Goal: Task Accomplishment & Management: Manage account settings

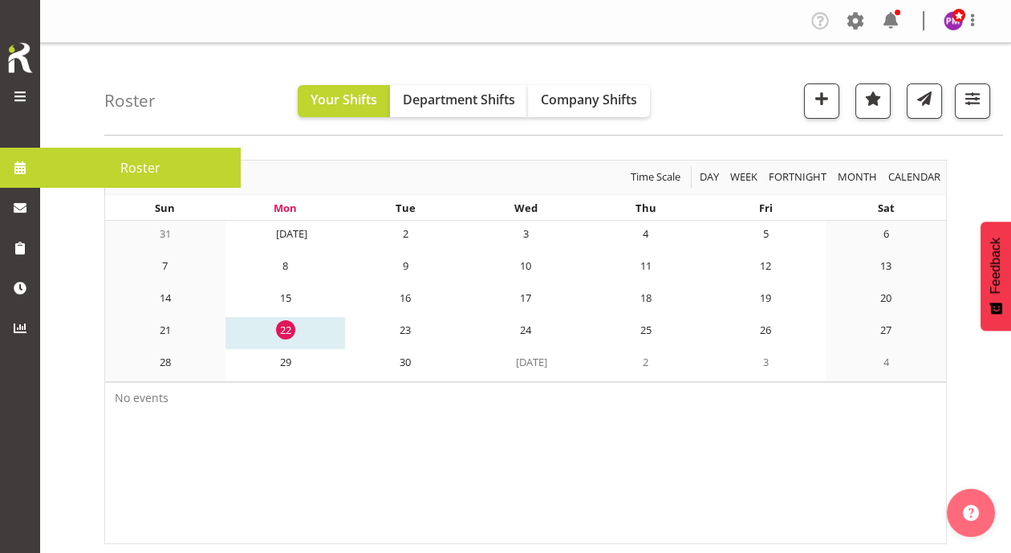
click at [137, 162] on span "Roster" at bounding box center [140, 168] width 185 height 24
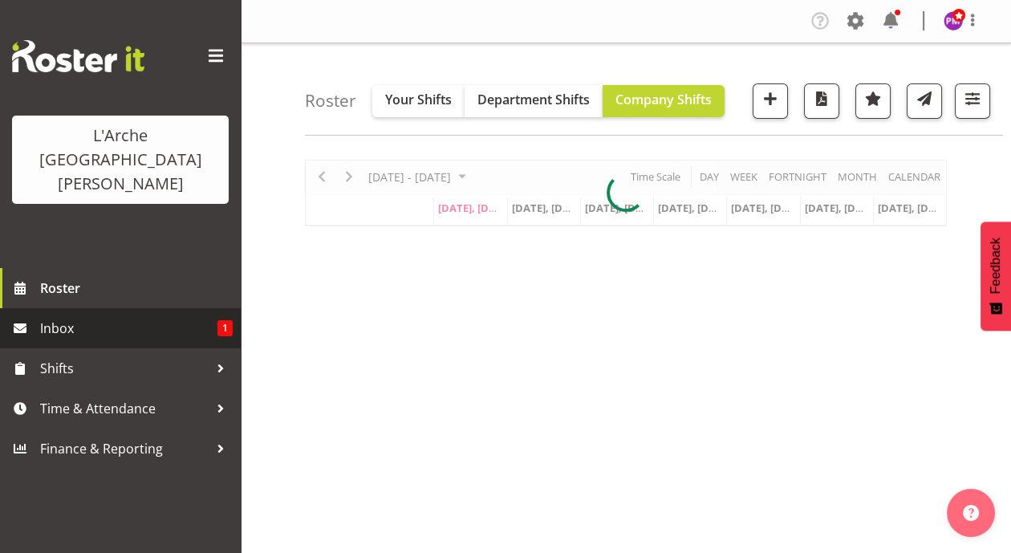
click at [112, 316] on span "Inbox" at bounding box center [128, 328] width 177 height 24
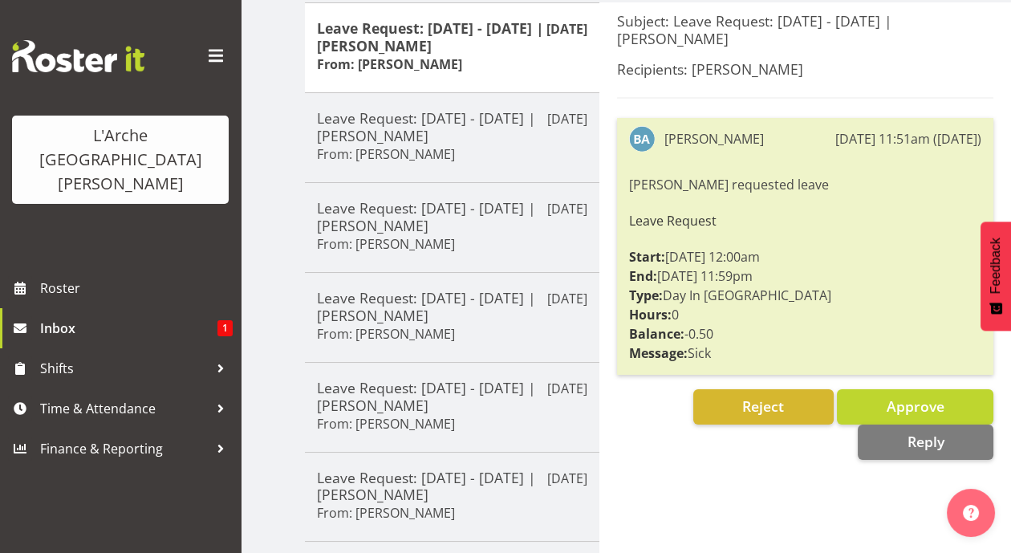
scroll to position [217, 0]
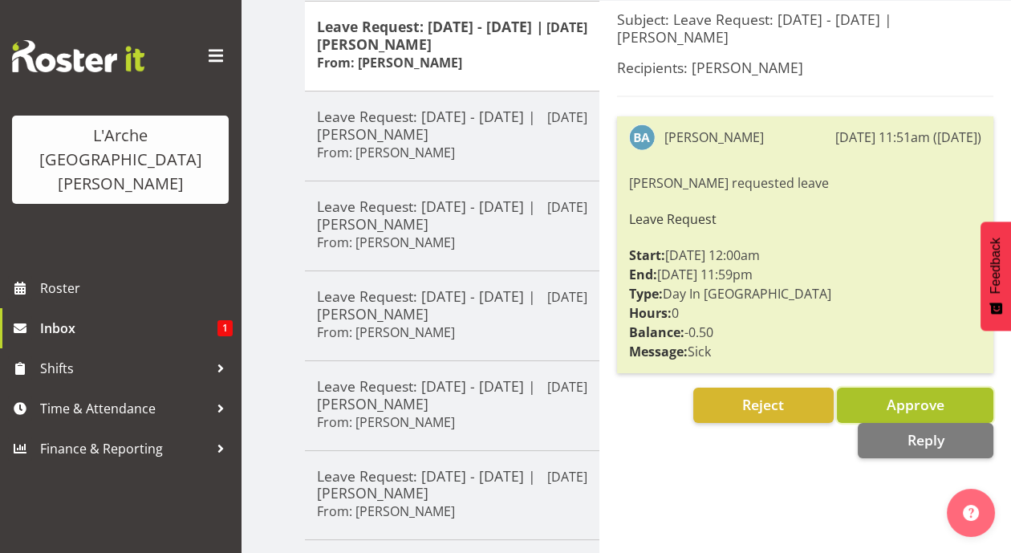
click at [874, 392] on button "Approve" at bounding box center [915, 405] width 156 height 35
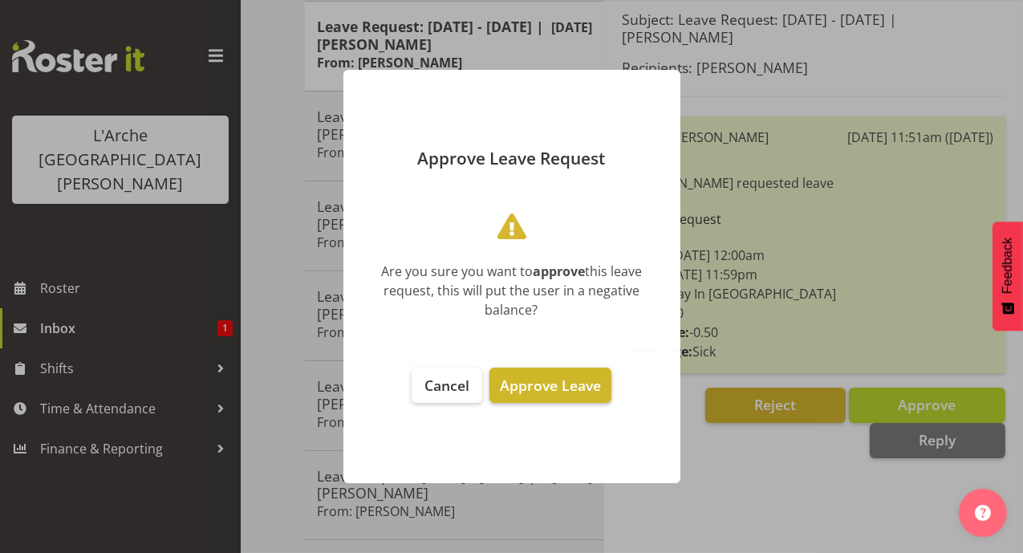
click at [546, 377] on span "Approve Leave" at bounding box center [550, 385] width 101 height 19
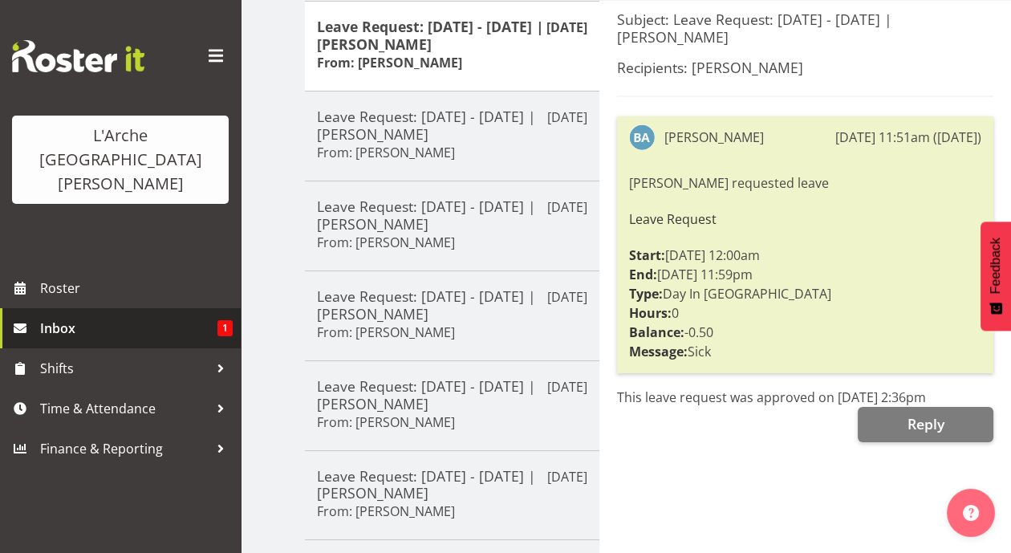
click at [112, 316] on span "Inbox" at bounding box center [128, 328] width 177 height 24
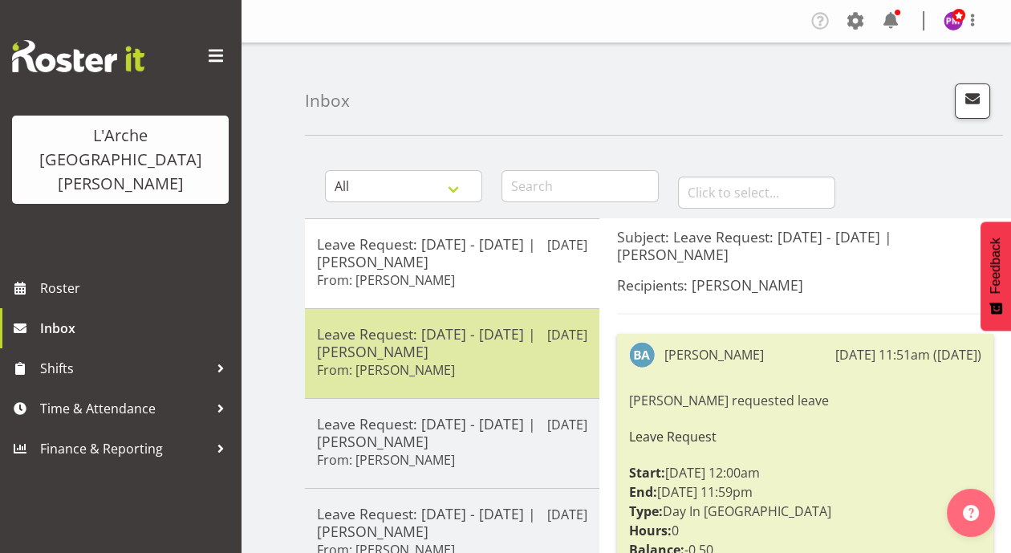
click at [368, 344] on h5 "Leave Request: [DATE] - [DATE] | [PERSON_NAME]" at bounding box center [452, 342] width 270 height 35
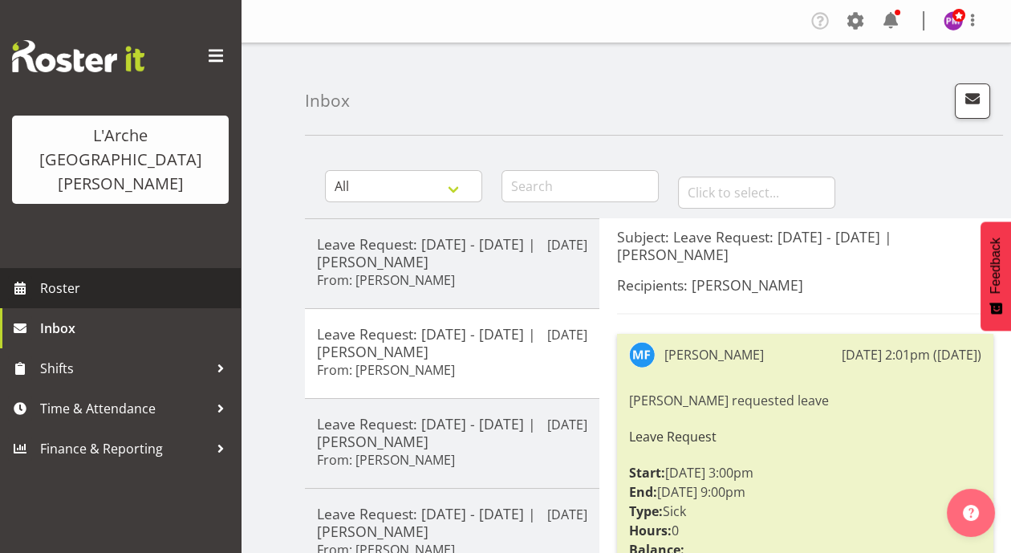
click at [121, 276] on span "Roster" at bounding box center [136, 288] width 193 height 24
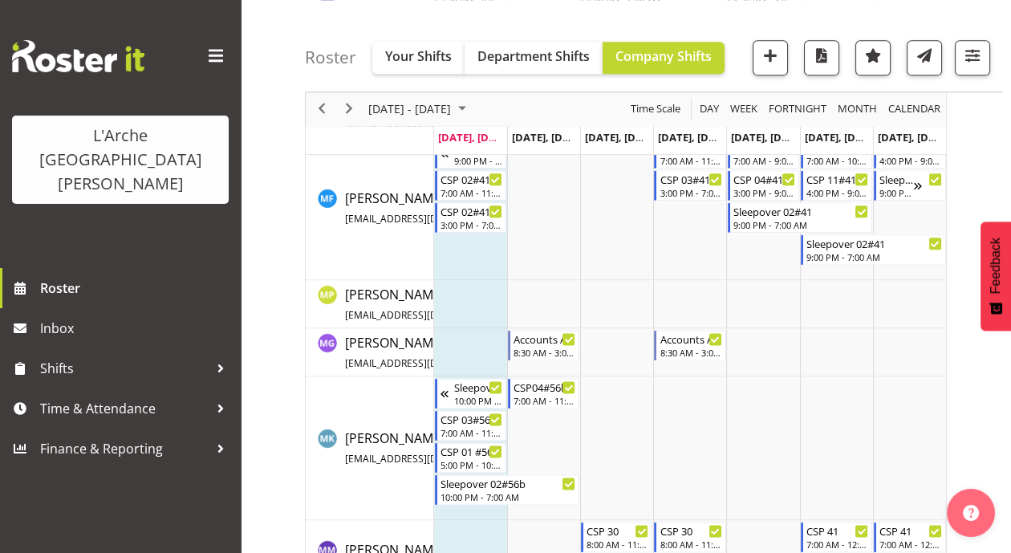
scroll to position [3100, 0]
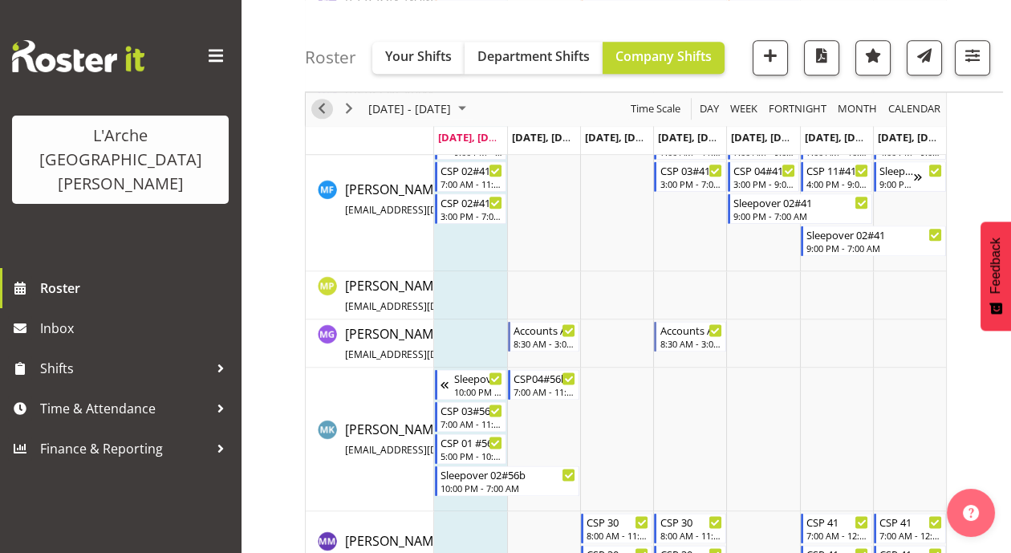
click at [322, 106] on span "Previous" at bounding box center [321, 109] width 19 height 20
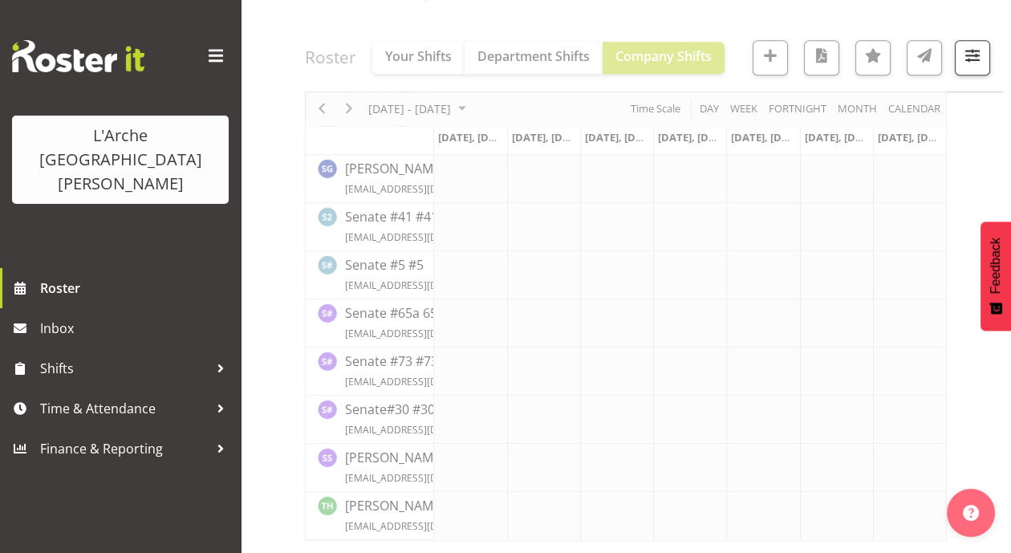
scroll to position [2186, 0]
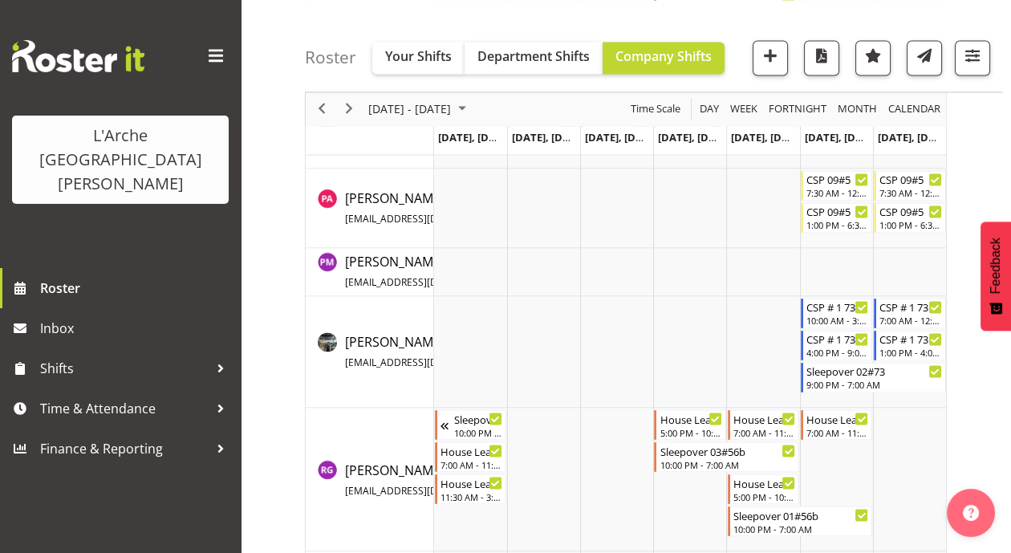
scroll to position [4094, 0]
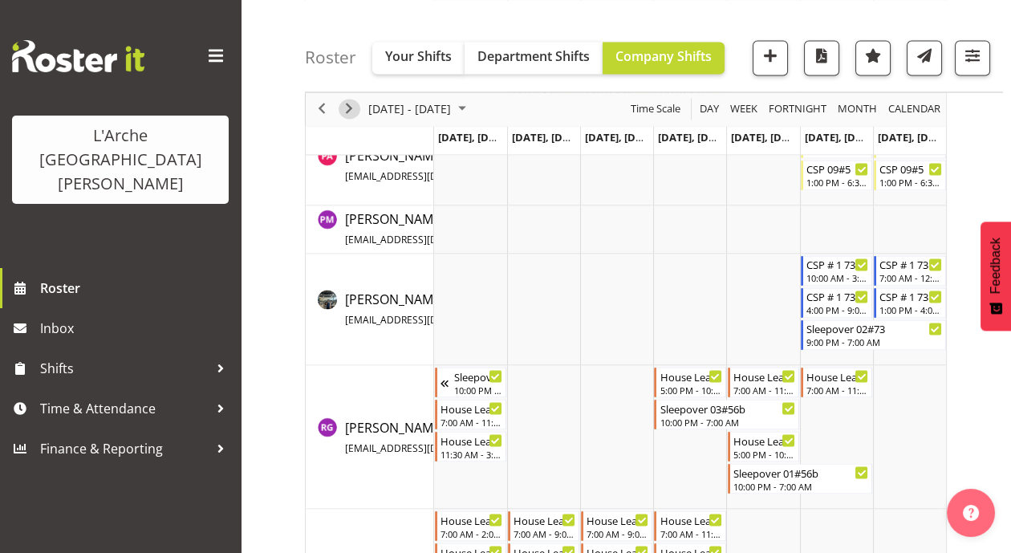
click at [351, 111] on span "Next" at bounding box center [348, 109] width 19 height 20
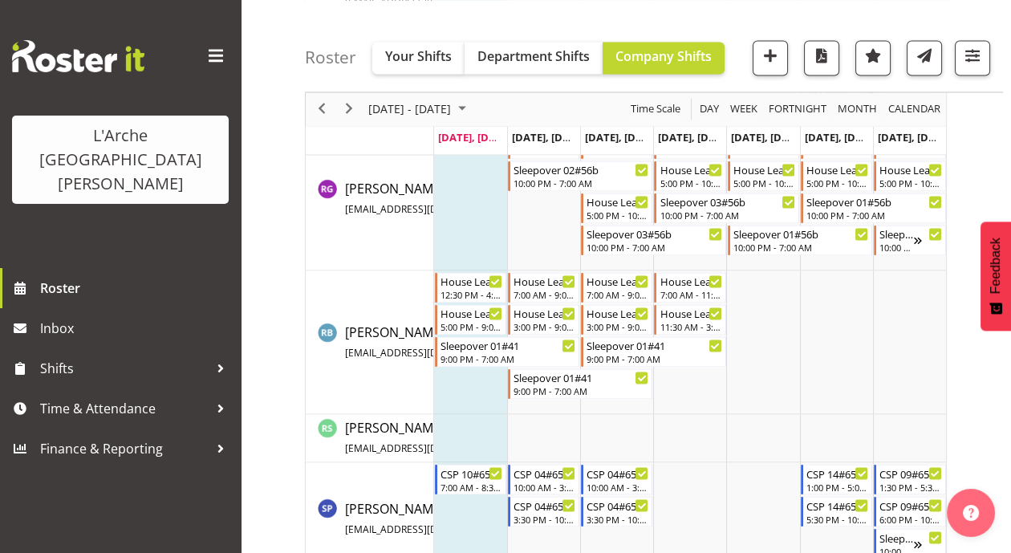
scroll to position [3859, 0]
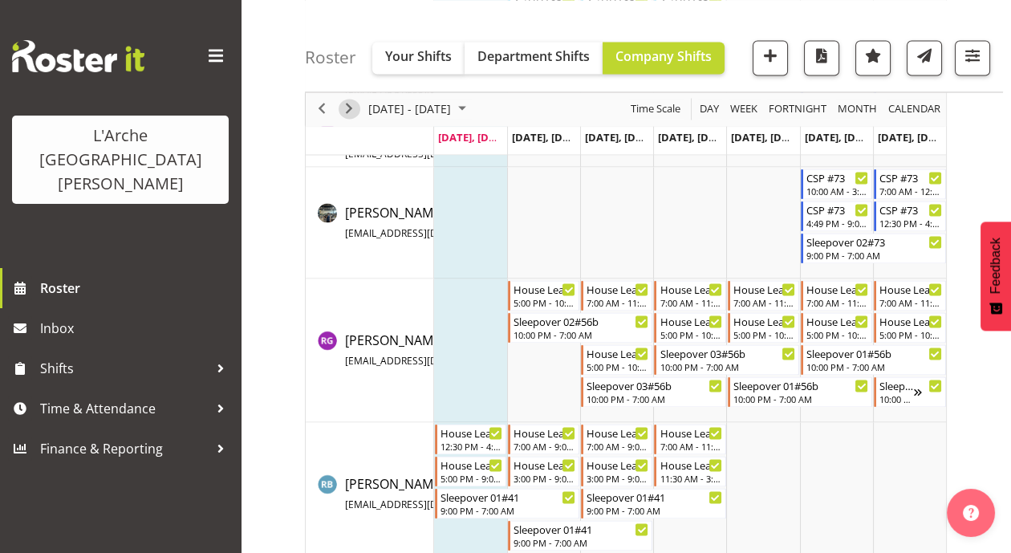
click at [353, 108] on span "Next" at bounding box center [348, 109] width 19 height 20
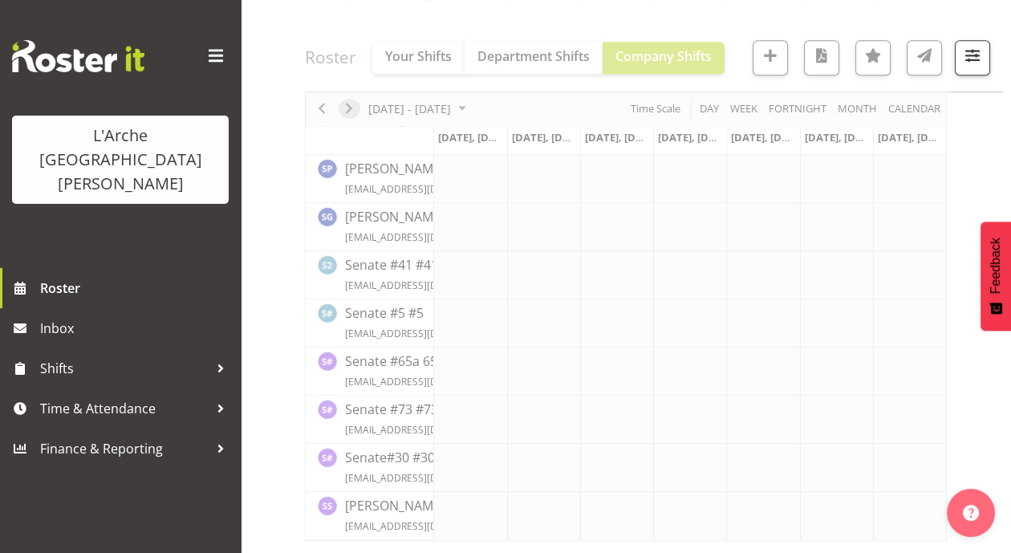
scroll to position [2186, 0]
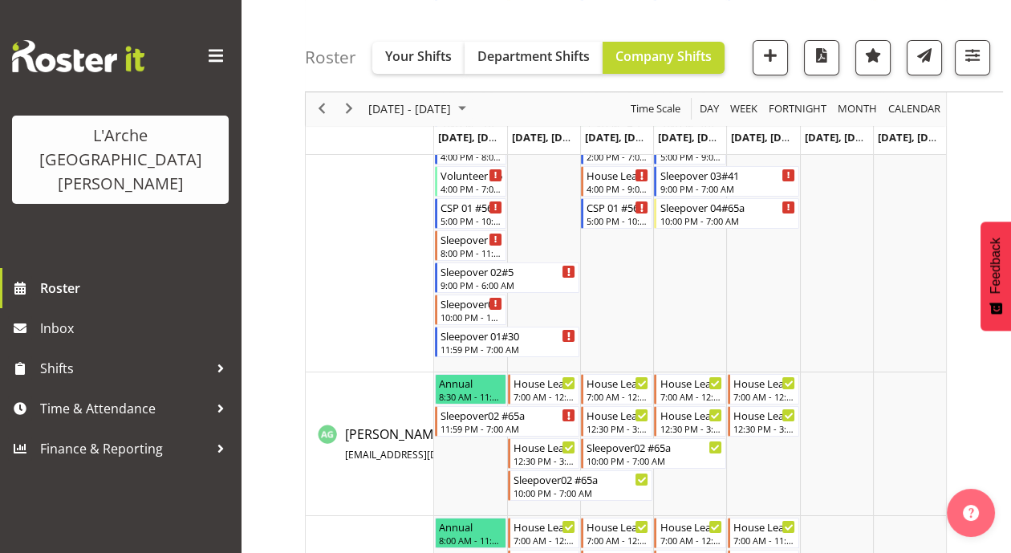
scroll to position [562, 0]
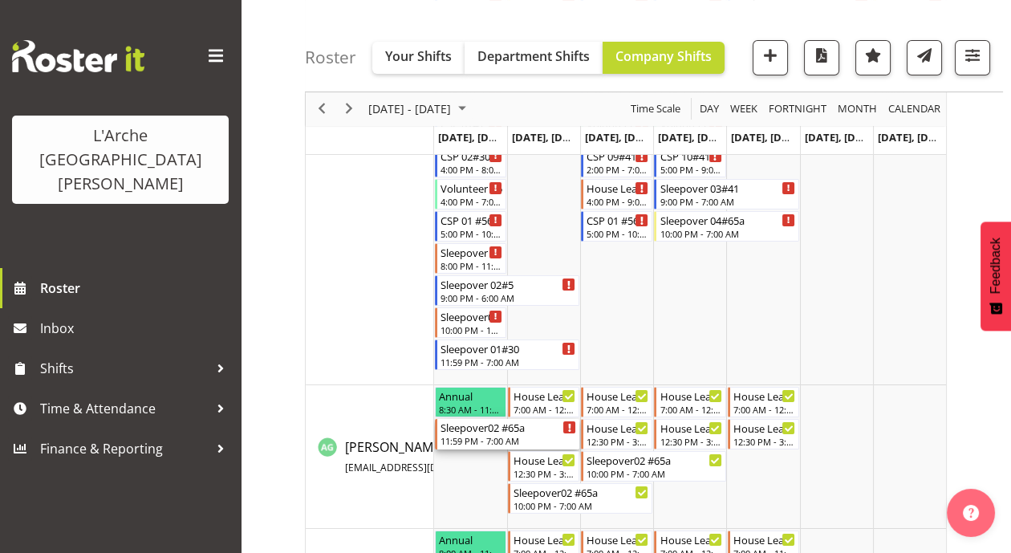
click at [570, 427] on div "Timeline Week of September 29, 2025" at bounding box center [569, 427] width 12 height 12
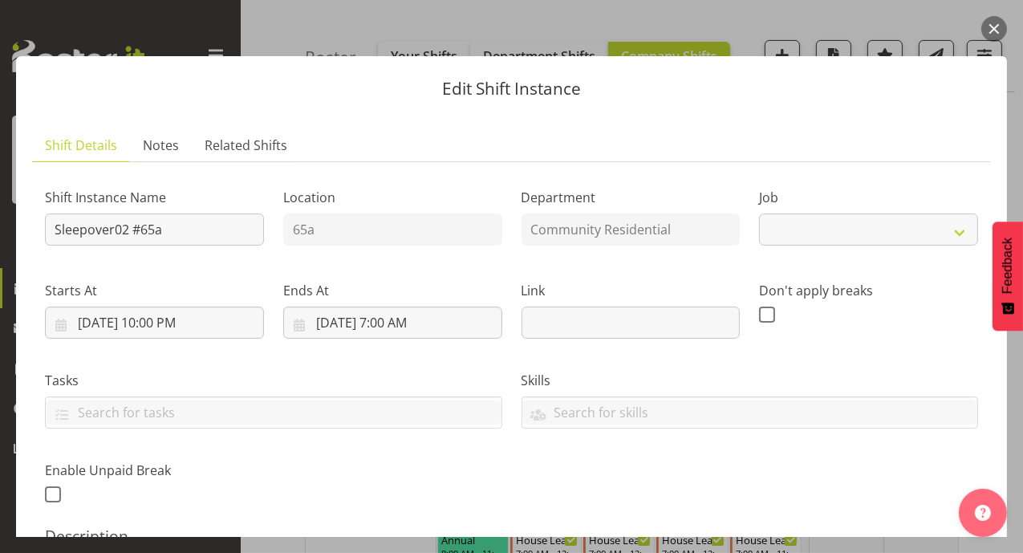
select select "1"
click at [364, 195] on label "Location" at bounding box center [392, 197] width 219 height 19
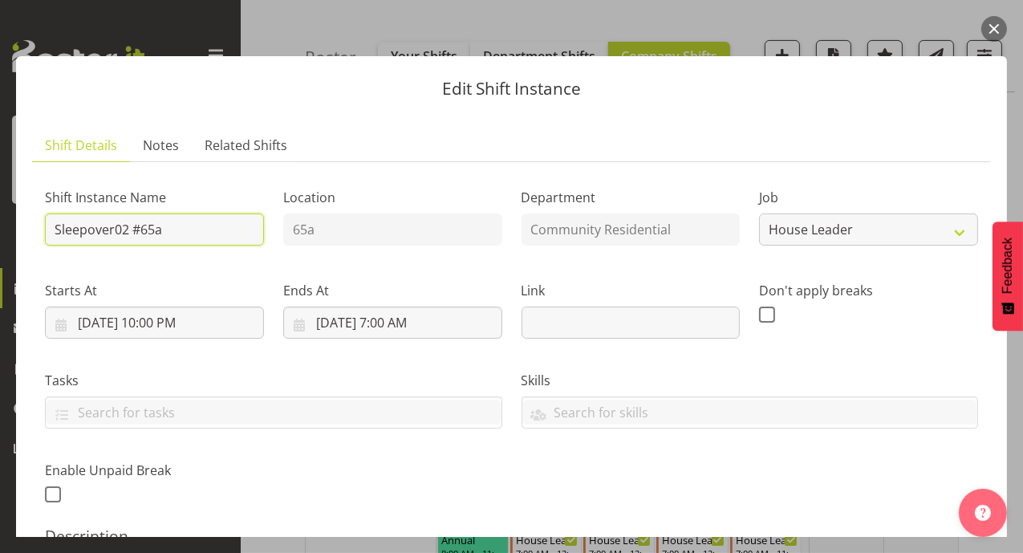
click at [58, 239] on input "Sleepover02 #65a" at bounding box center [154, 229] width 219 height 32
click at [998, 17] on button "button" at bounding box center [994, 29] width 26 height 26
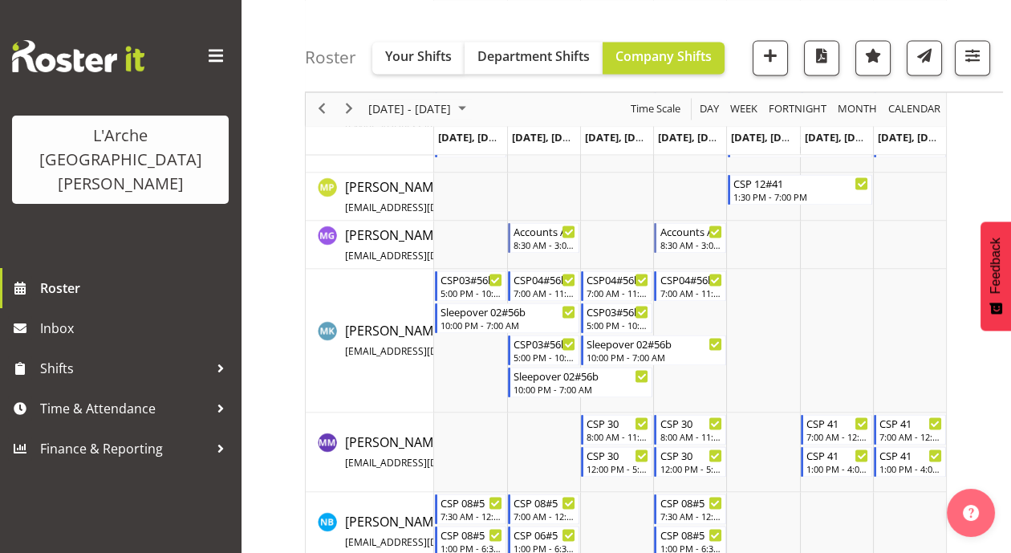
scroll to position [3440, 0]
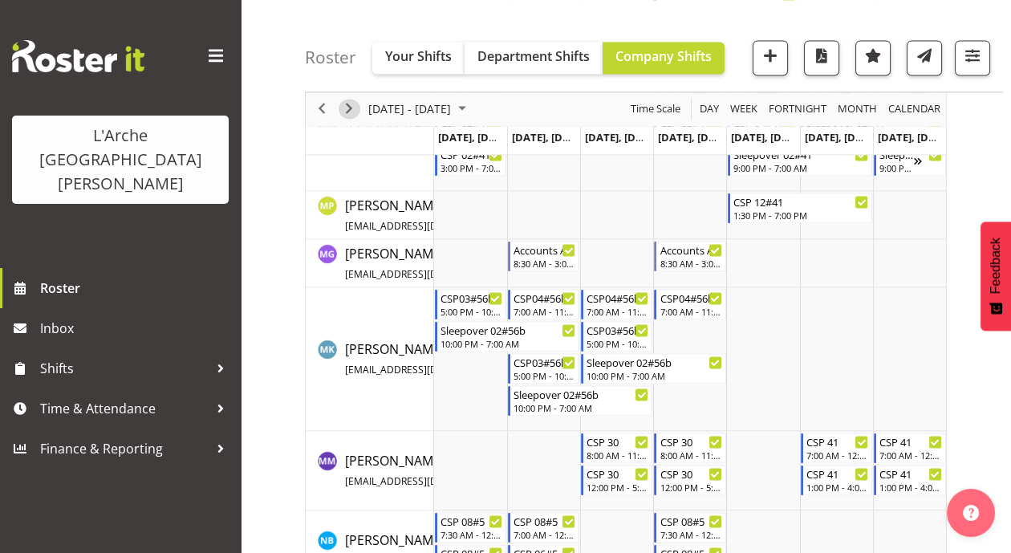
click at [357, 99] on div "next period" at bounding box center [348, 109] width 27 height 34
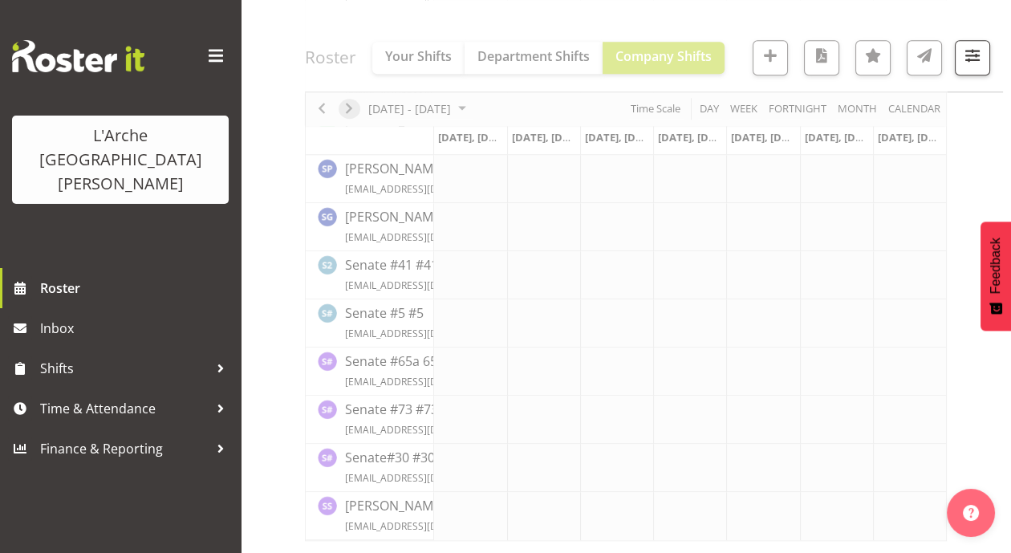
scroll to position [2186, 0]
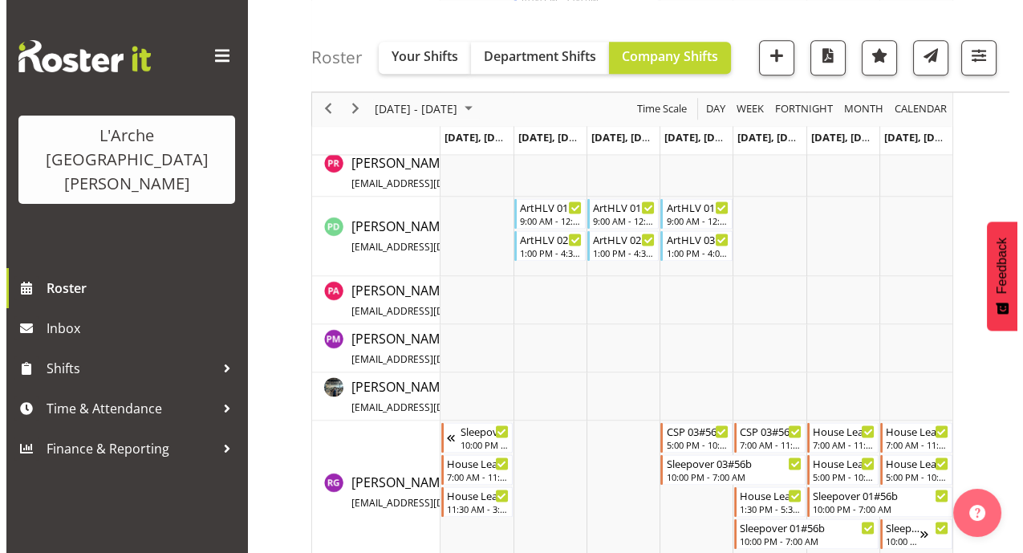
scroll to position [3232, 0]
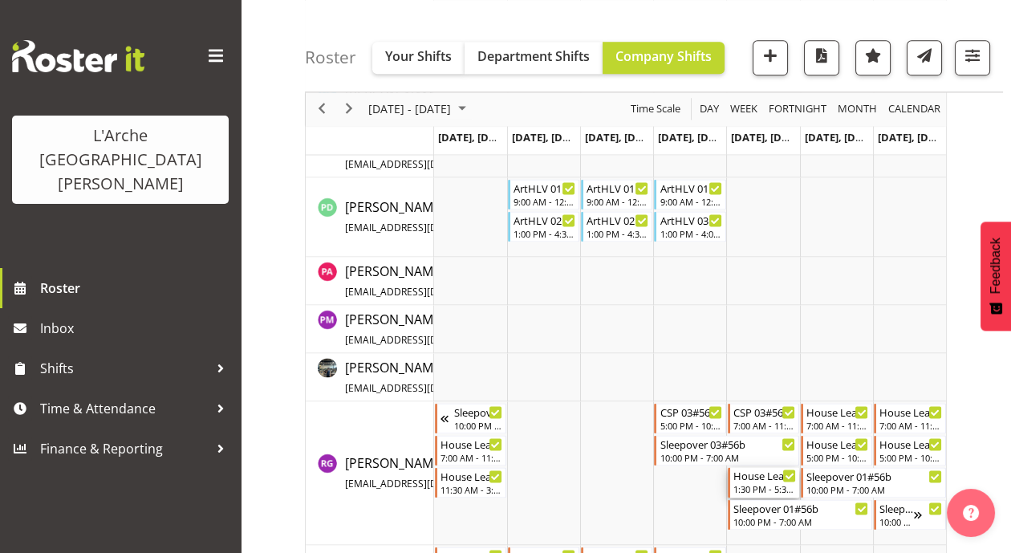
click at [770, 474] on div "House Leader 01#56b" at bounding box center [764, 475] width 63 height 16
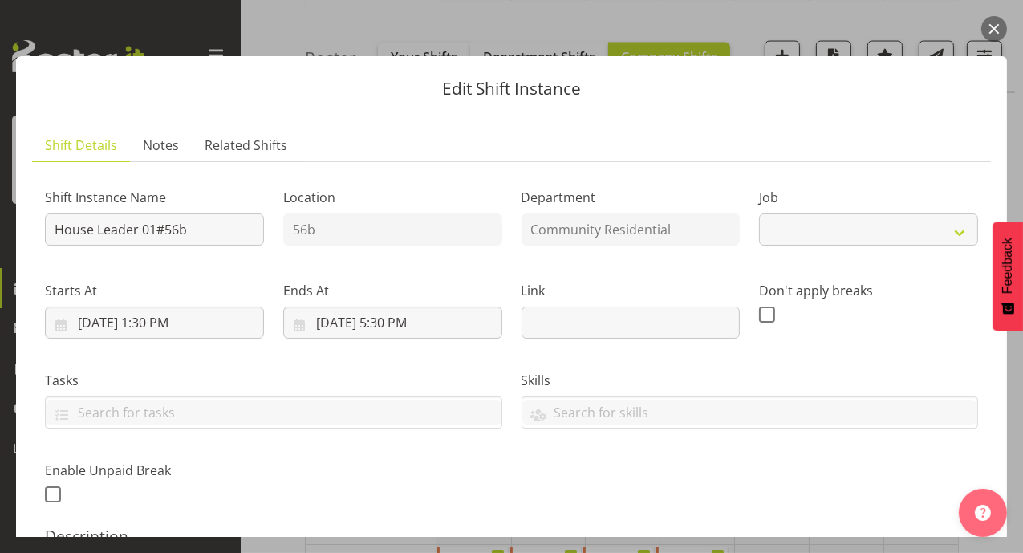
select select "1"
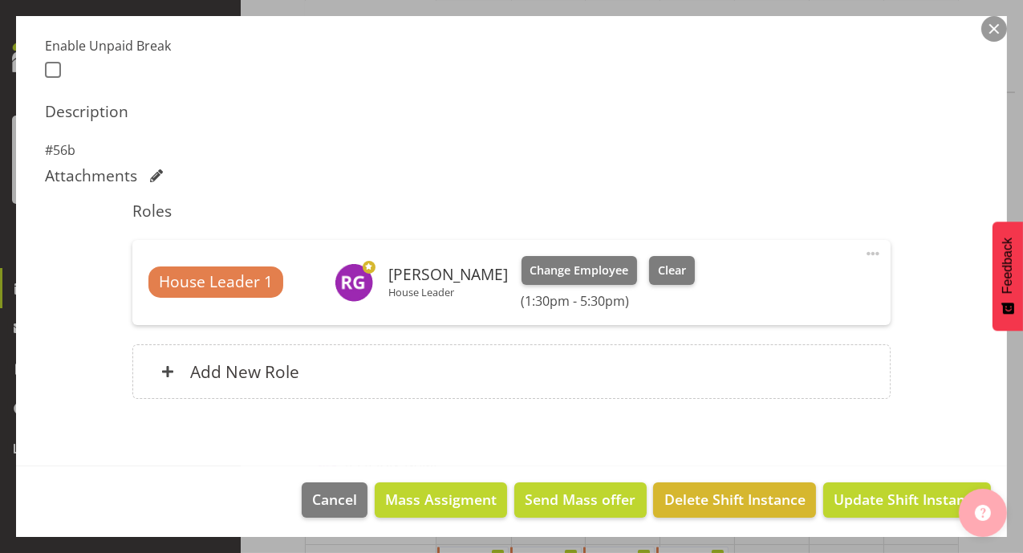
scroll to position [426, 0]
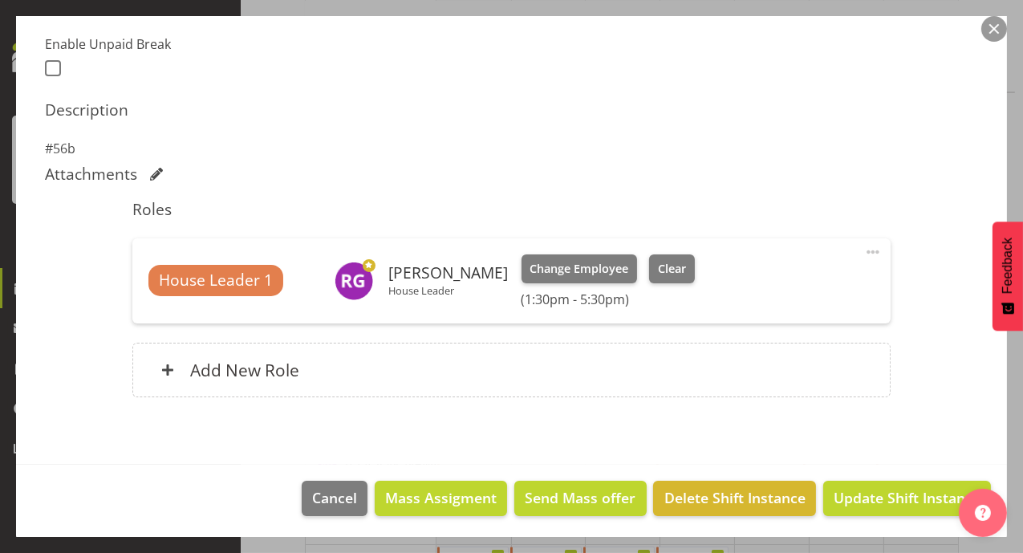
click at [863, 246] on span at bounding box center [872, 251] width 19 height 19
click at [771, 291] on link "Edit" at bounding box center [806, 287] width 154 height 29
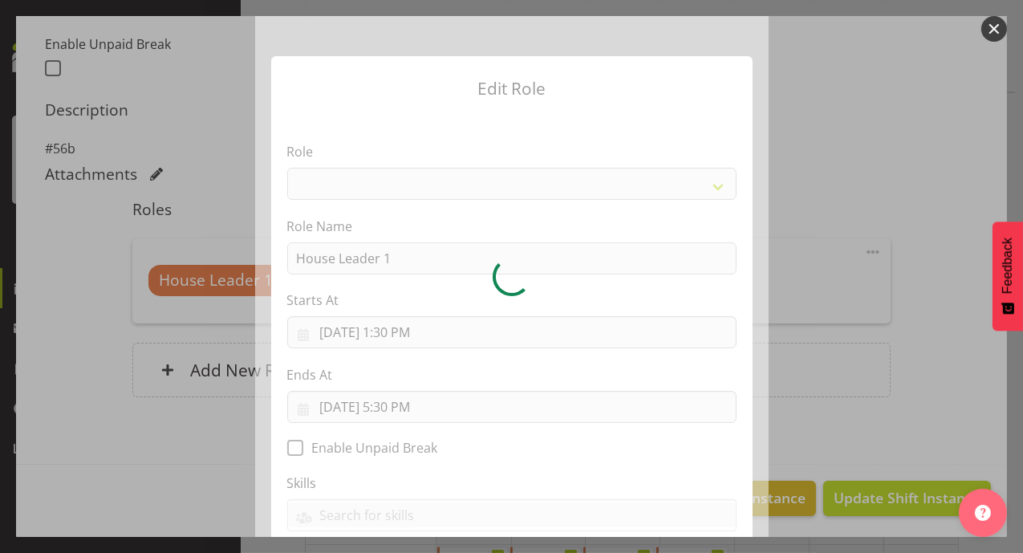
select select "12"
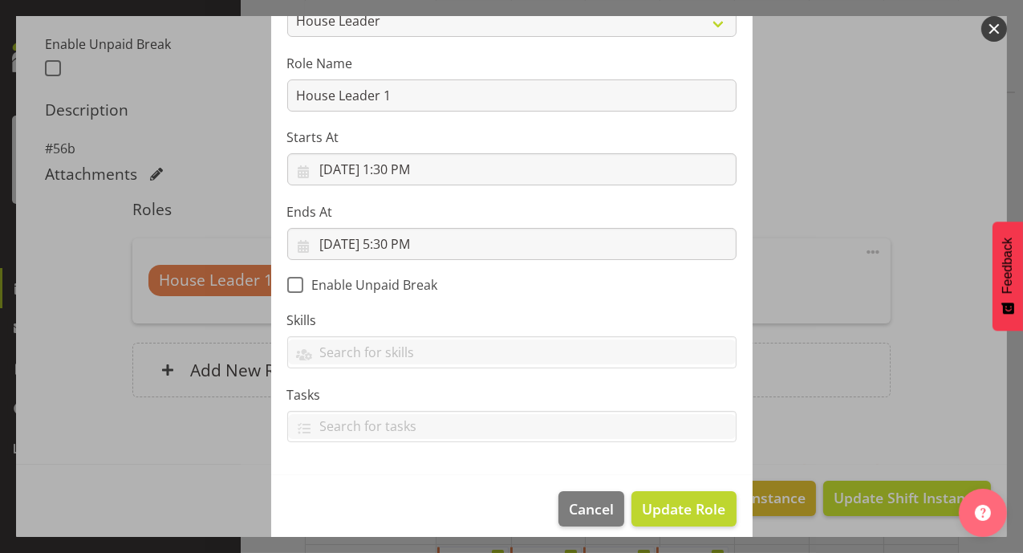
scroll to position [174, 0]
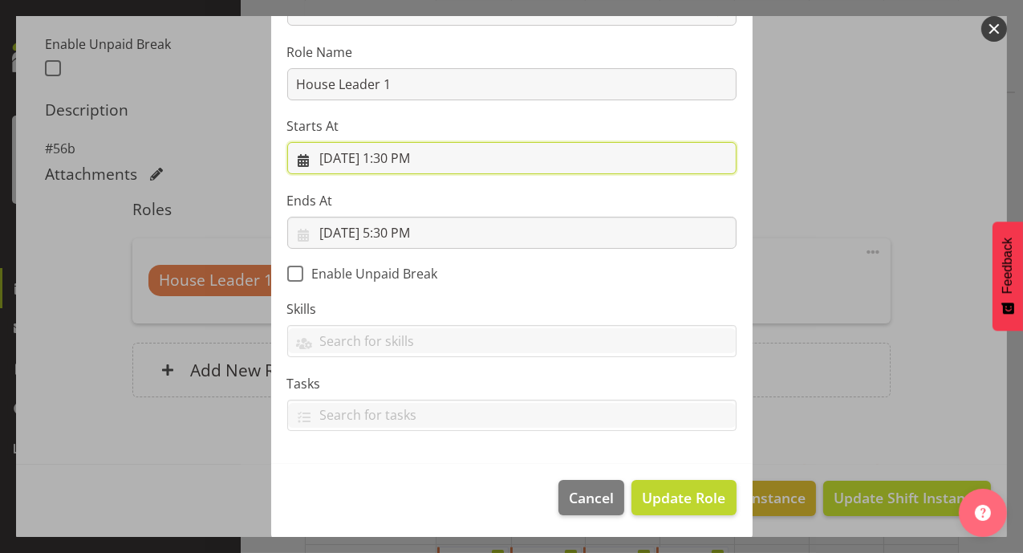
click at [454, 154] on input "10/10/2025, 1:30 PM" at bounding box center [511, 158] width 449 height 32
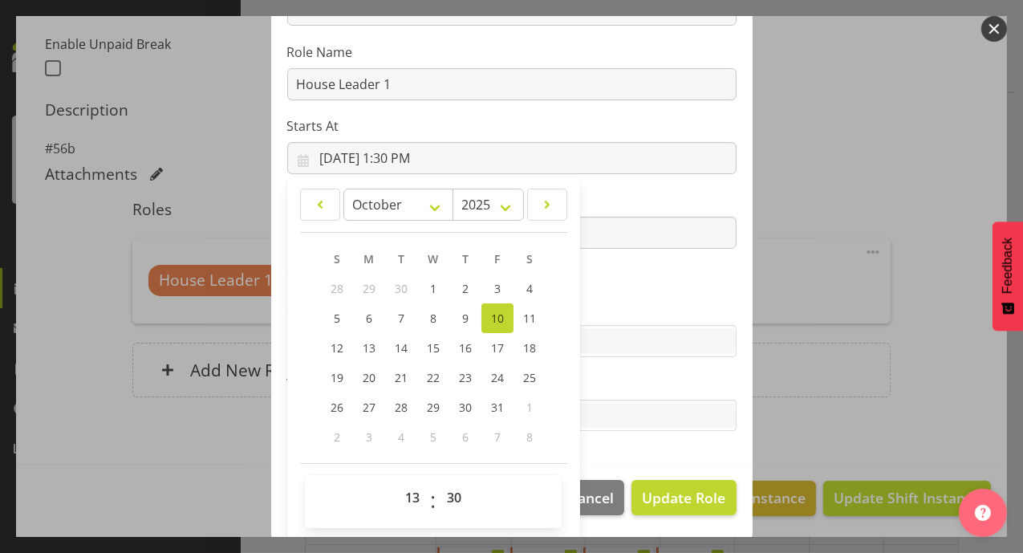
click at [793, 227] on form "Edit Role Role Area Manager Art Coordination Community - SIL Community Leader C…" at bounding box center [512, 102] width 770 height 521
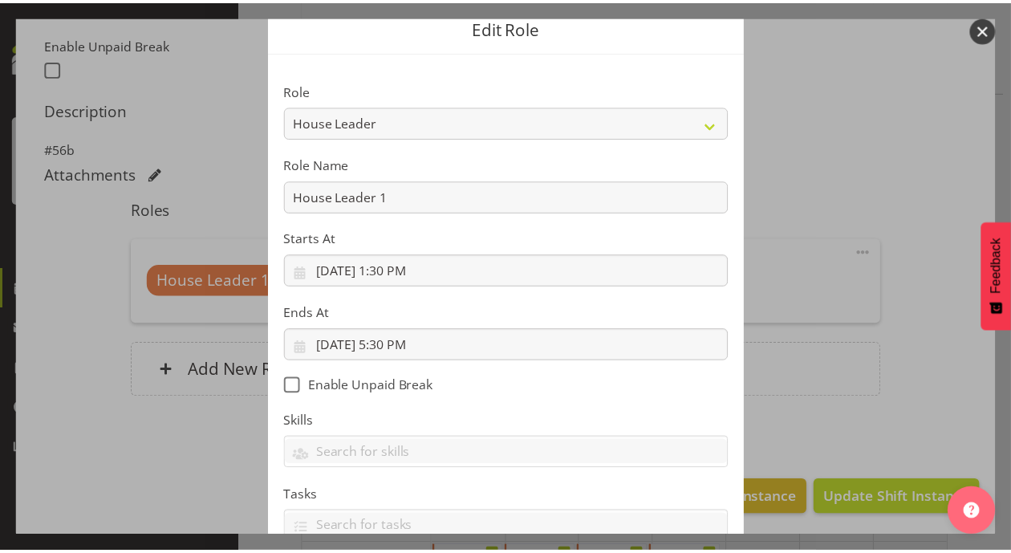
scroll to position [0, 0]
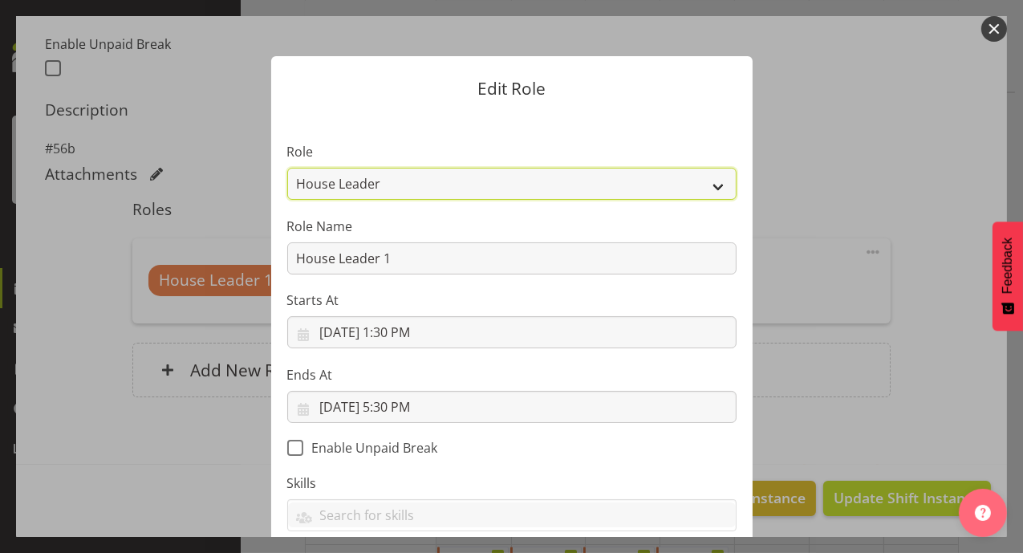
click at [706, 180] on select "Area Manager Art Coordination Community - SIL Community Leader Community Suppor…" at bounding box center [511, 184] width 449 height 32
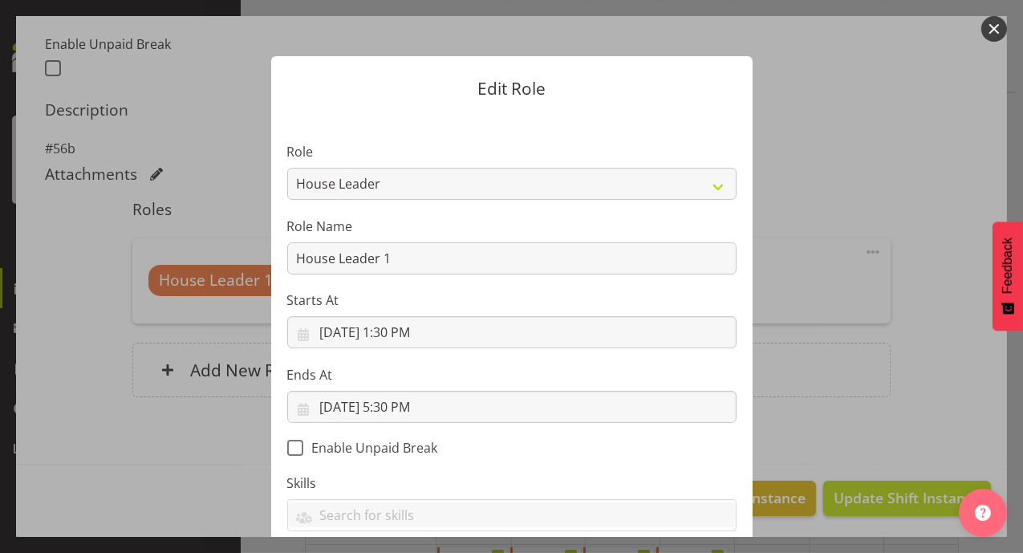
click at [850, 177] on form "Edit Role Role Area Manager Art Coordination Community - SIL Community Leader C…" at bounding box center [512, 276] width 770 height 521
click at [995, 30] on button "button" at bounding box center [994, 29] width 26 height 26
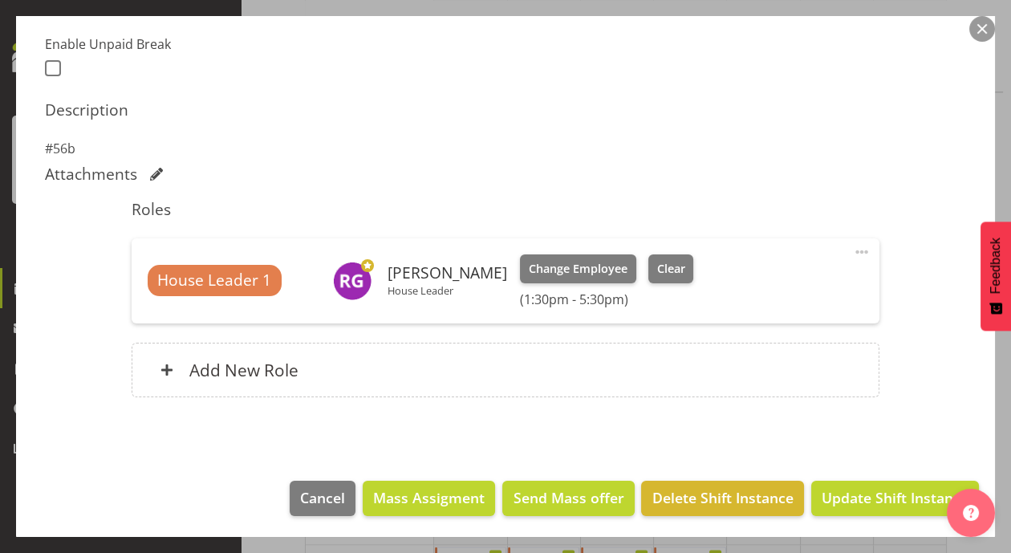
click at [852, 245] on span at bounding box center [861, 251] width 19 height 19
click at [741, 343] on link "Delete" at bounding box center [794, 345] width 154 height 29
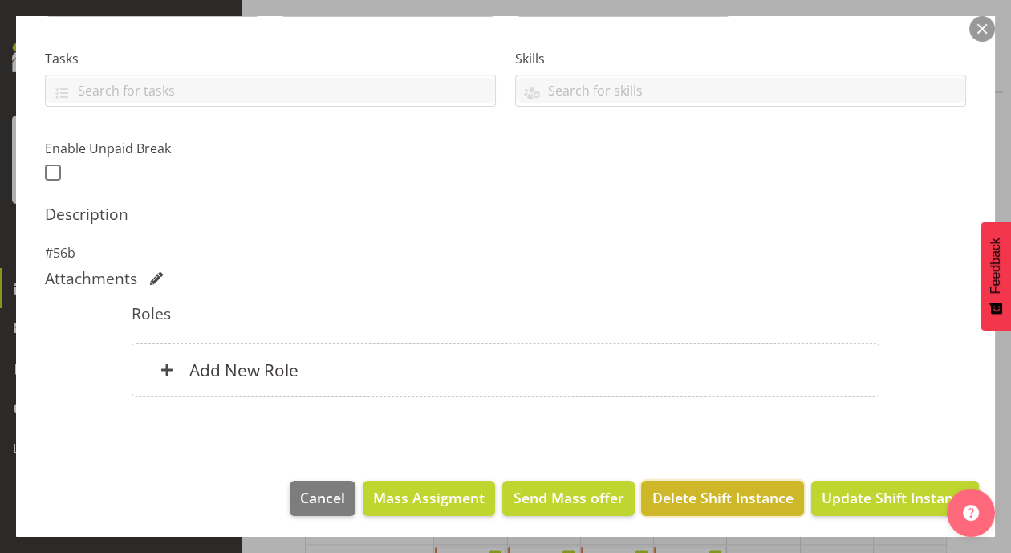
click at [742, 500] on span "Delete Shift Instance" at bounding box center [722, 497] width 141 height 21
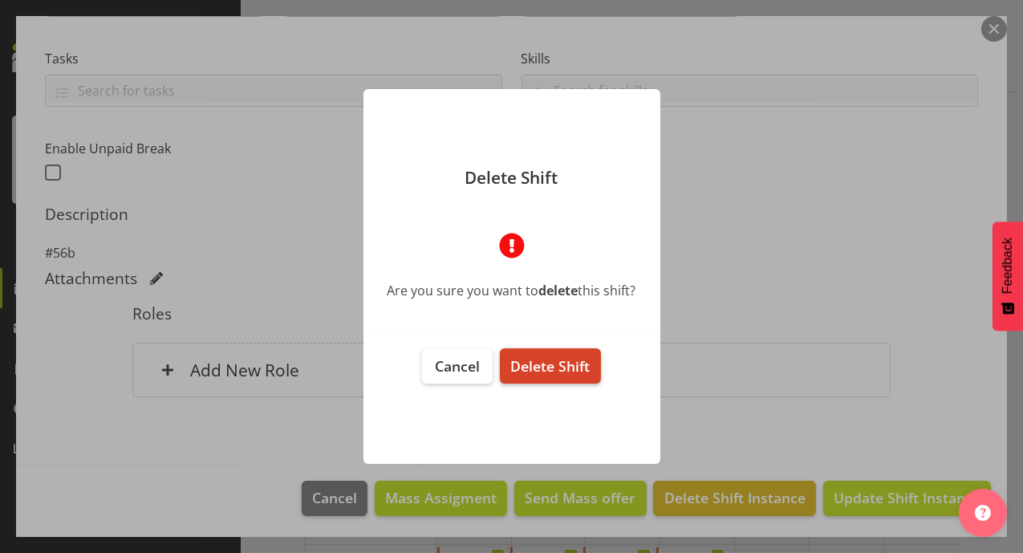
click at [588, 367] on span "Delete Shift" at bounding box center [549, 365] width 79 height 19
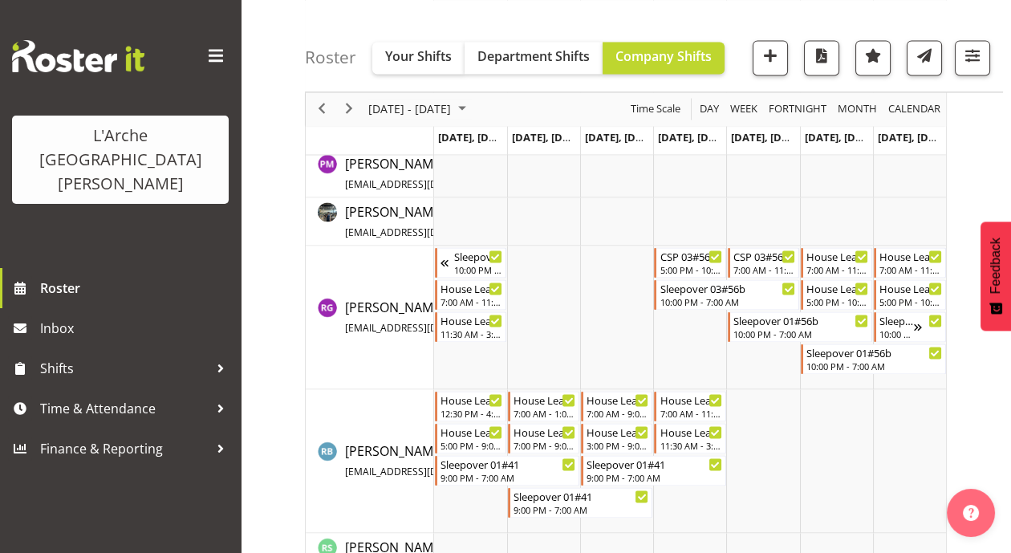
scroll to position [3392, 0]
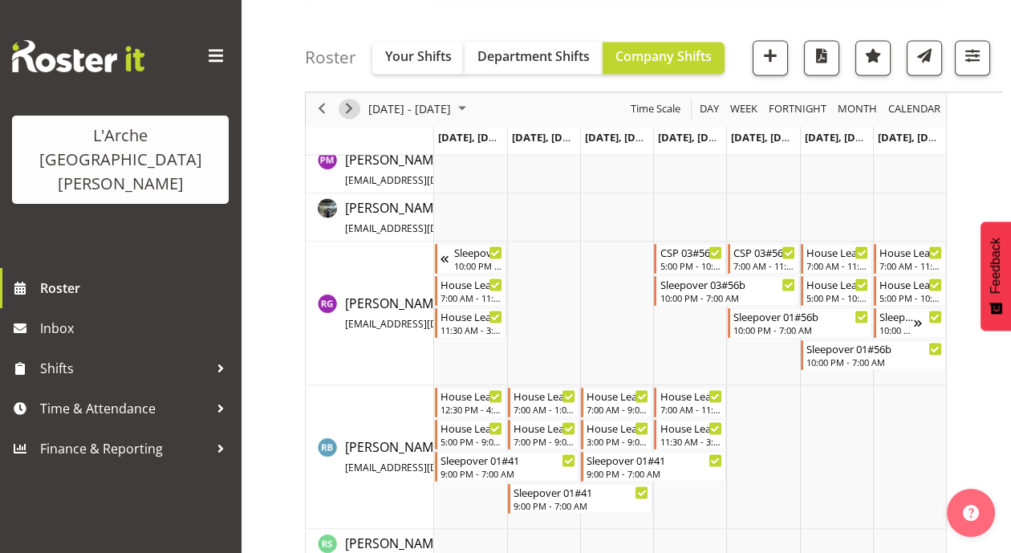
click at [349, 104] on span "Next" at bounding box center [348, 109] width 19 height 20
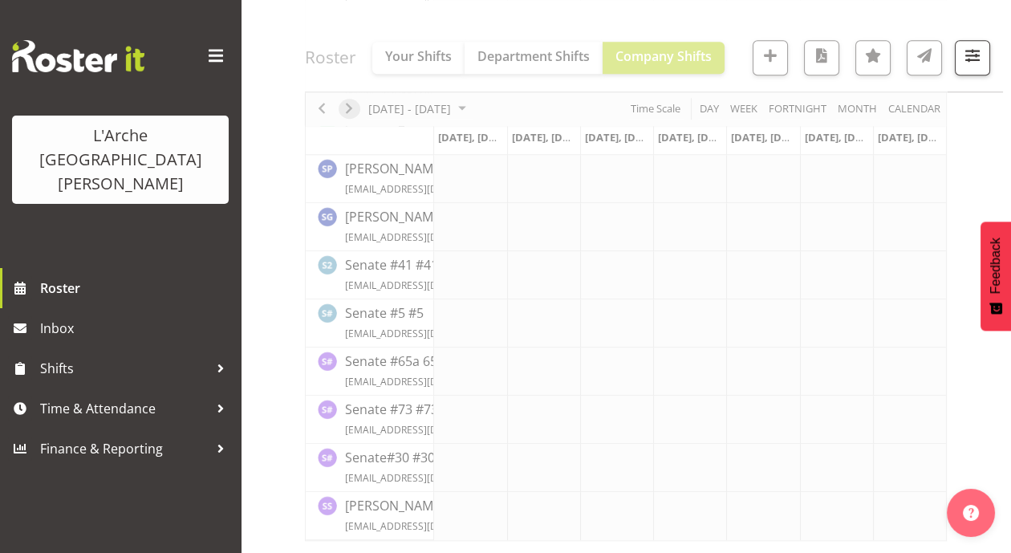
scroll to position [2186, 0]
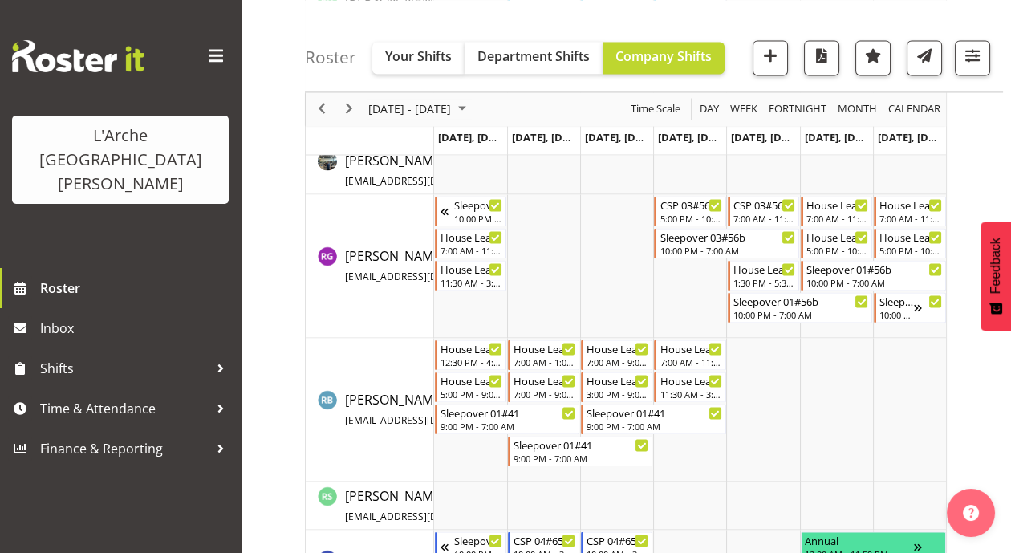
scroll to position [3556, 0]
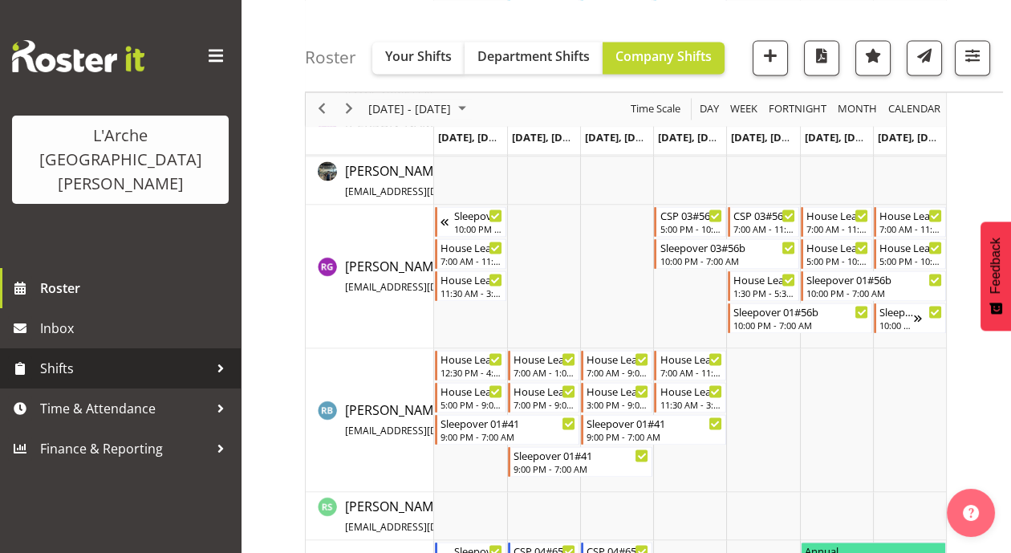
click at [75, 356] on span "Shifts" at bounding box center [124, 368] width 168 height 24
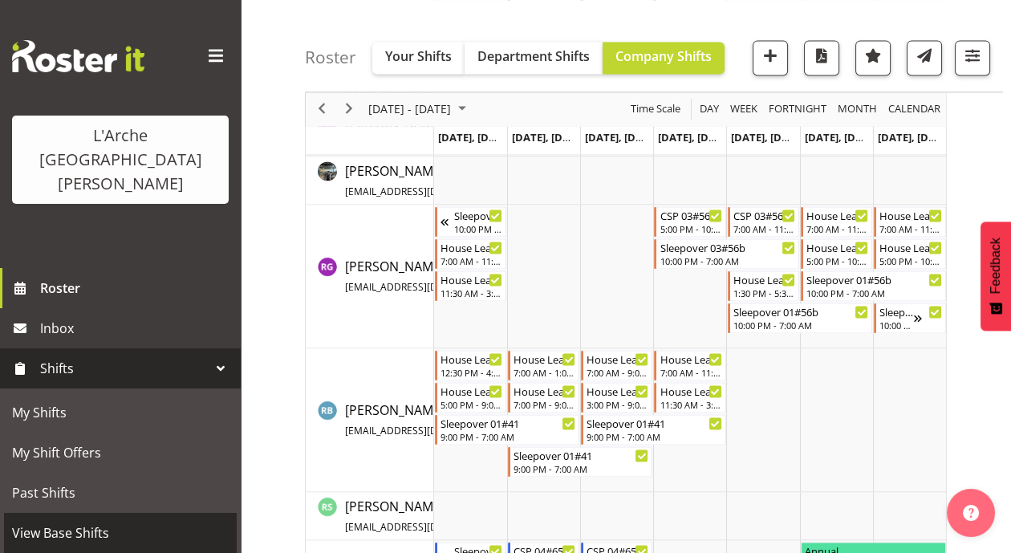
click at [78, 521] on span "View Base Shifts" at bounding box center [120, 533] width 217 height 24
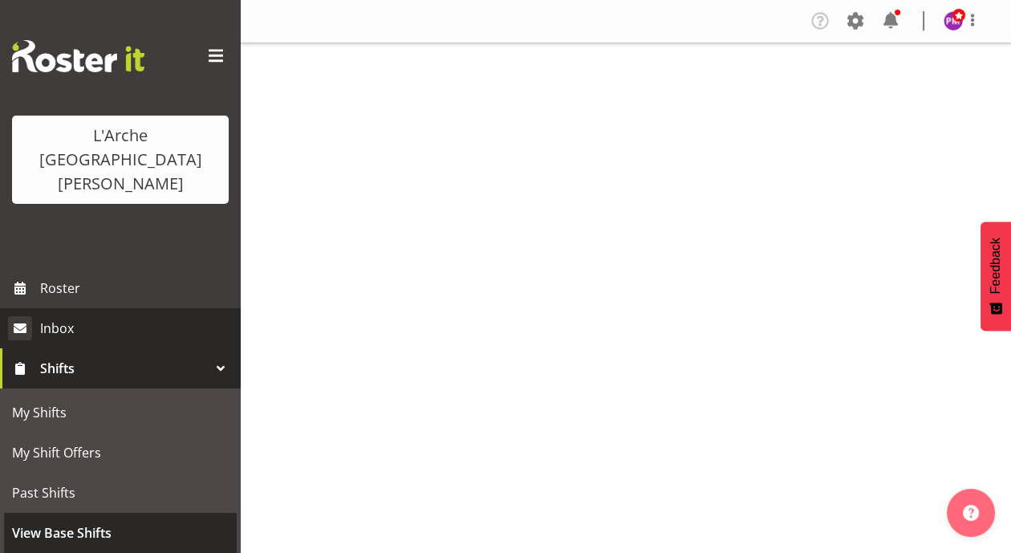
select select "1061"
select select "4"
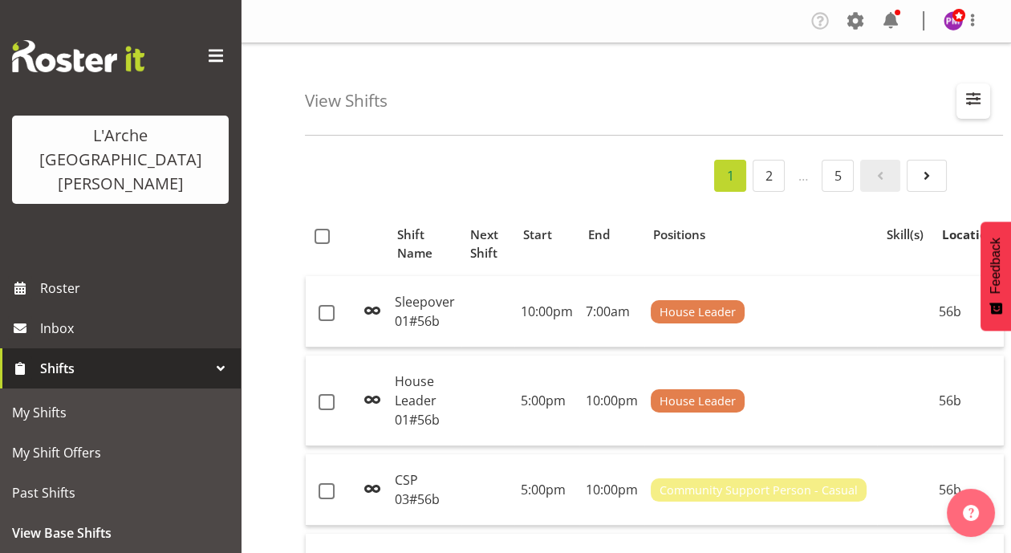
click at [976, 95] on span "button" at bounding box center [973, 98] width 21 height 21
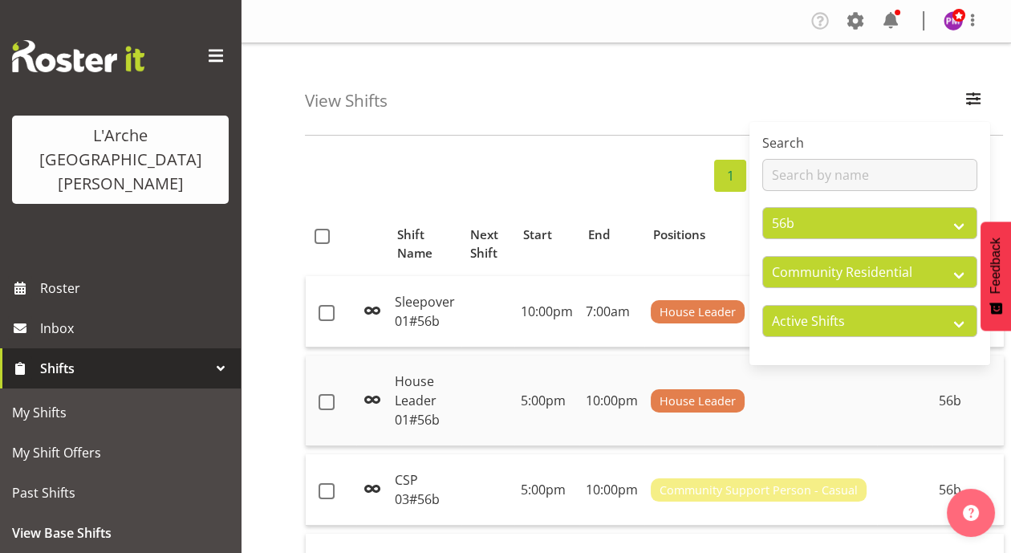
click at [877, 418] on td "House Leader" at bounding box center [760, 400] width 233 height 91
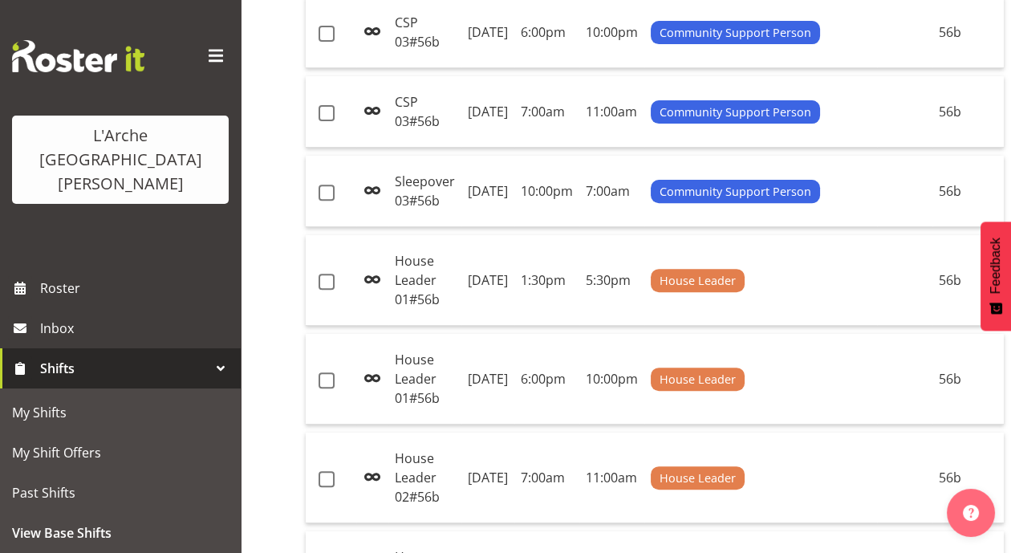
scroll to position [957, 0]
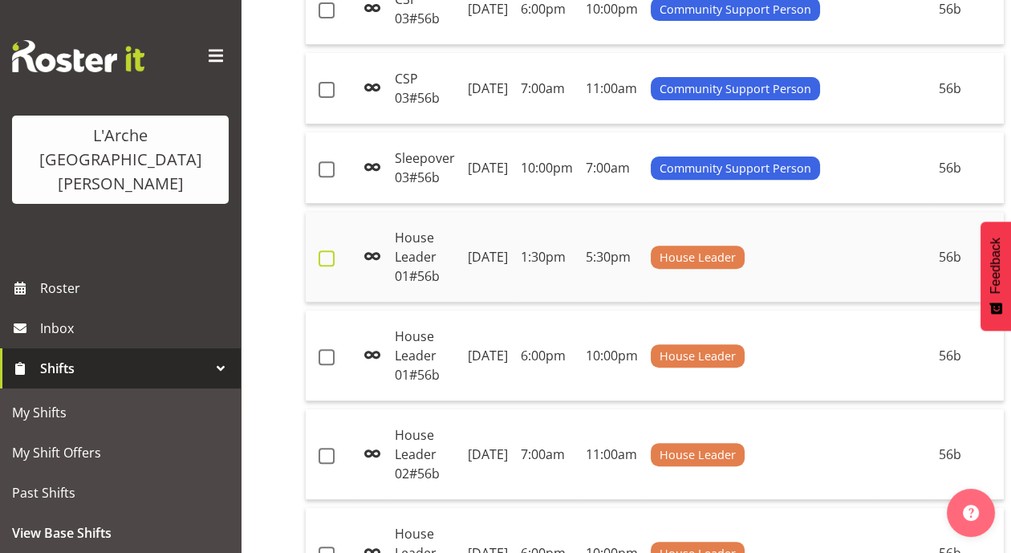
click at [325, 266] on span at bounding box center [327, 258] width 16 height 16
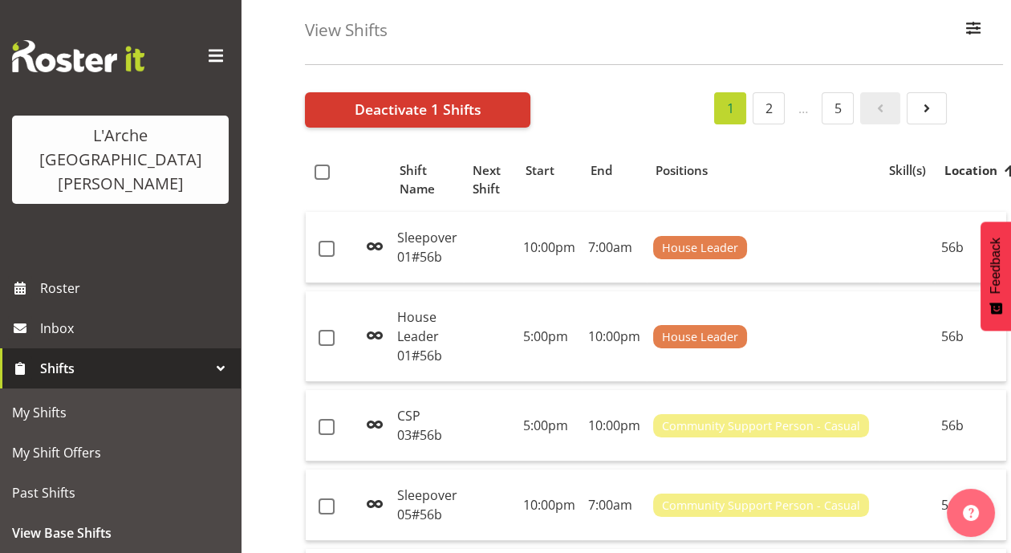
scroll to position [68, 0]
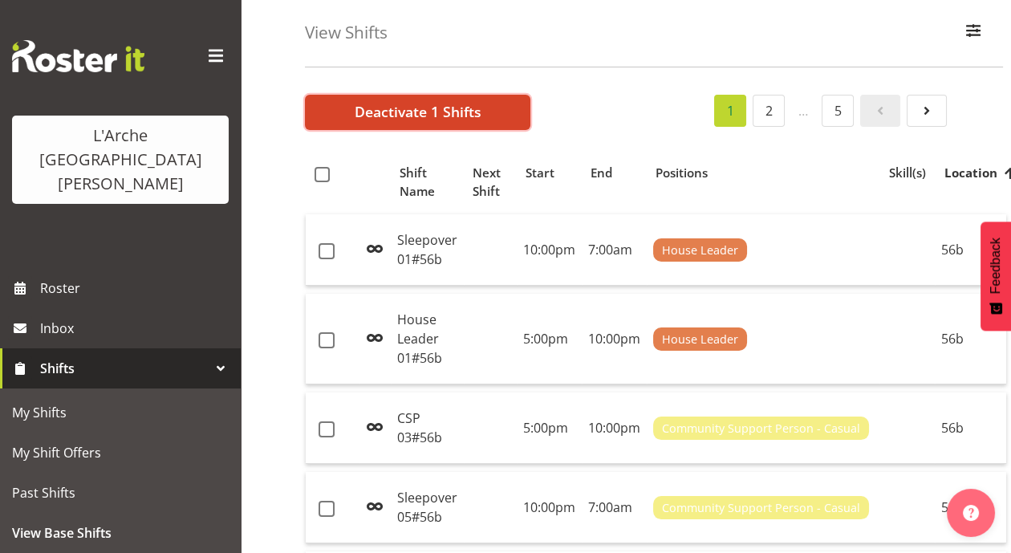
click at [436, 104] on span "Deactivate 1 Shifts" at bounding box center [418, 111] width 127 height 21
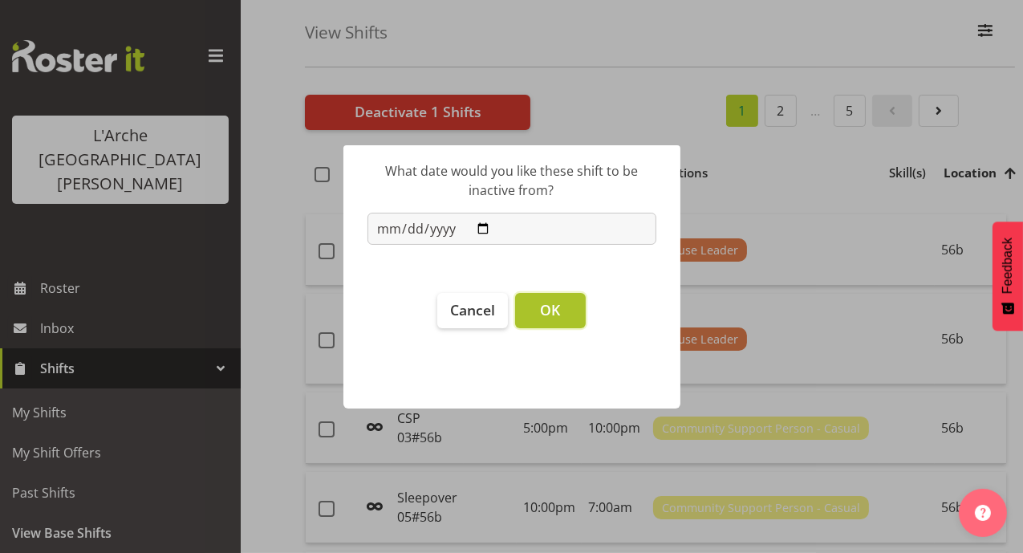
click at [542, 302] on span "OK" at bounding box center [550, 309] width 20 height 19
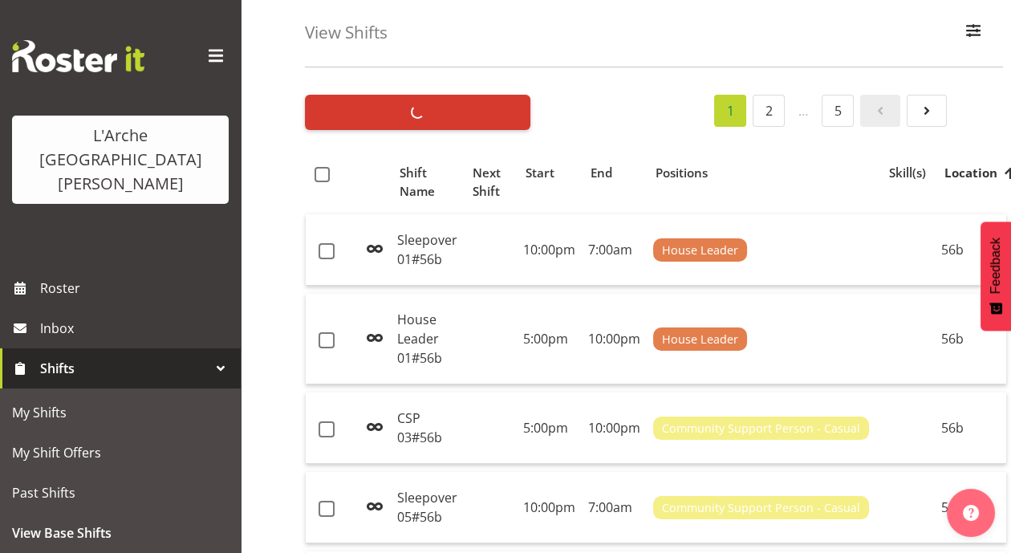
checkbox input "false"
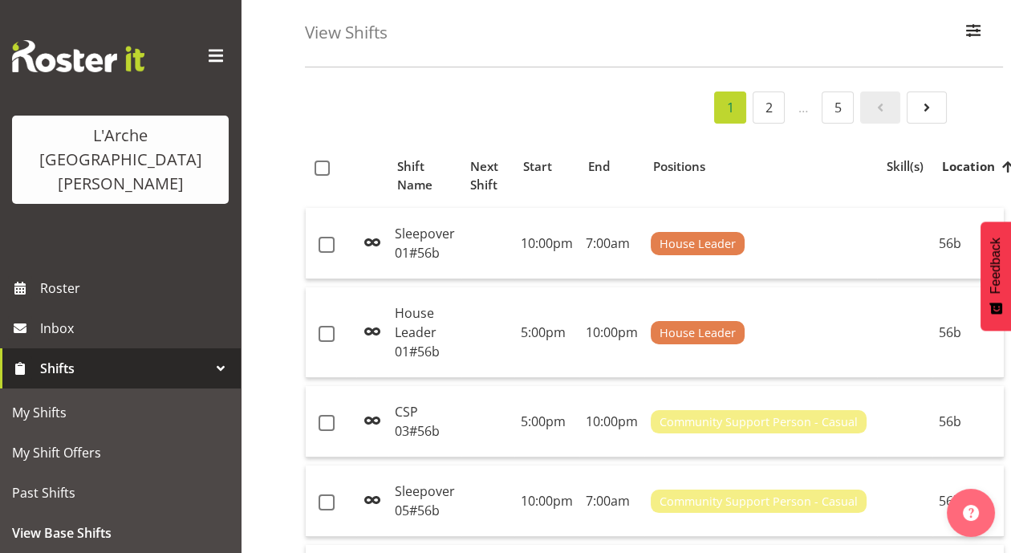
scroll to position [0, 0]
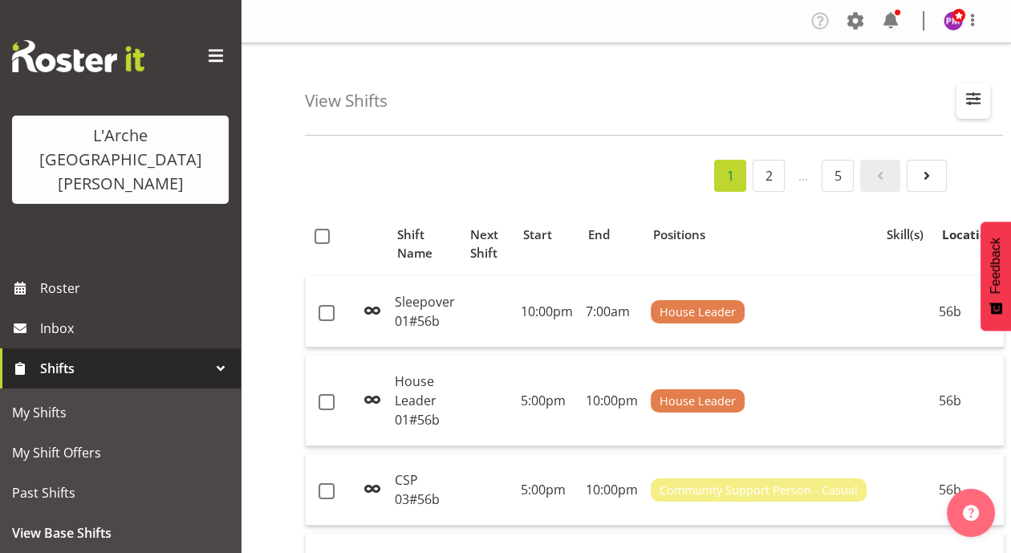
click at [972, 97] on span "button" at bounding box center [973, 98] width 21 height 21
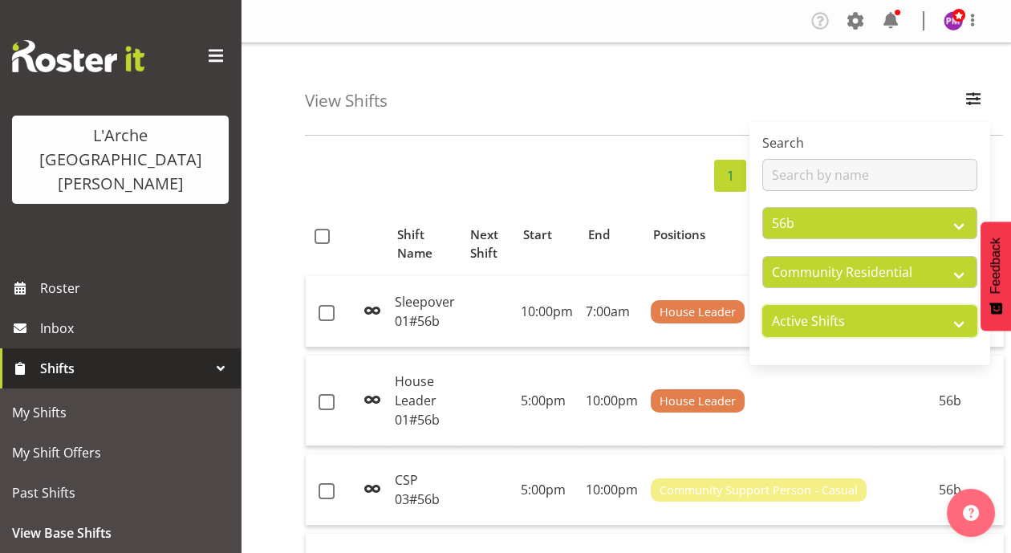
click at [957, 319] on select "Active Shifts Inactive Shifts" at bounding box center [869, 321] width 215 height 32
select select "inactive"
click at [762, 305] on select "Active Shifts Inactive Shifts" at bounding box center [869, 321] width 215 height 32
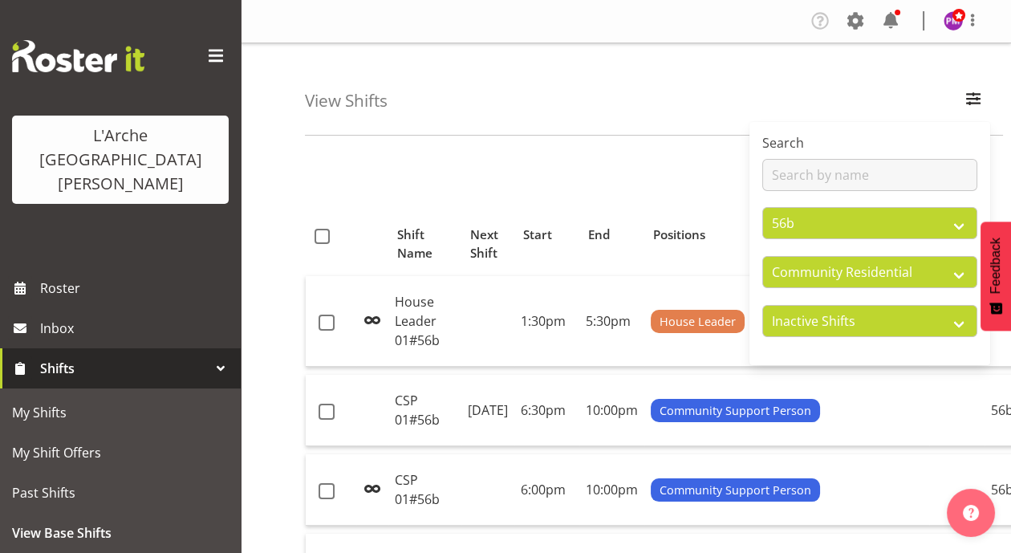
click at [859, 88] on div "View Shifts Search All Locations 20 30 41 5 56b 65a 73 Art and Music Helensvill…" at bounding box center [654, 89] width 698 height 92
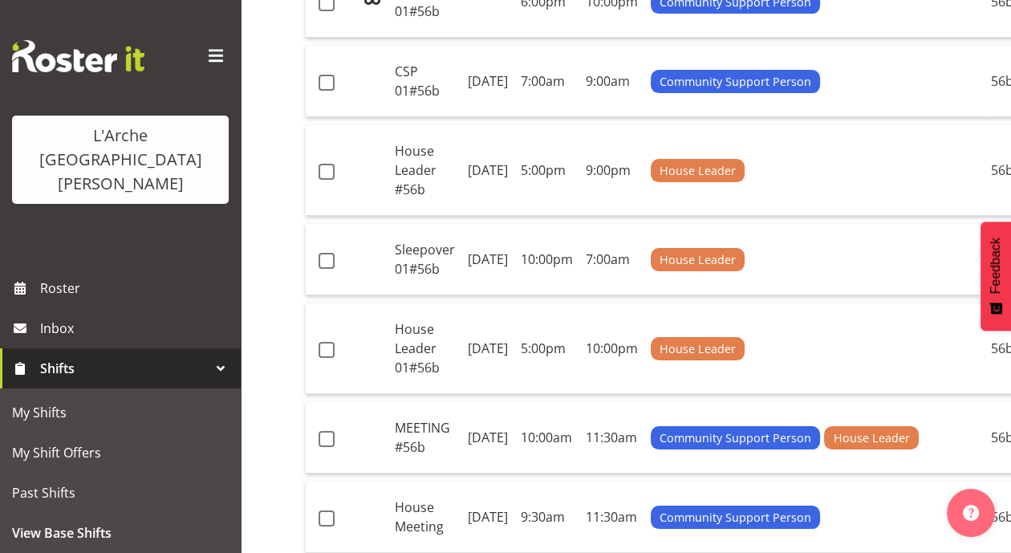
scroll to position [21, 0]
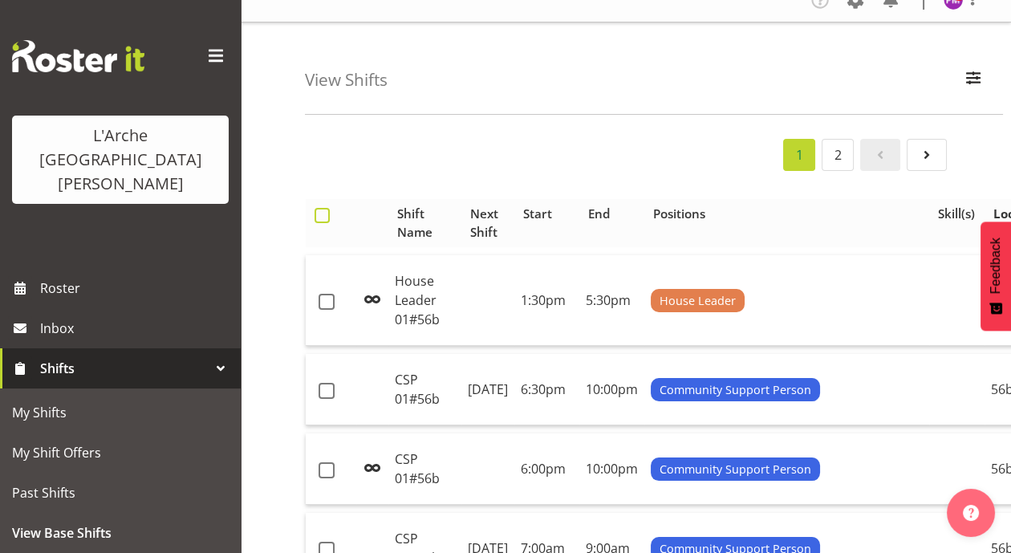
click at [327, 213] on span at bounding box center [322, 215] width 15 height 15
click at [325, 213] on input "checkbox" at bounding box center [320, 215] width 10 height 10
checkbox input "true"
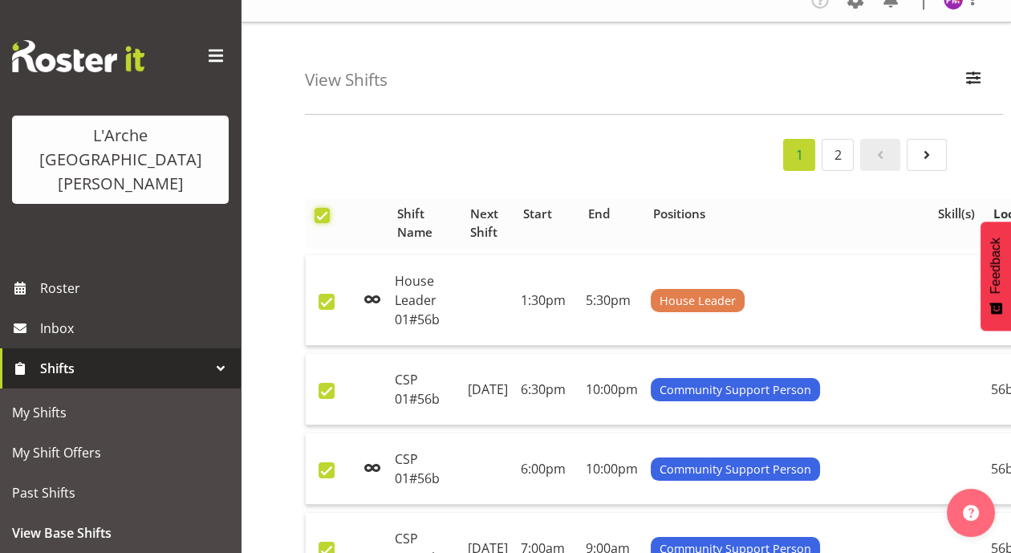
checkbox input "true"
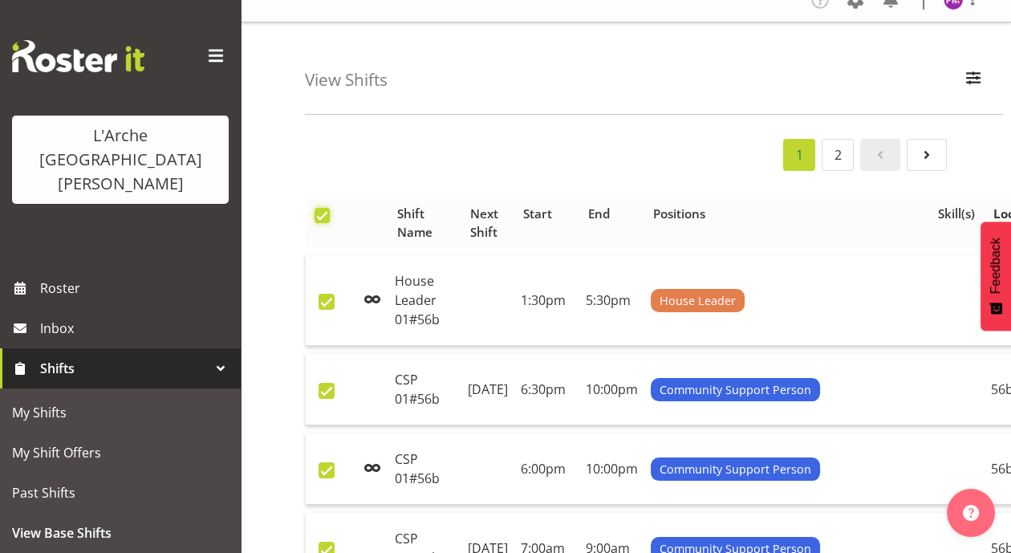
checkbox input "true"
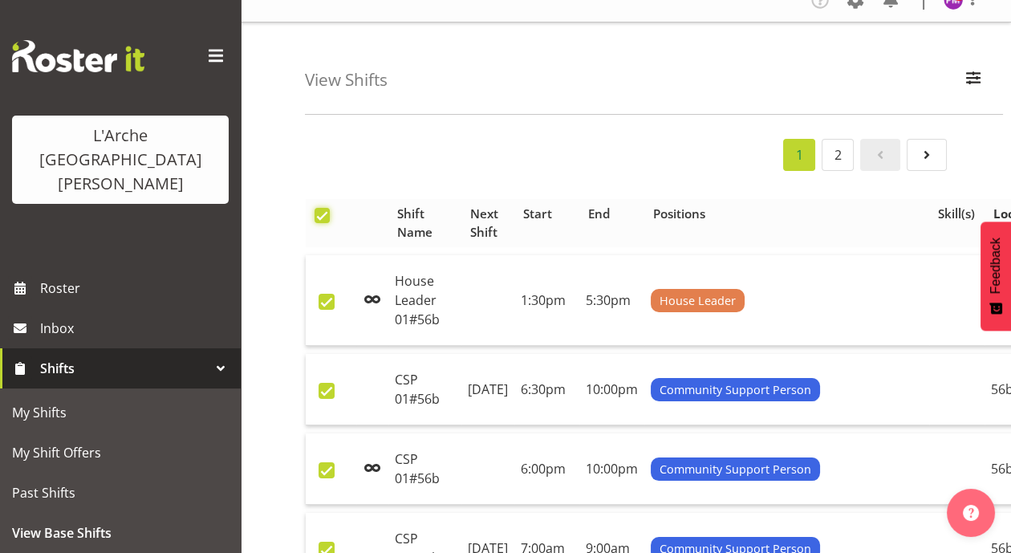
checkbox input "true"
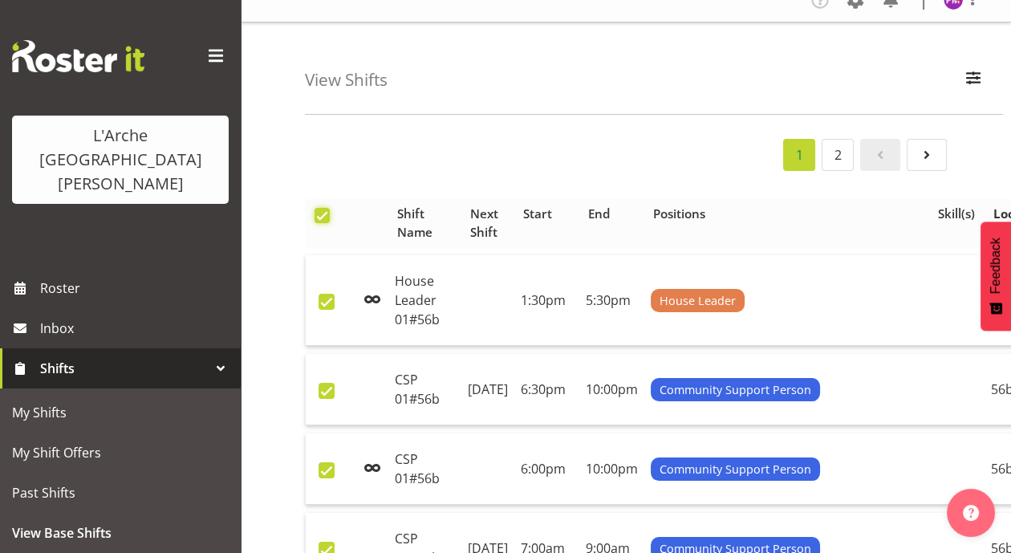
checkbox input "true"
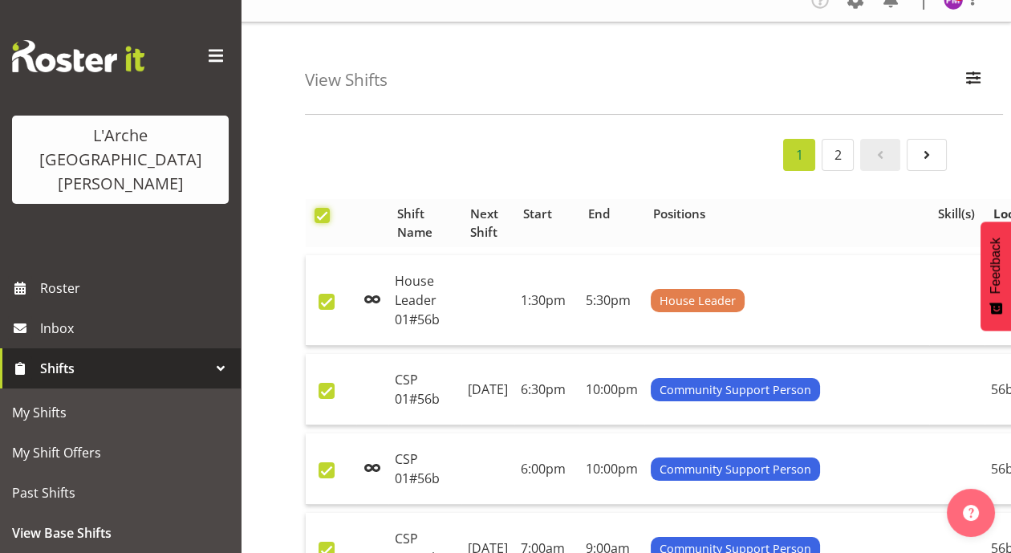
checkbox input "true"
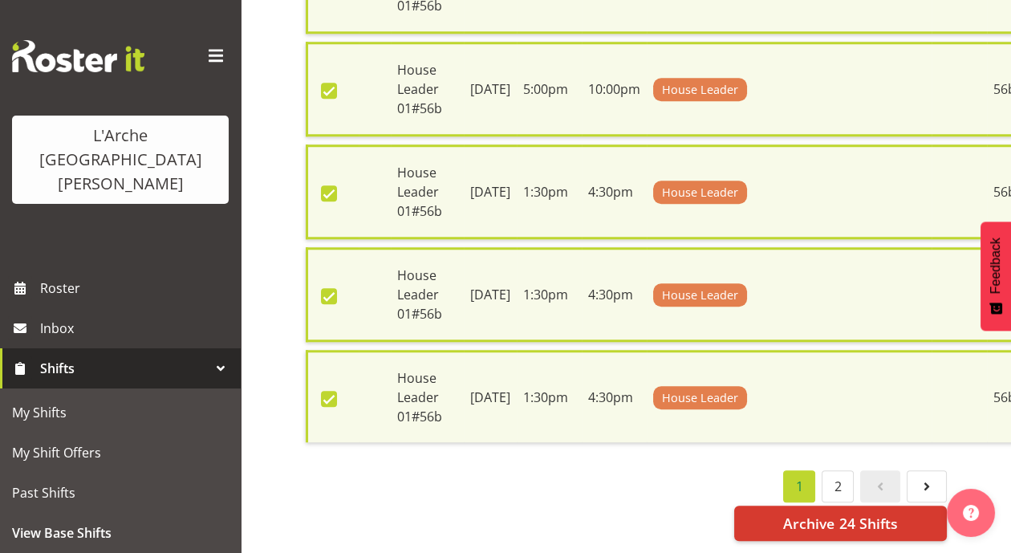
scroll to position [2187, 0]
click at [895, 518] on span "Archive 24 Shifts" at bounding box center [840, 523] width 114 height 21
checkbox input "false"
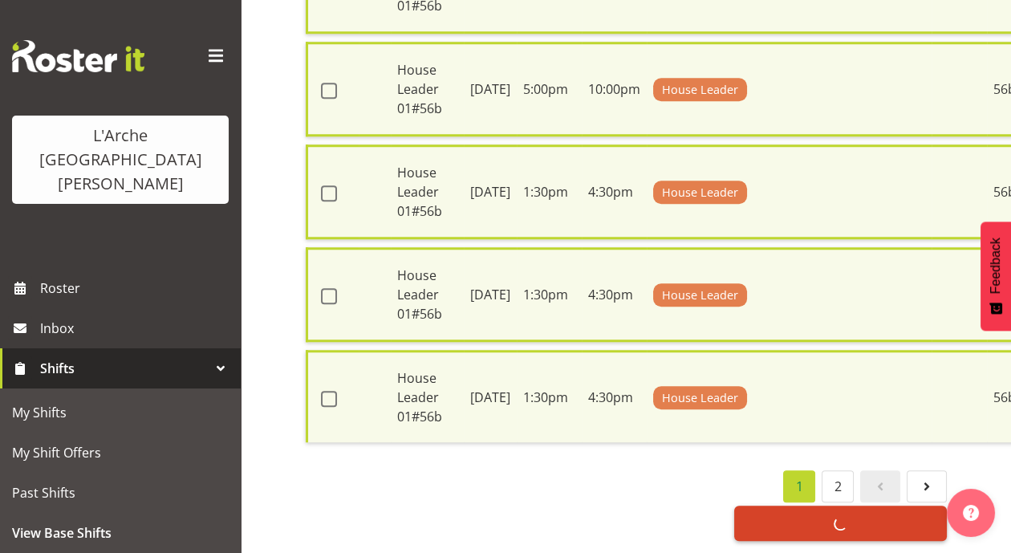
checkbox input "false"
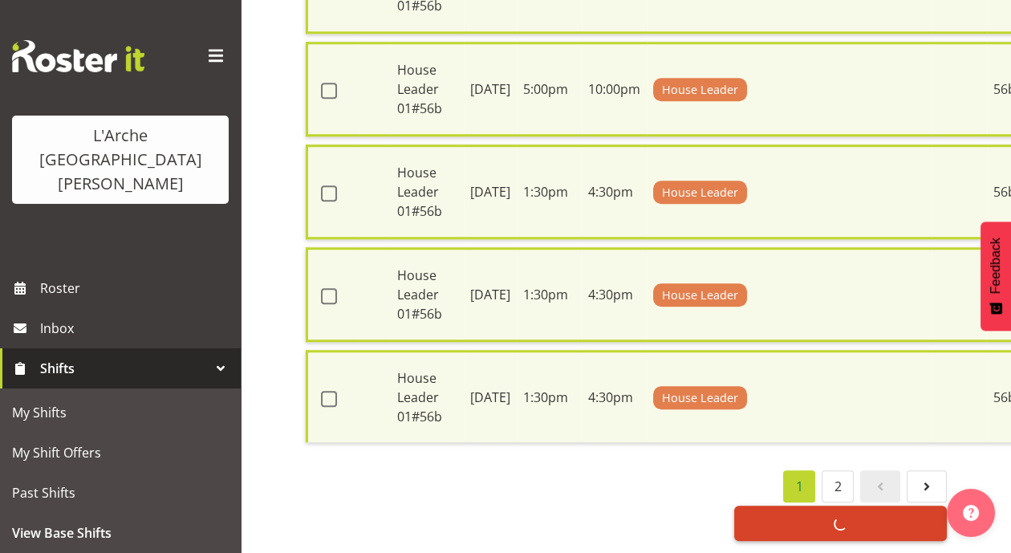
checkbox input "false"
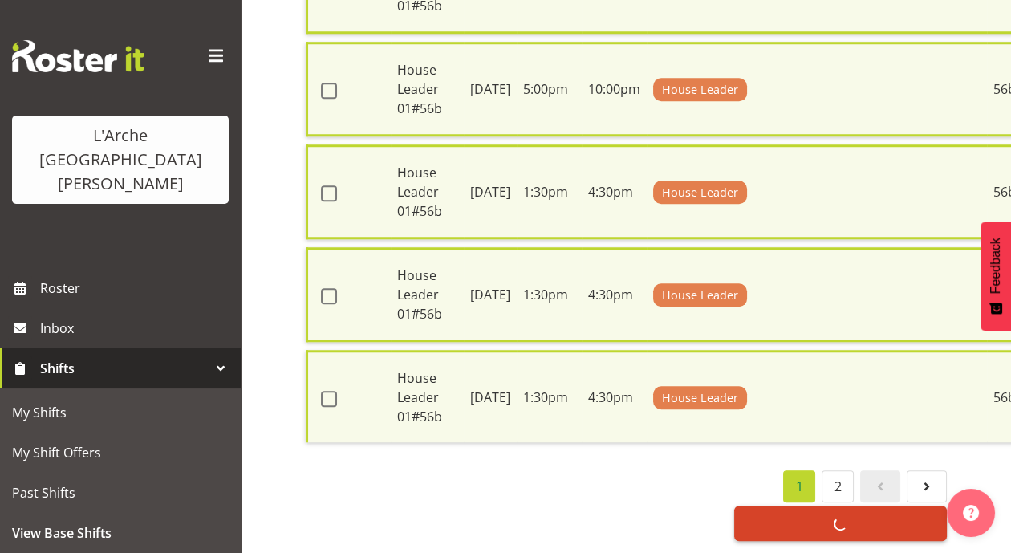
checkbox input "false"
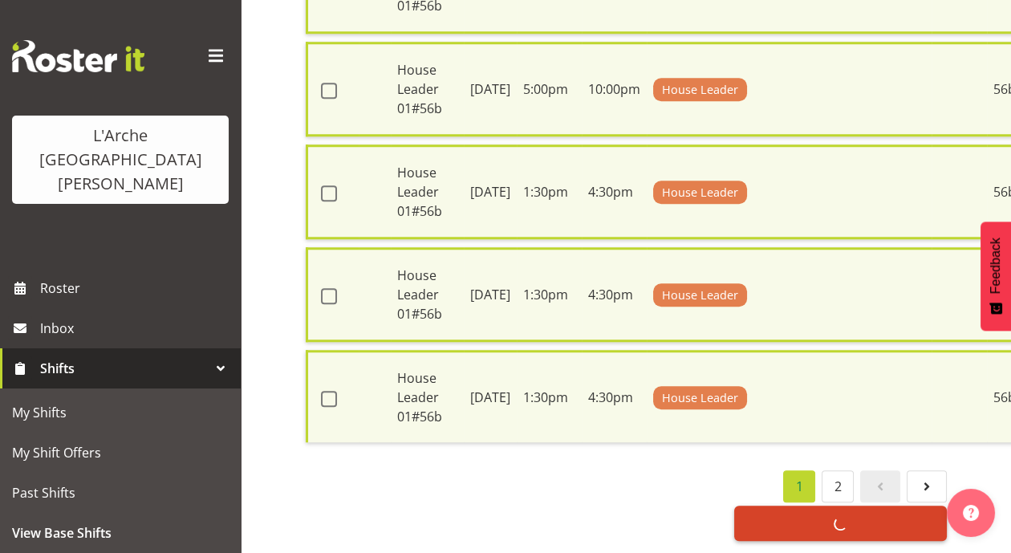
checkbox input "false"
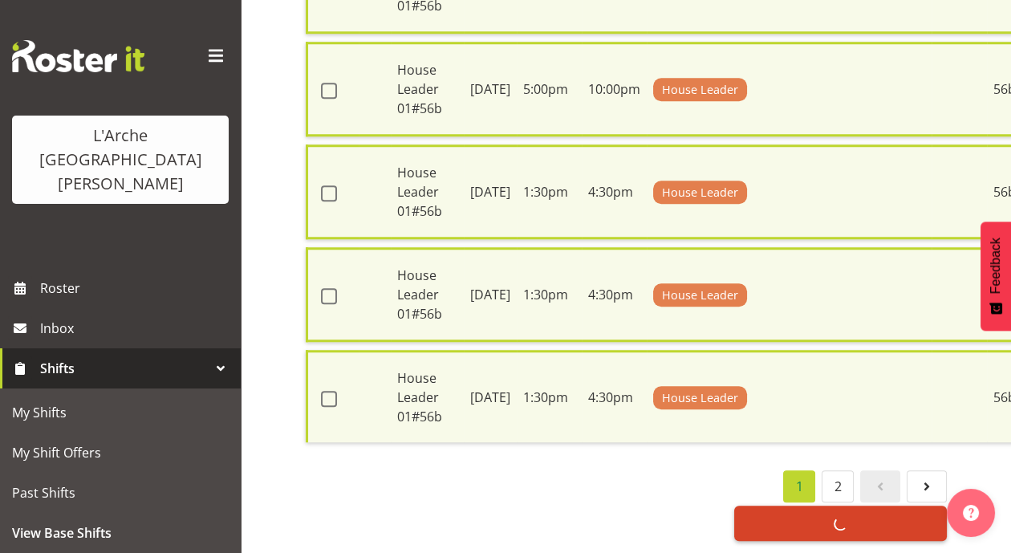
checkbox input "false"
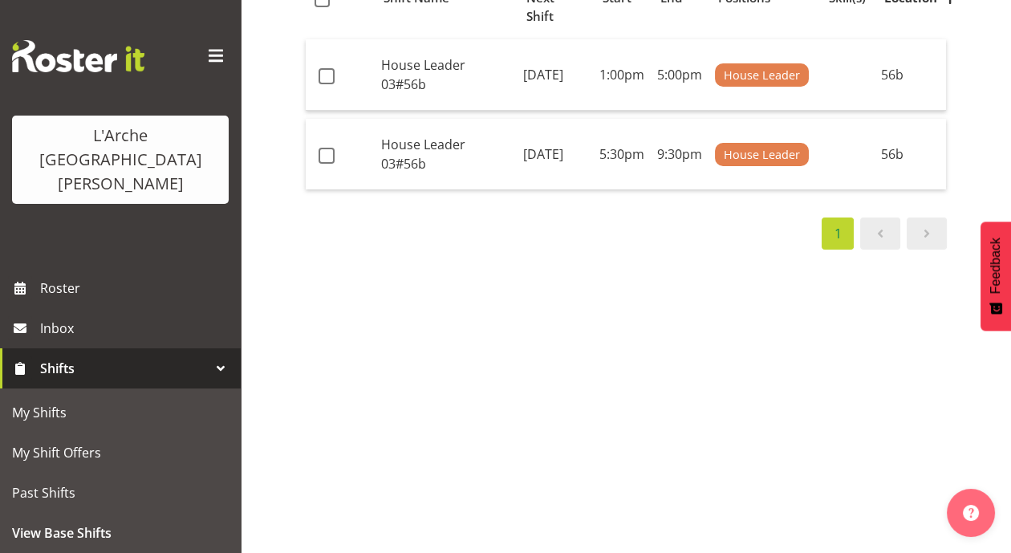
scroll to position [0, 0]
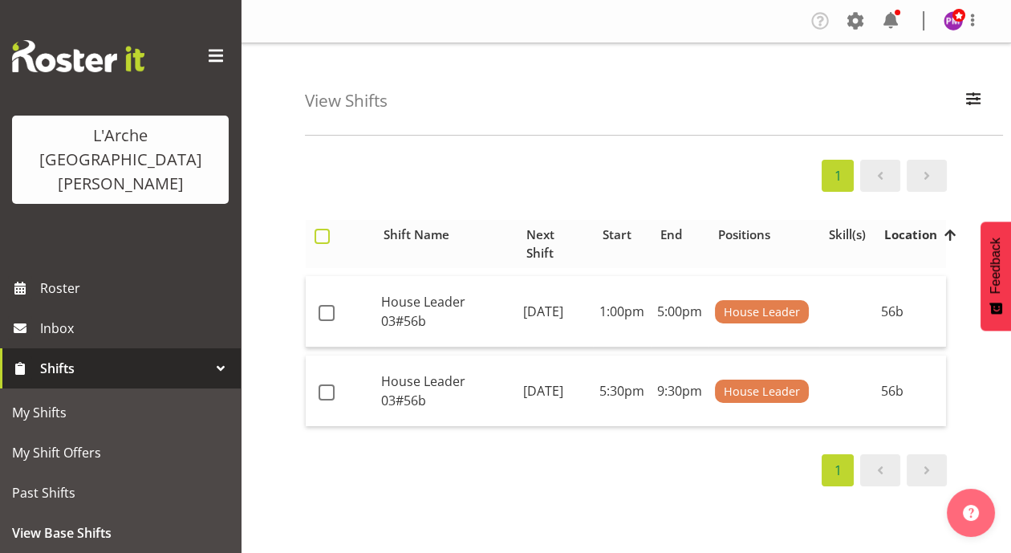
click at [319, 235] on span at bounding box center [322, 236] width 15 height 15
click at [319, 235] on input "checkbox" at bounding box center [320, 236] width 10 height 10
checkbox input "true"
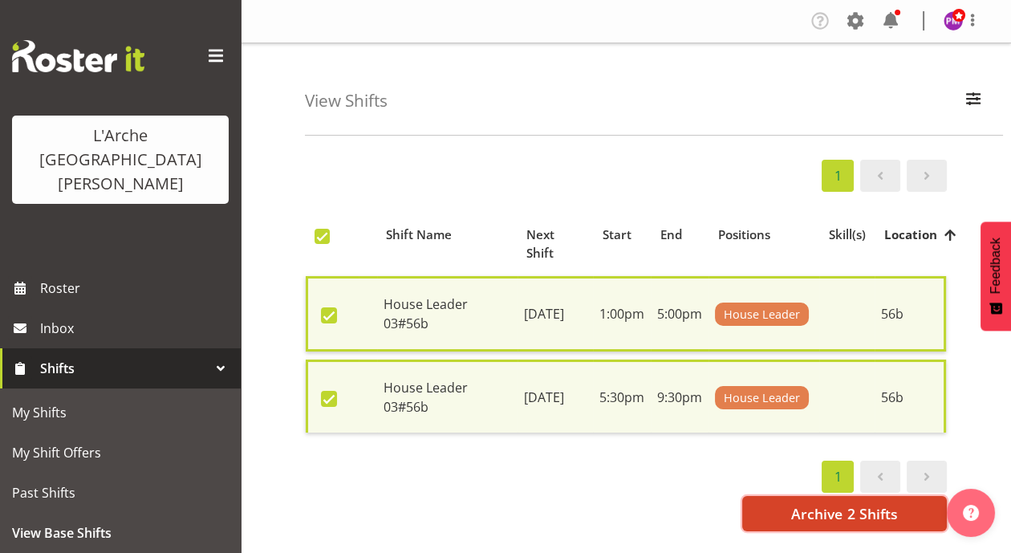
click at [802, 503] on span "Archive 2 Shifts" at bounding box center [844, 513] width 106 height 21
checkbox input "false"
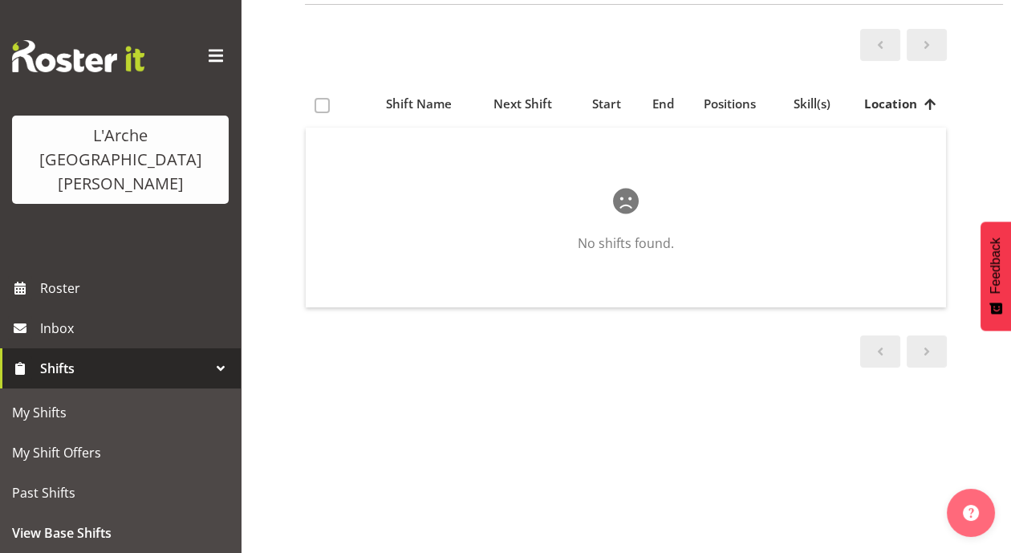
scroll to position [205, 0]
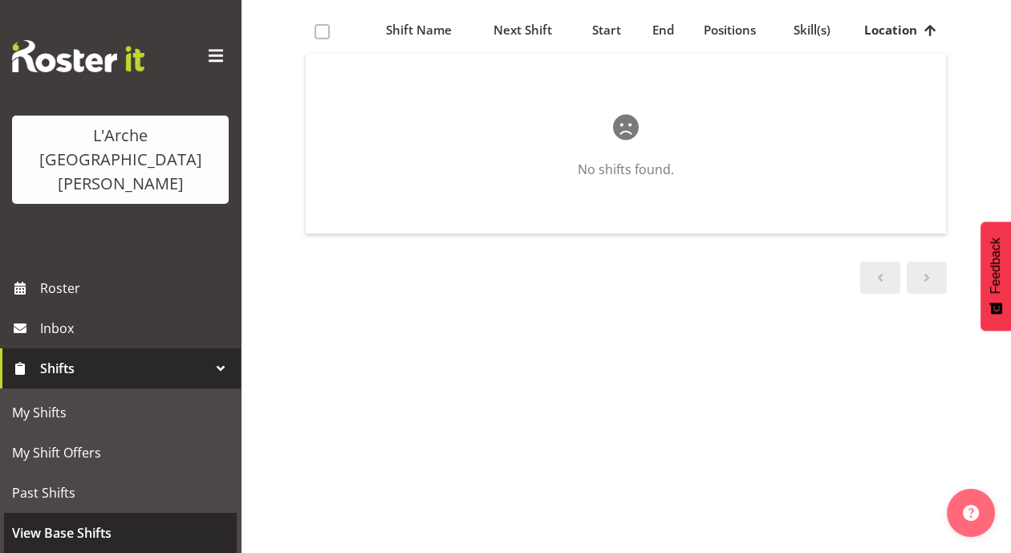
click at [75, 521] on span "View Base Shifts" at bounding box center [120, 533] width 217 height 24
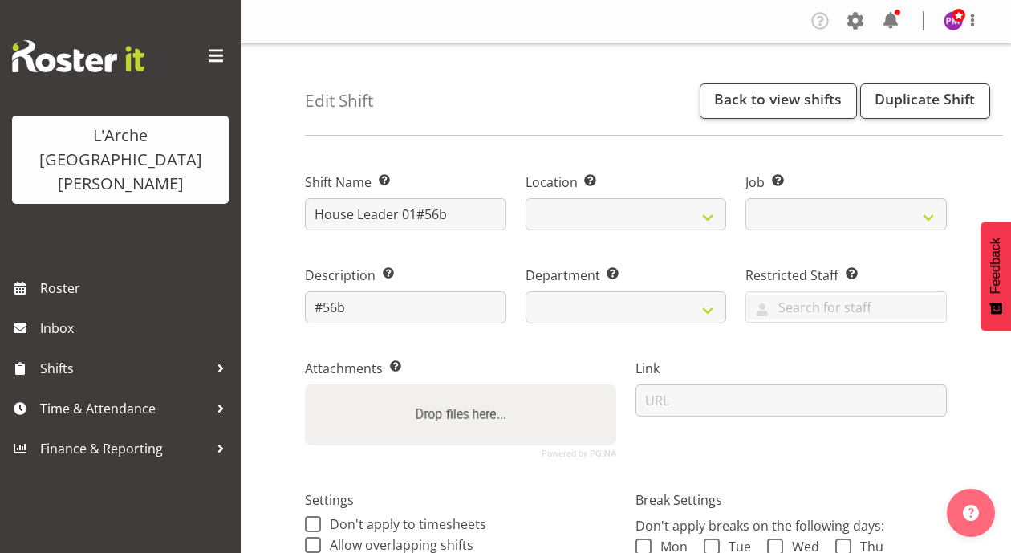
select select
select select "date"
select select
select select "1"
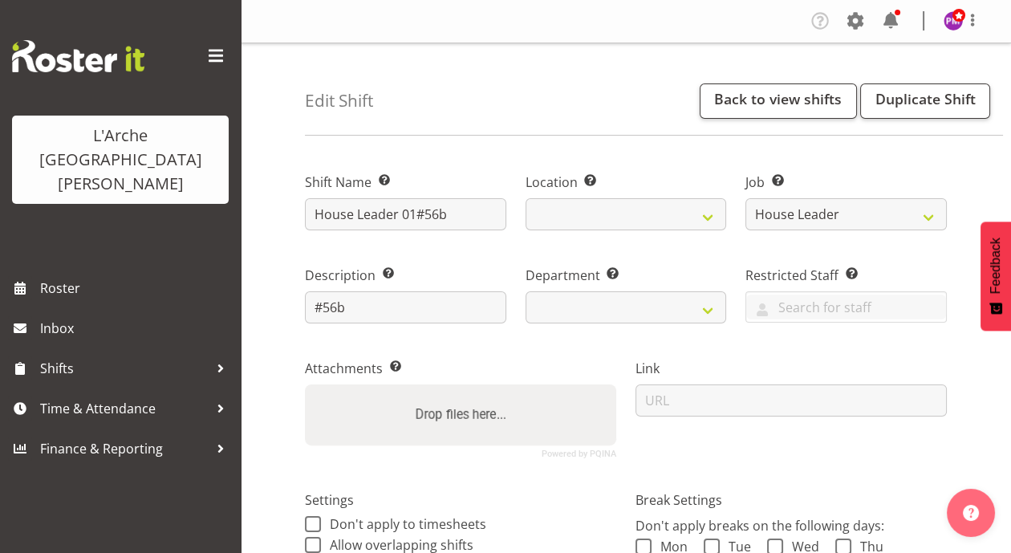
select select
select select "1061"
select select "4"
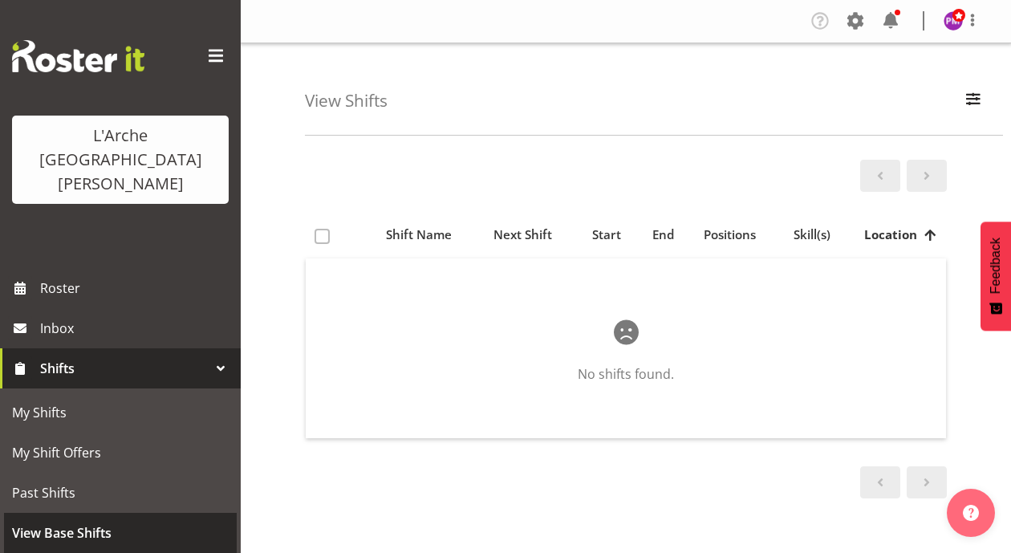
select select
select select "inactive"
select select "1061"
select select "4"
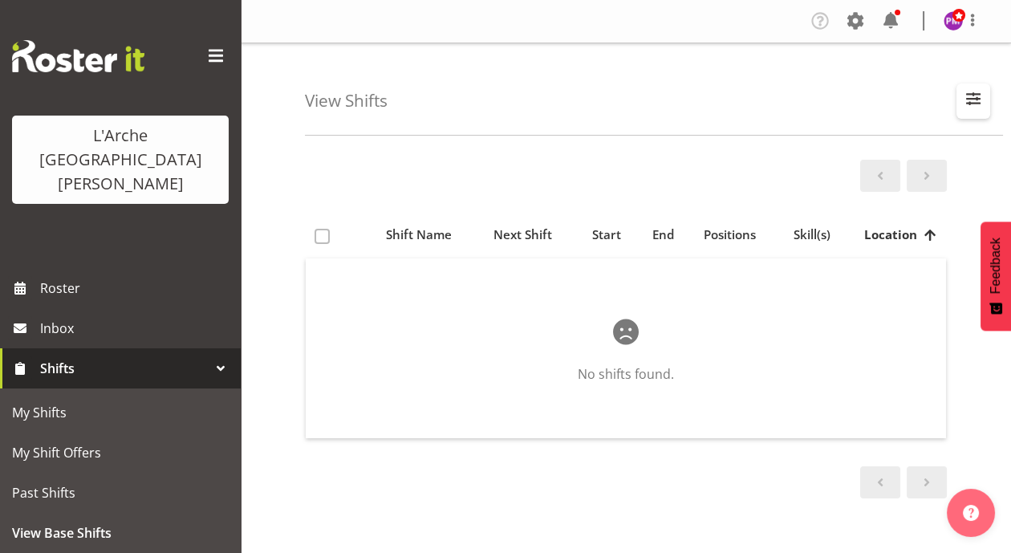
click at [976, 105] on span "button" at bounding box center [973, 98] width 21 height 21
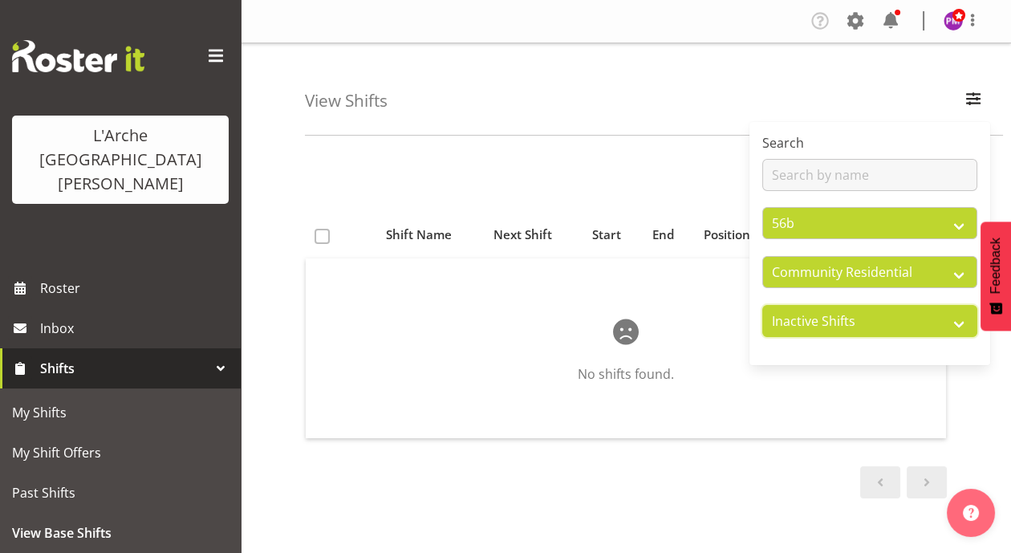
click at [956, 319] on select "Active Shifts Inactive Shifts" at bounding box center [869, 321] width 215 height 32
select select "active"
click at [762, 305] on select "Active Shifts Inactive Shifts" at bounding box center [869, 321] width 215 height 32
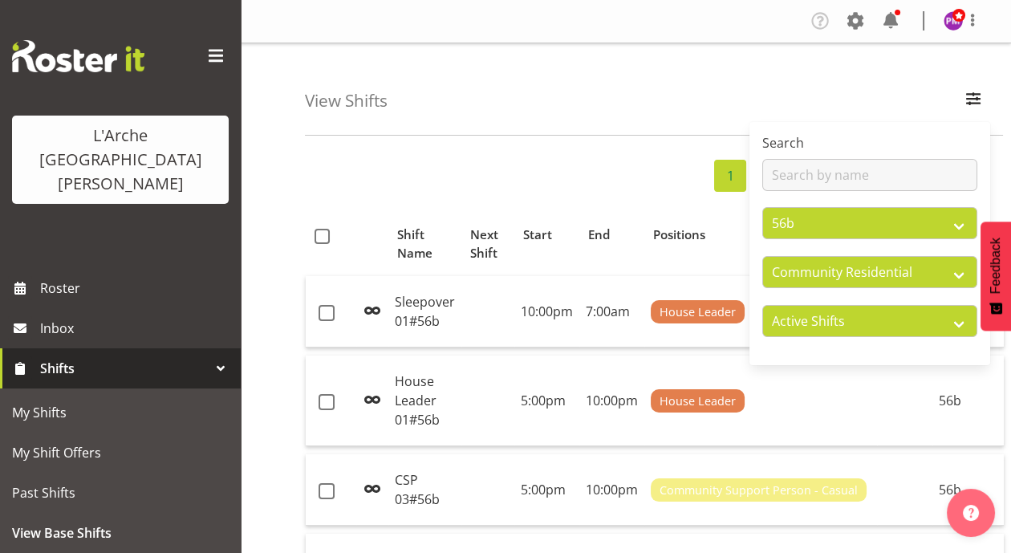
click at [719, 79] on div "View Shifts Search All Locations 20 30 41 5 56b 65a 73 Art and Music [GEOGRAPHI…" at bounding box center [654, 89] width 698 height 92
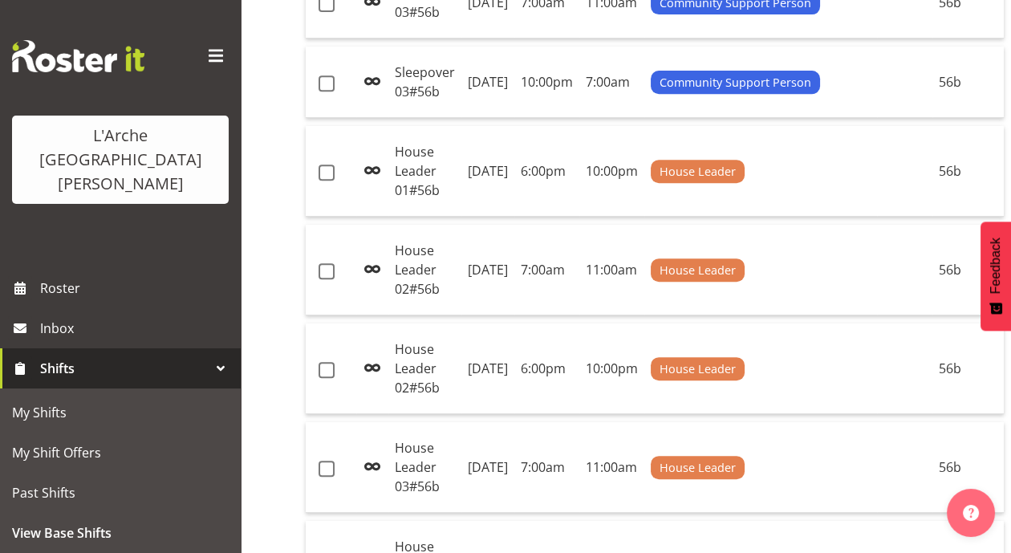
scroll to position [1048, 0]
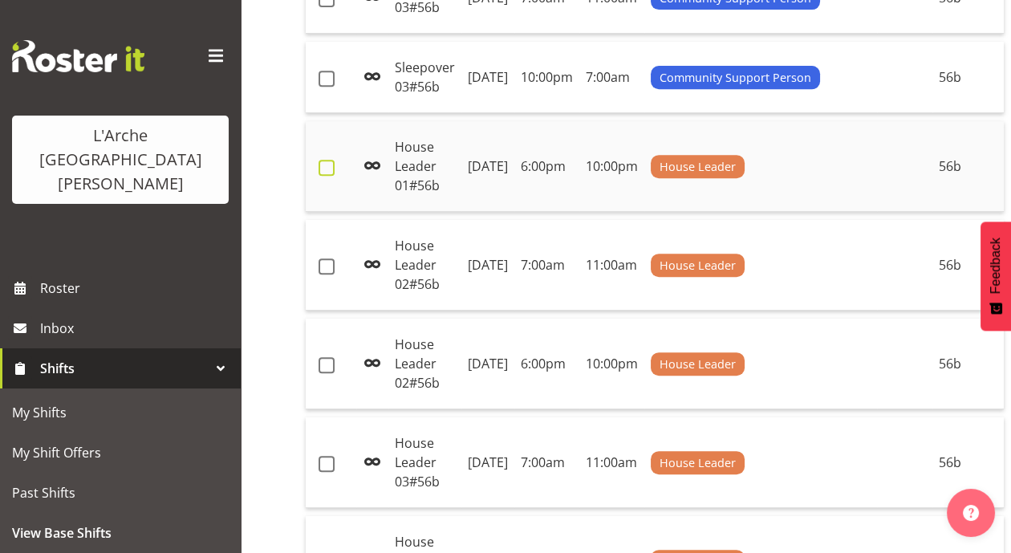
click at [319, 176] on span at bounding box center [327, 168] width 16 height 16
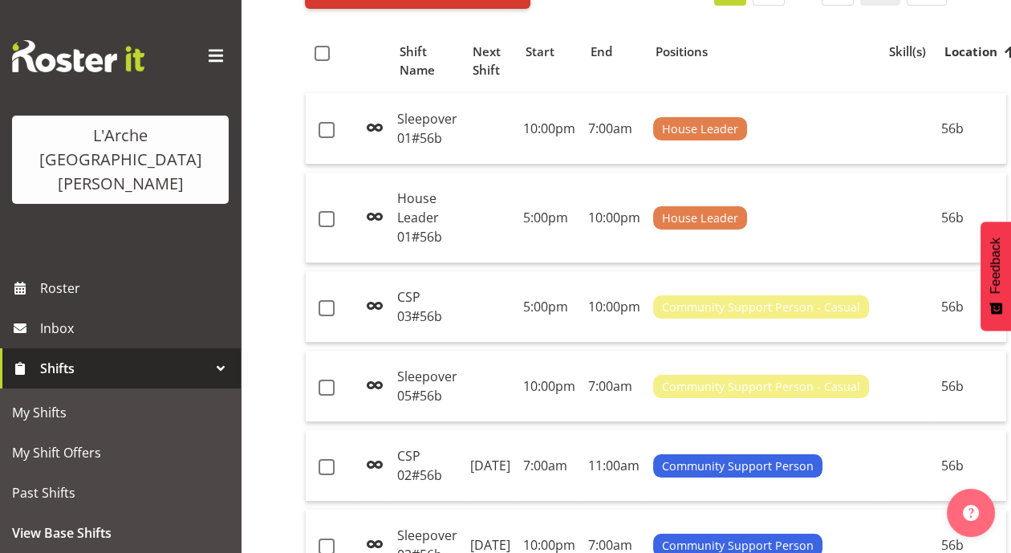
scroll to position [0, 0]
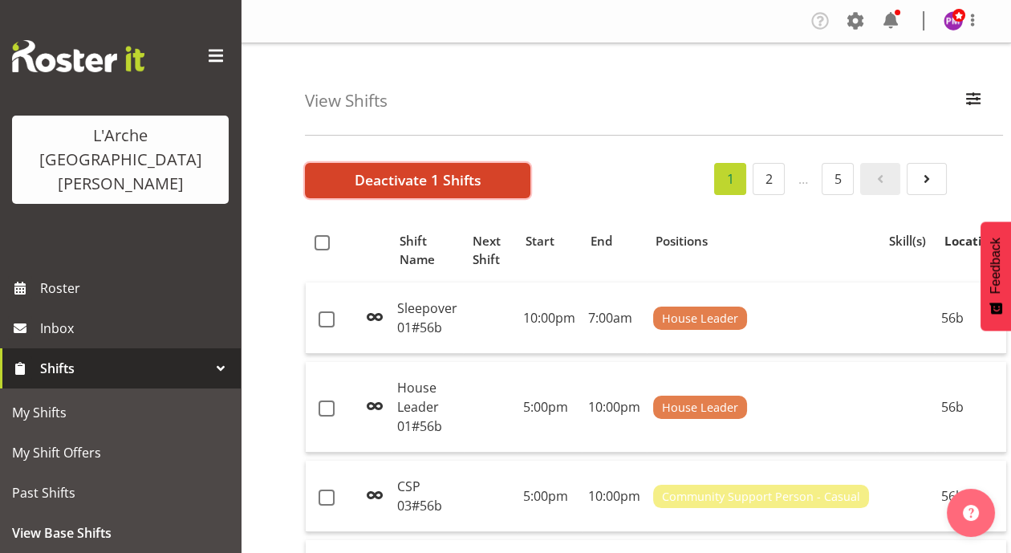
click at [428, 176] on span "Deactivate 1 Shifts" at bounding box center [418, 179] width 127 height 21
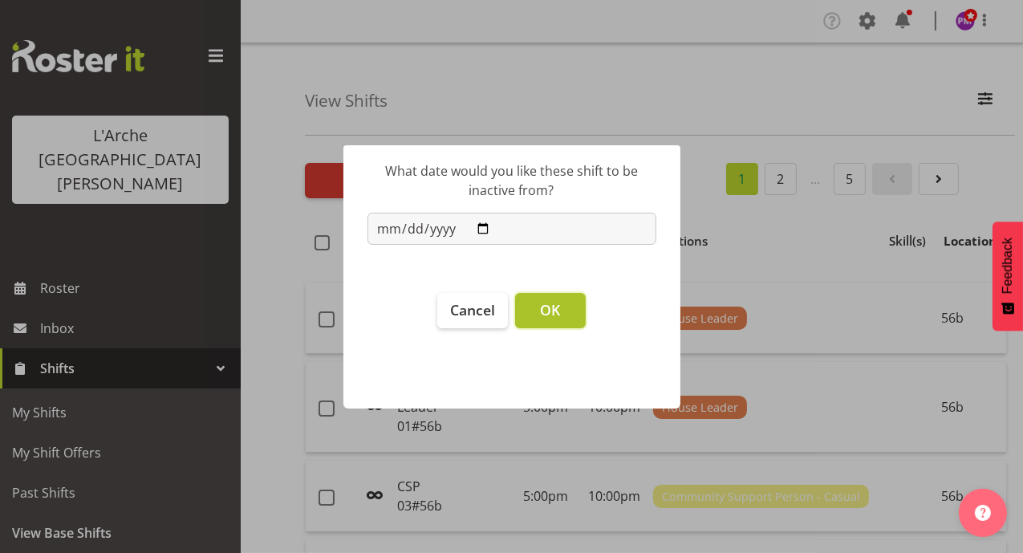
click at [567, 310] on button "OK" at bounding box center [550, 310] width 71 height 35
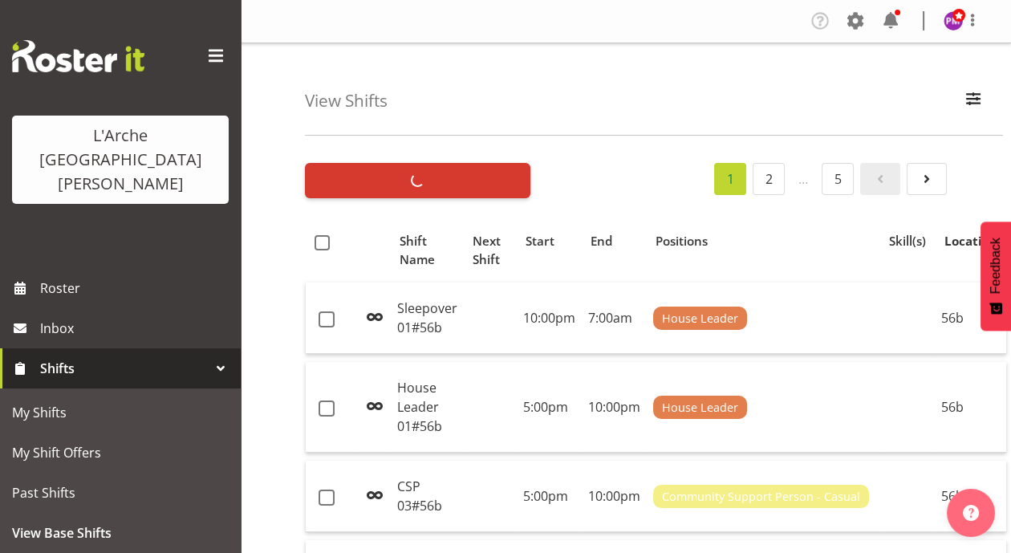
checkbox input "false"
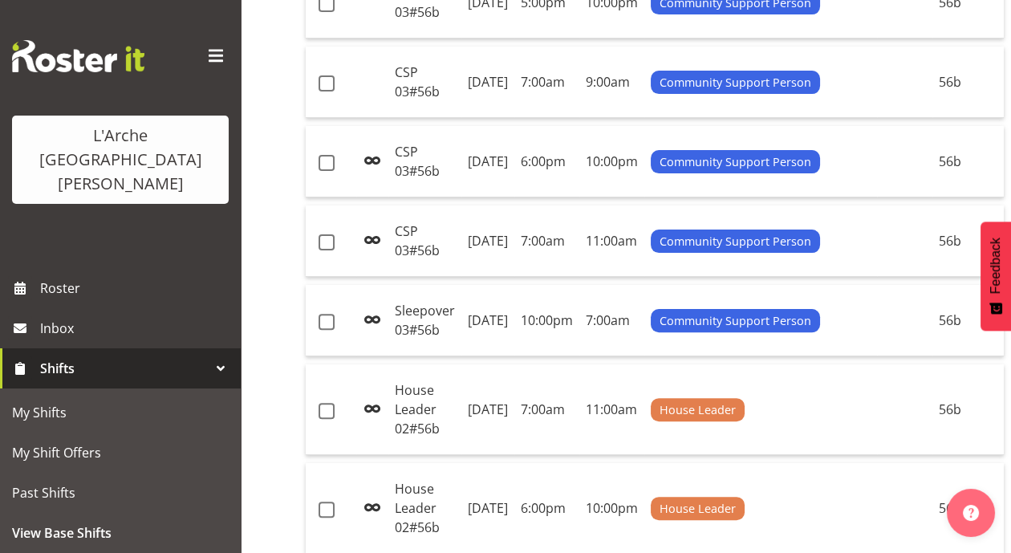
scroll to position [903, 0]
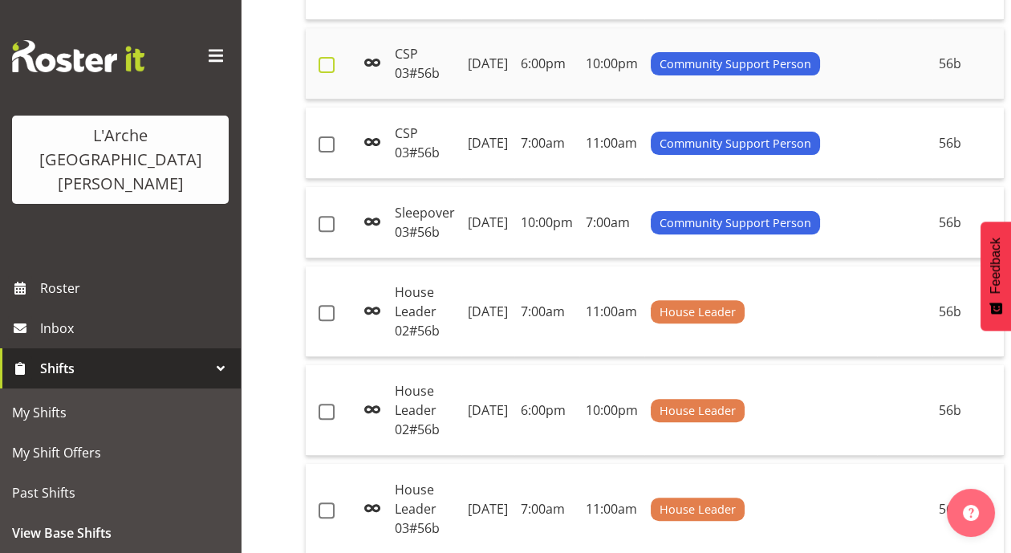
click at [325, 73] on span at bounding box center [327, 65] width 16 height 16
checkbox input "true"
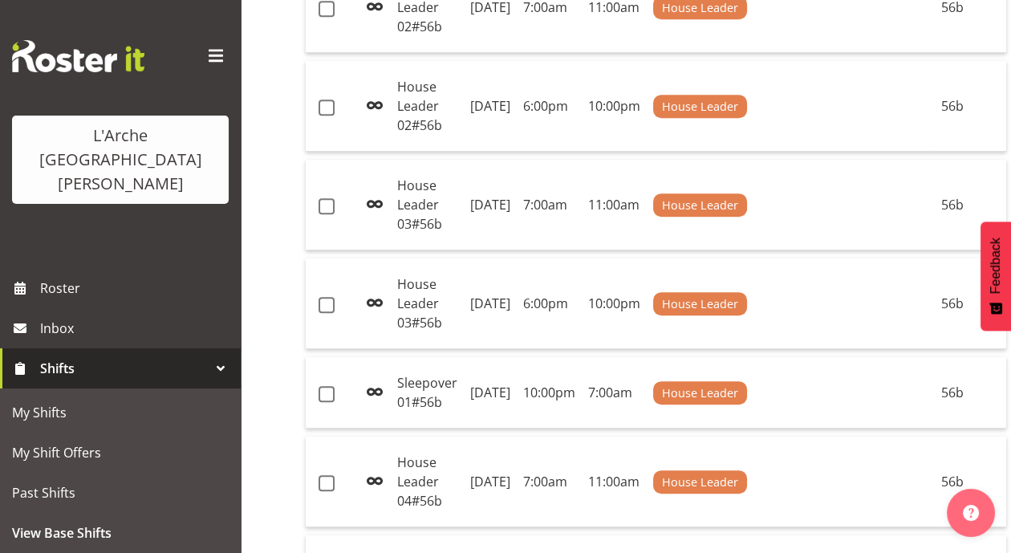
scroll to position [1222, 0]
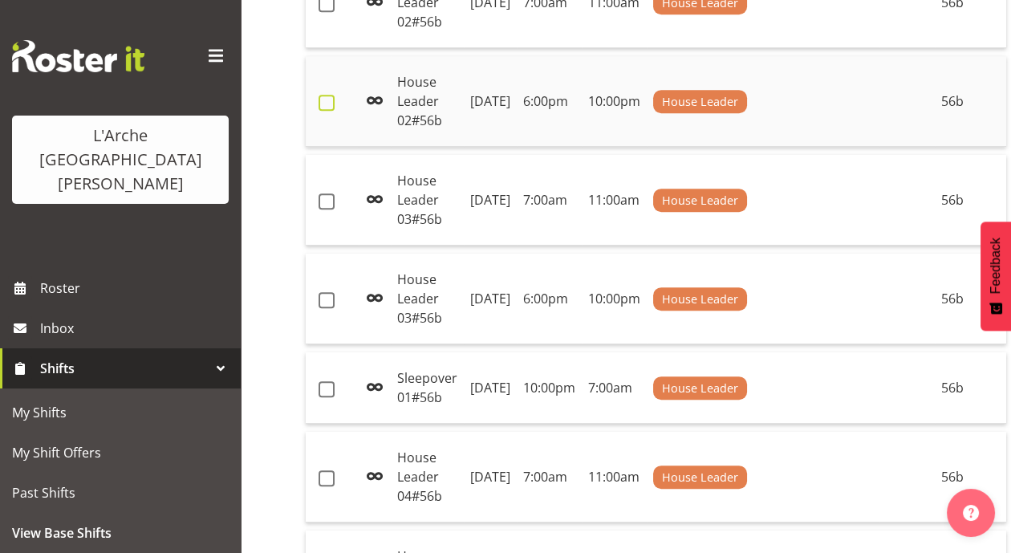
click at [331, 111] on span at bounding box center [327, 103] width 16 height 16
checkbox input "true"
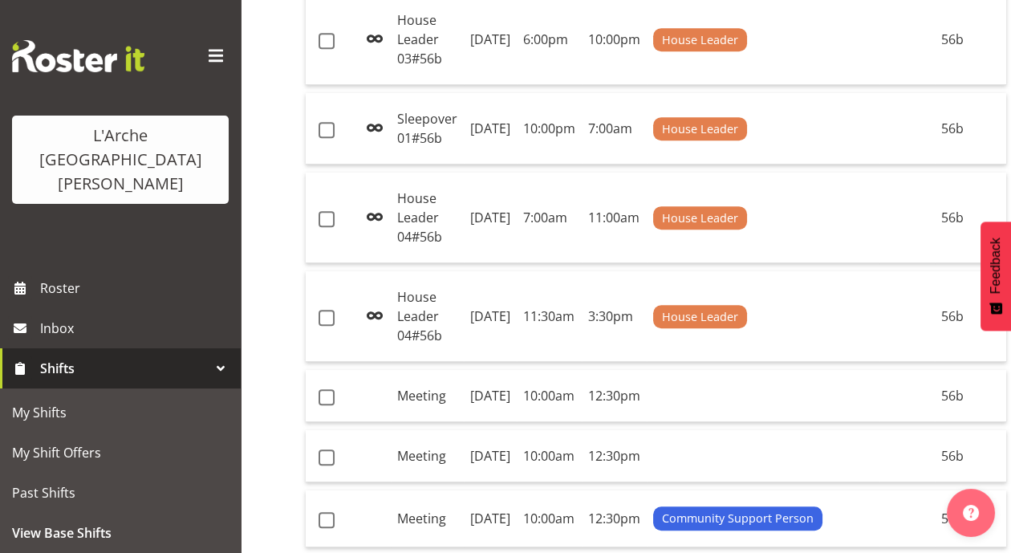
scroll to position [1496, 0]
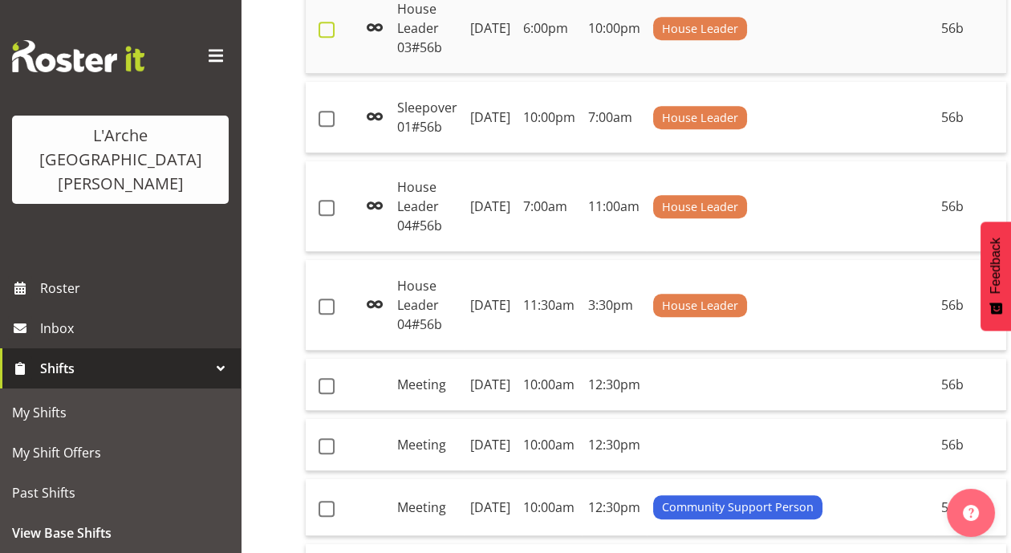
click at [327, 38] on span at bounding box center [327, 30] width 16 height 16
checkbox input "true"
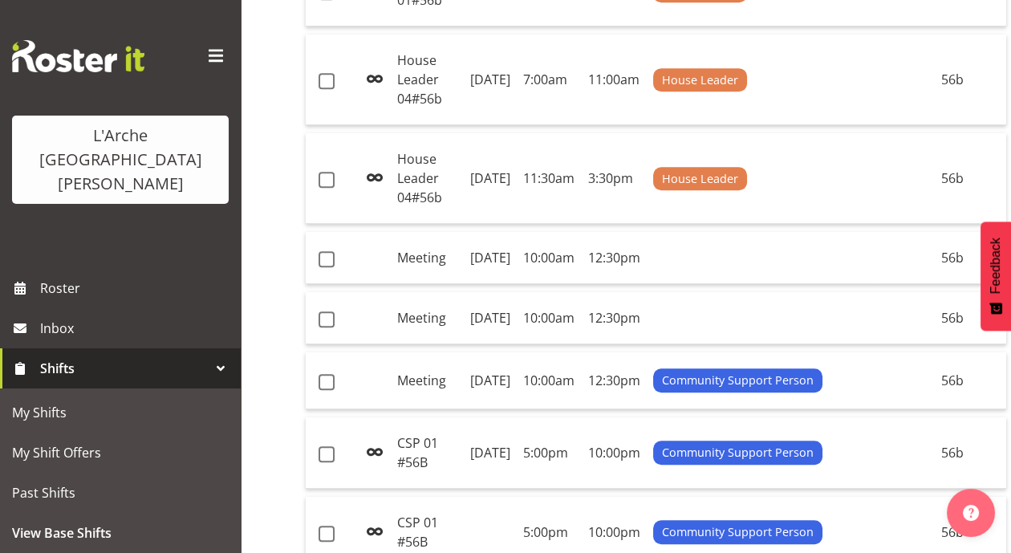
scroll to position [1701, 0]
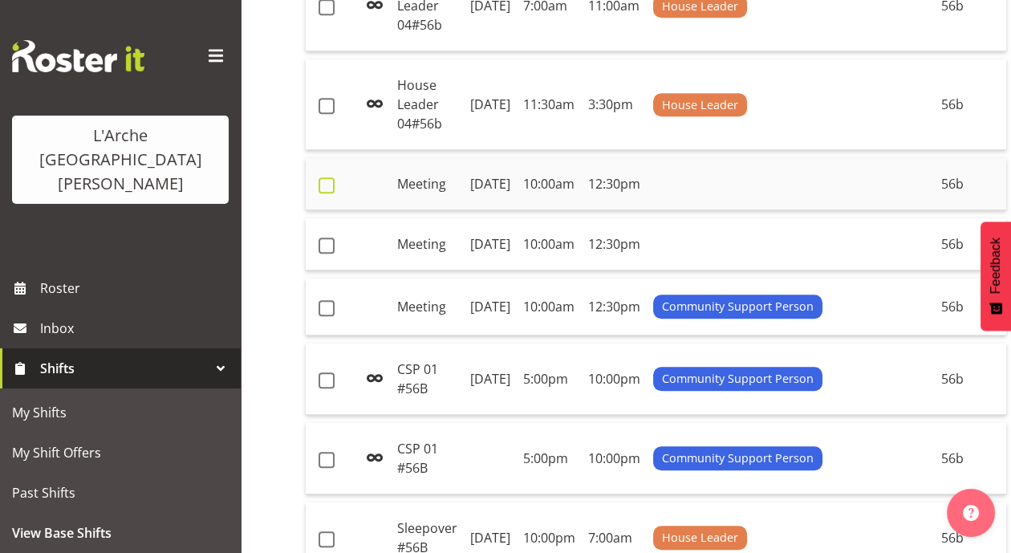
click at [331, 193] on span at bounding box center [327, 185] width 16 height 16
checkbox input "true"
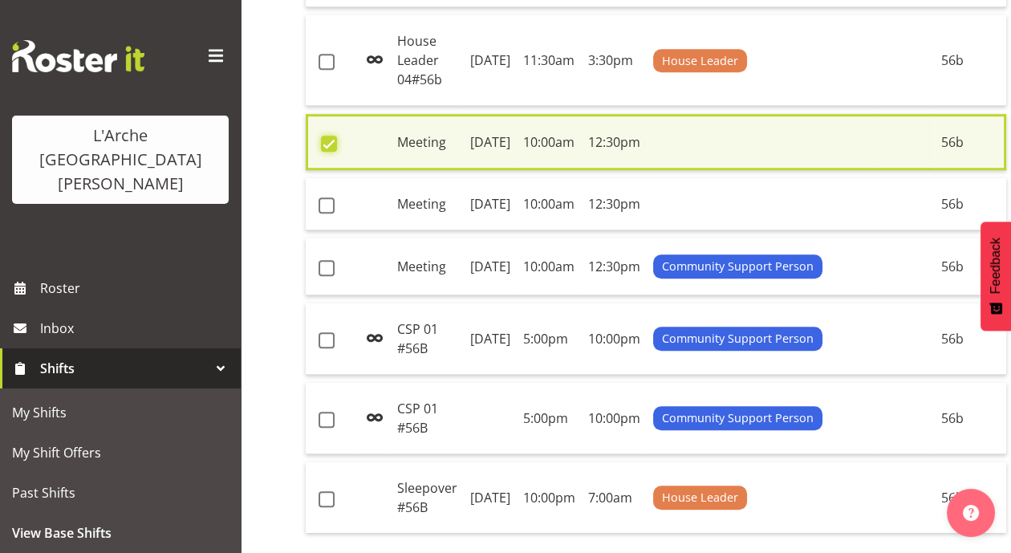
scroll to position [1756, 0]
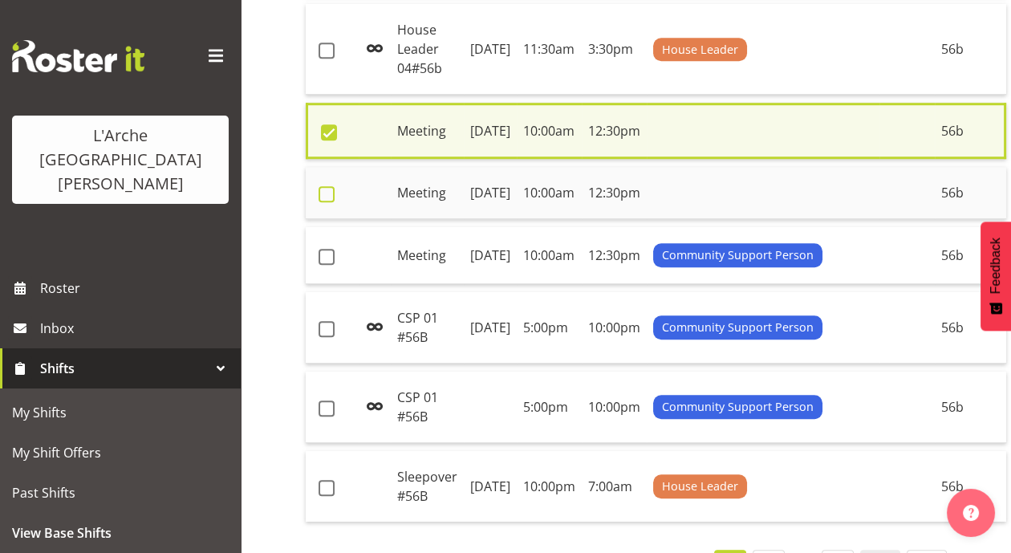
click at [325, 202] on span at bounding box center [327, 194] width 16 height 16
checkbox input "true"
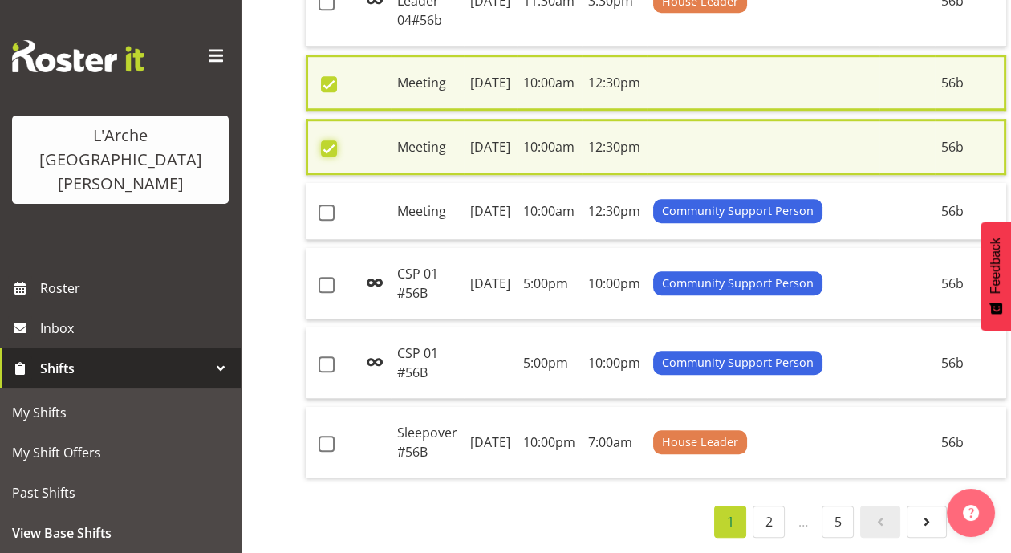
scroll to position [1993, 0]
click at [329, 221] on span at bounding box center [327, 213] width 16 height 16
checkbox input "true"
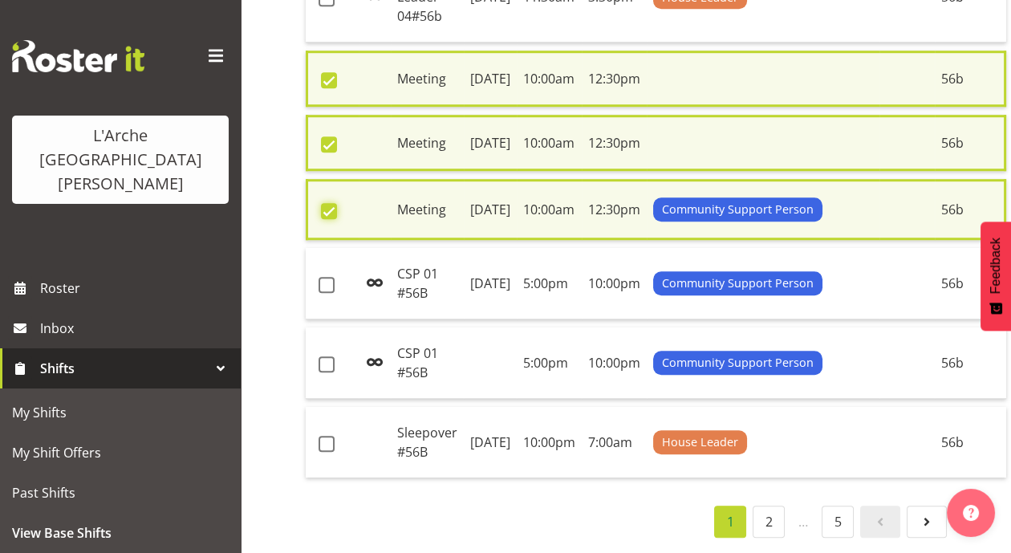
scroll to position [2105, 0]
click at [778, 505] on link "2" at bounding box center [769, 521] width 32 height 32
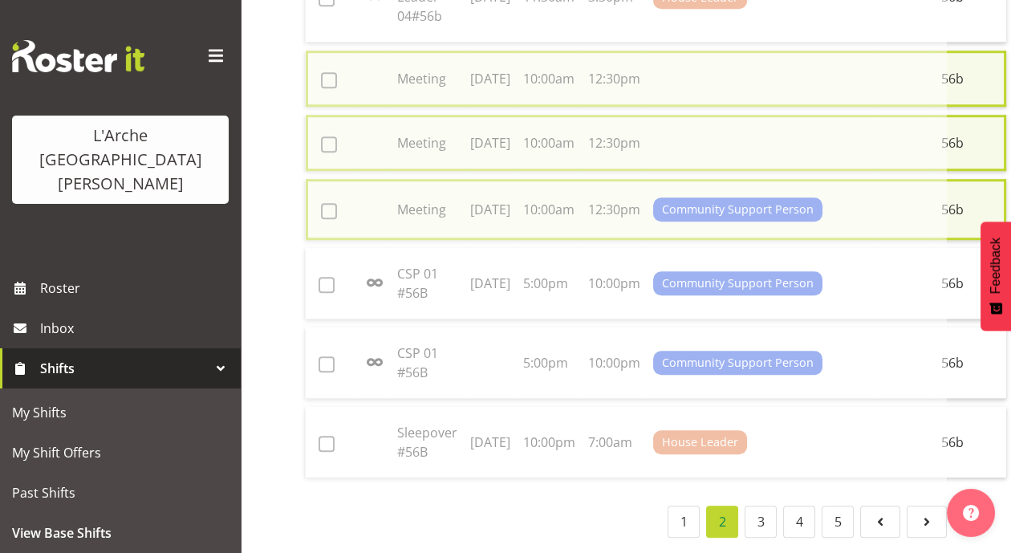
checkbox input "false"
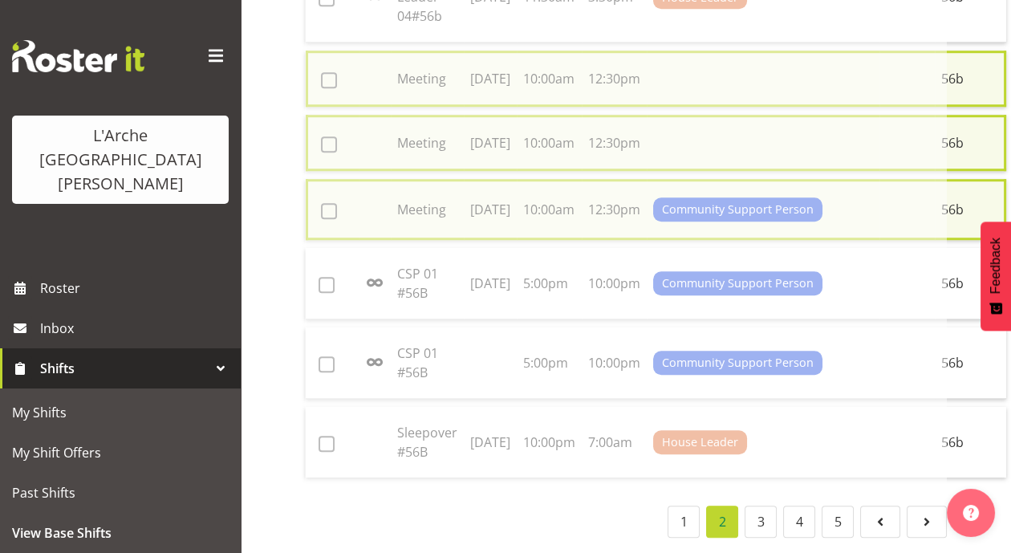
checkbox input "false"
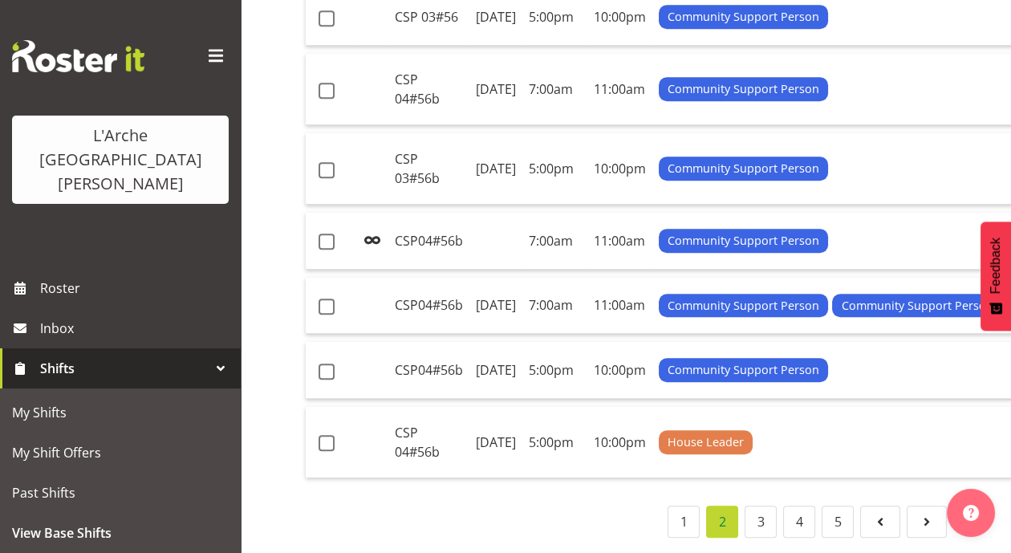
scroll to position [2003, 0]
click at [758, 514] on link "3" at bounding box center [761, 521] width 32 height 32
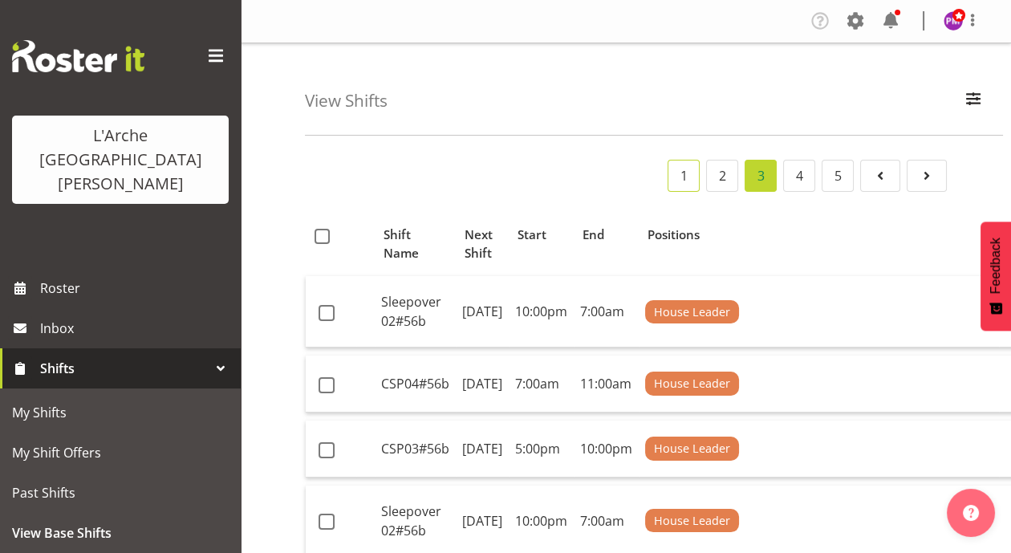
click at [684, 176] on link "1" at bounding box center [684, 176] width 32 height 32
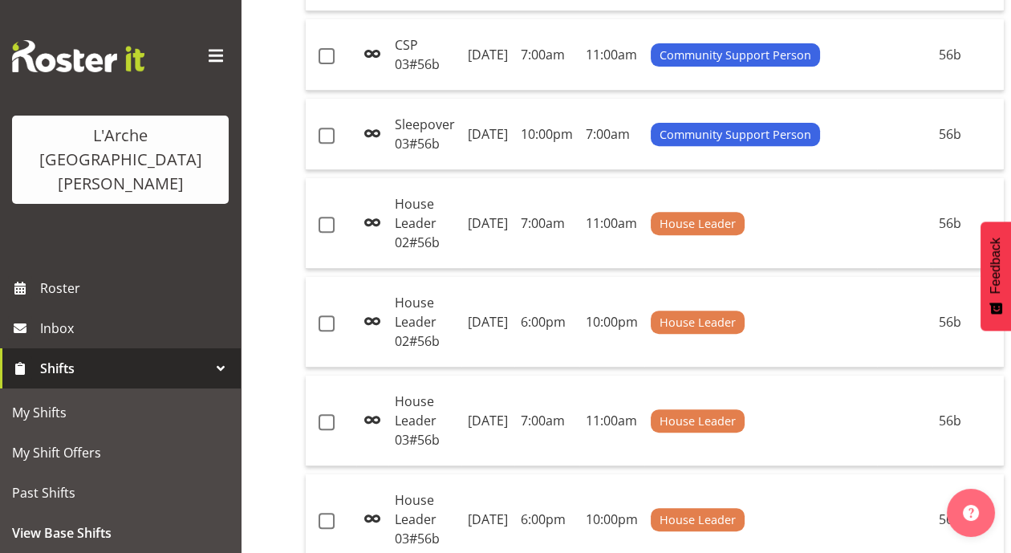
scroll to position [993, 0]
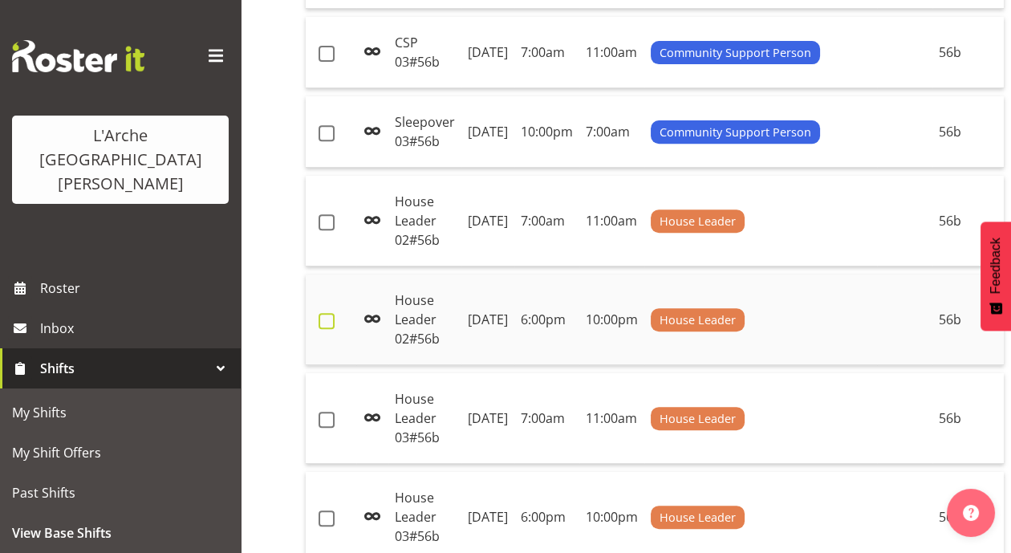
click at [327, 329] on span at bounding box center [327, 321] width 16 height 16
checkbox input "true"
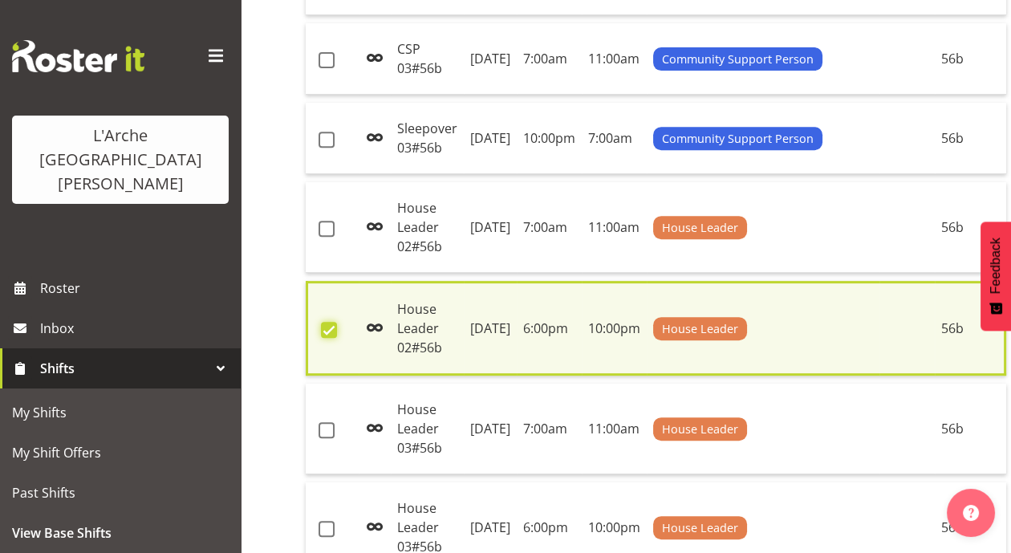
scroll to position [1000, 0]
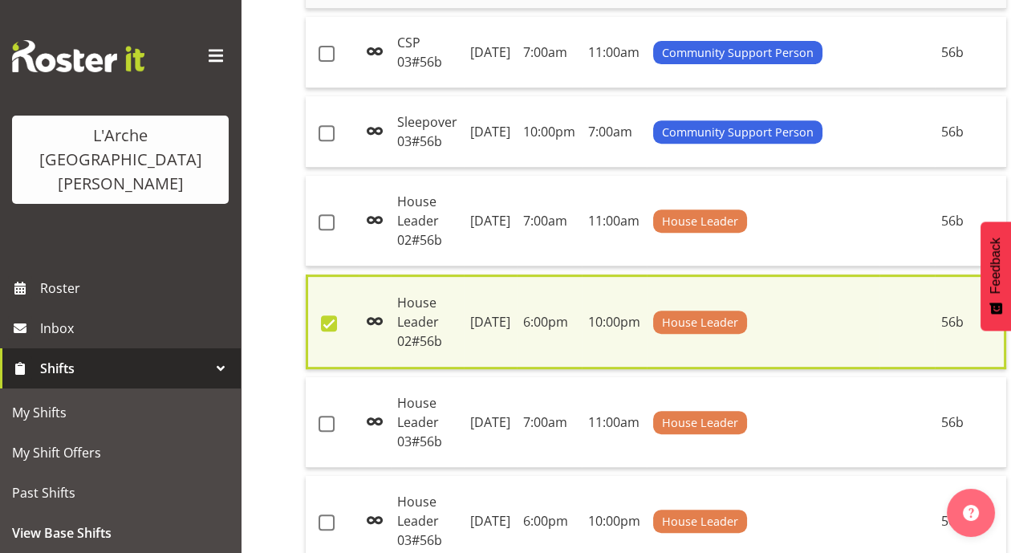
checkbox input "true"
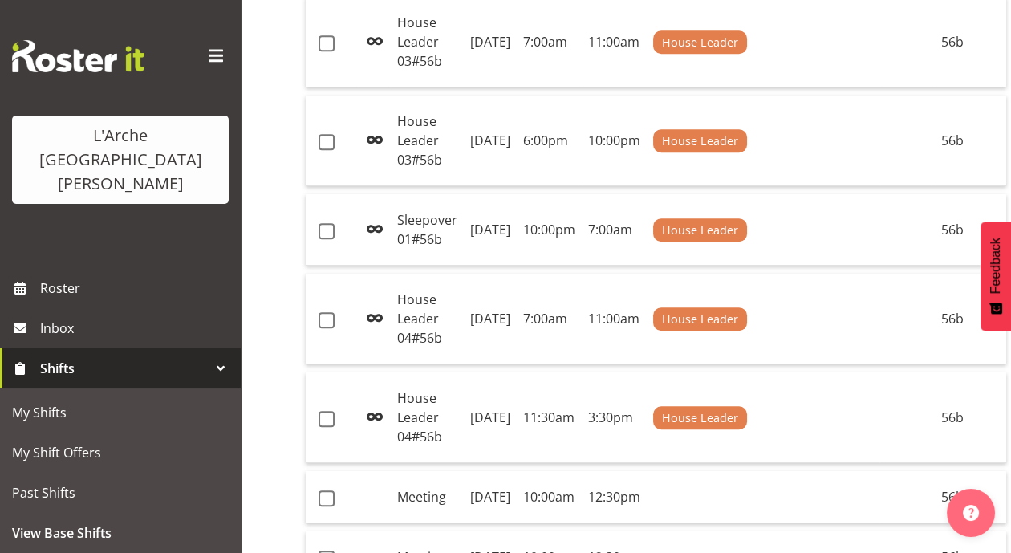
scroll to position [1393, 0]
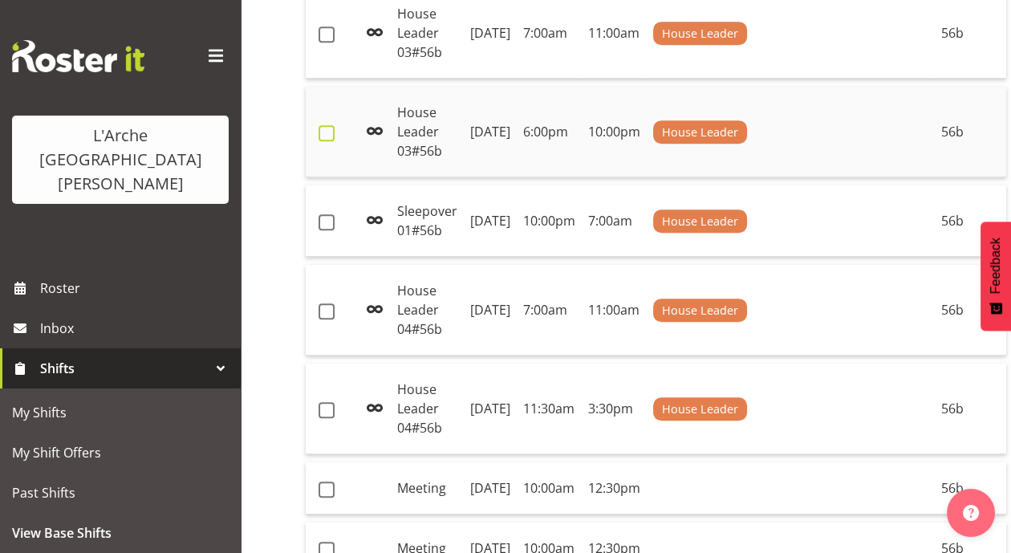
click at [323, 141] on span at bounding box center [327, 133] width 16 height 16
checkbox input "true"
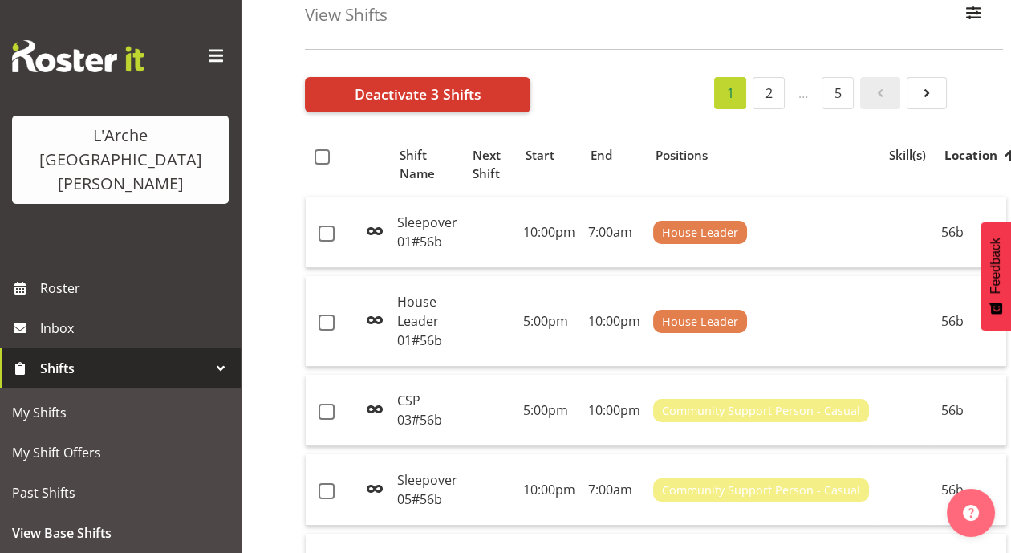
scroll to position [0, 0]
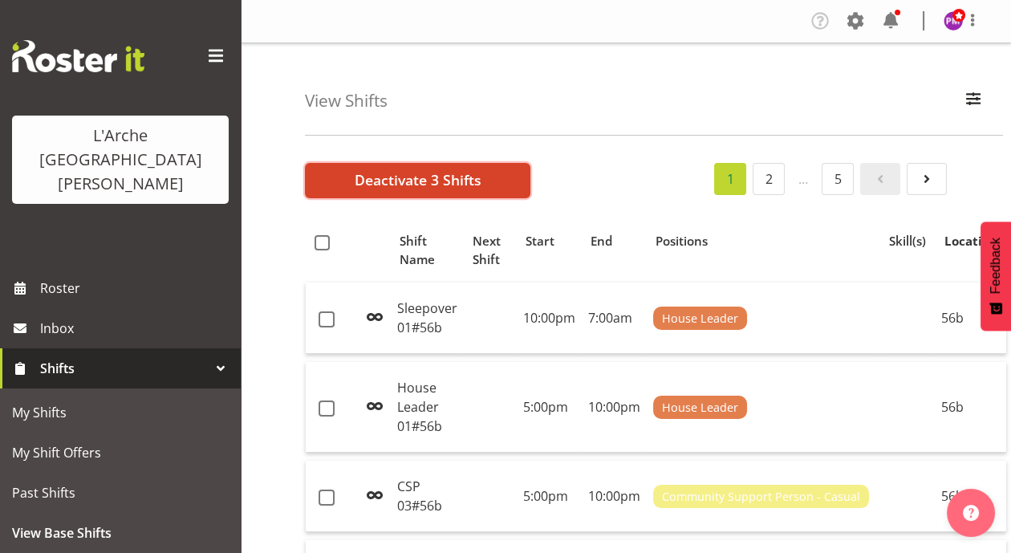
click at [419, 191] on button "Deactivate 3 Shifts" at bounding box center [417, 180] width 225 height 35
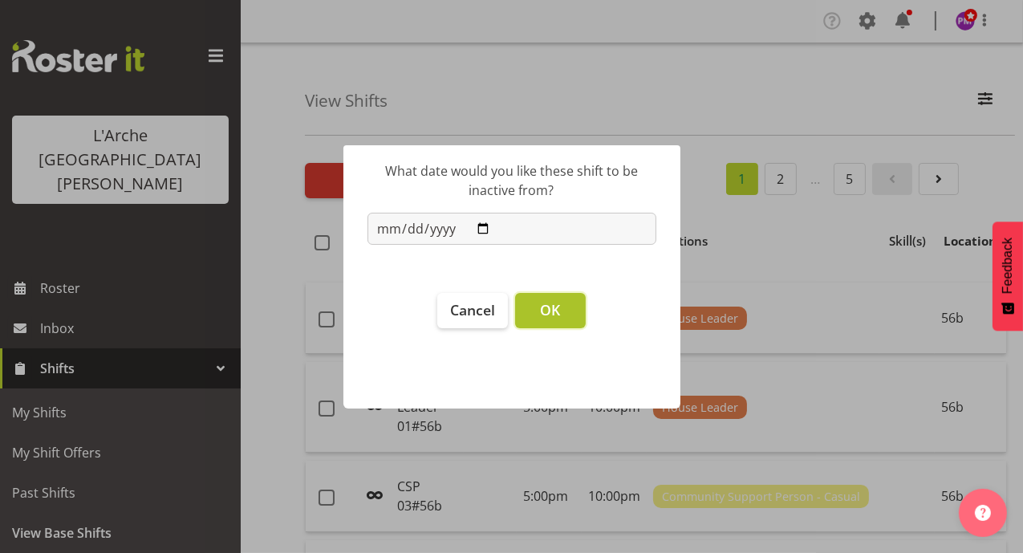
click at [542, 317] on span "OK" at bounding box center [550, 309] width 20 height 19
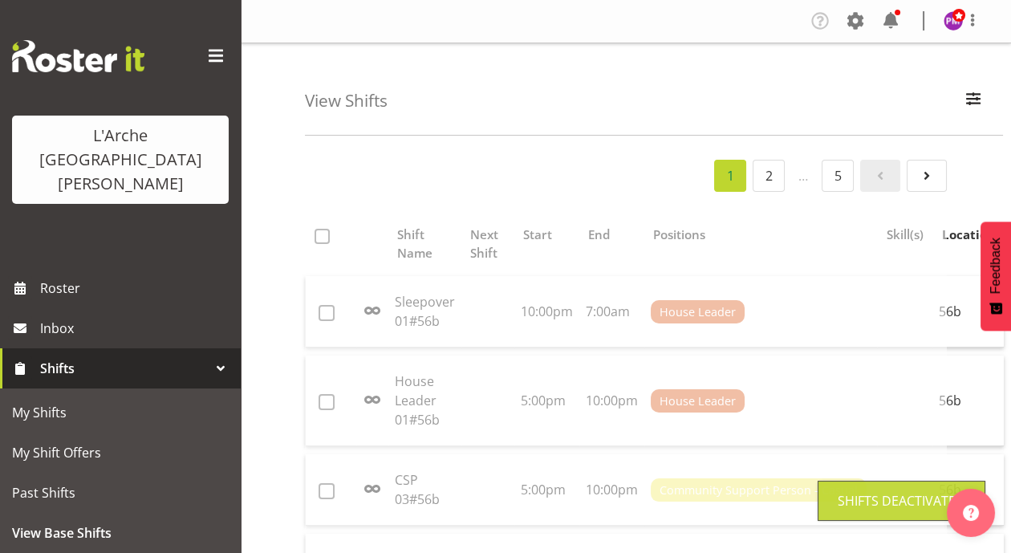
checkbox input "false"
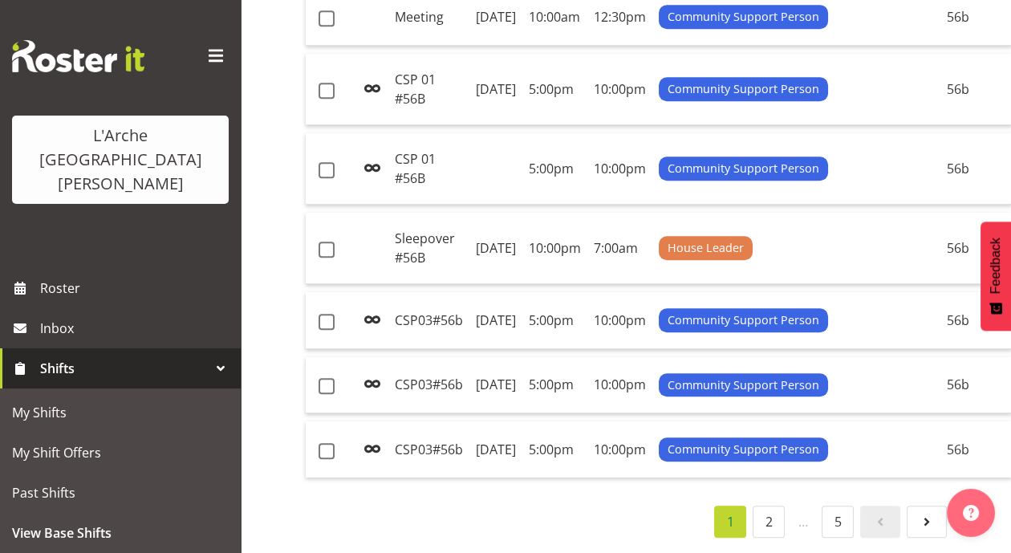
scroll to position [1979, 0]
click at [782, 509] on link "2" at bounding box center [769, 521] width 32 height 32
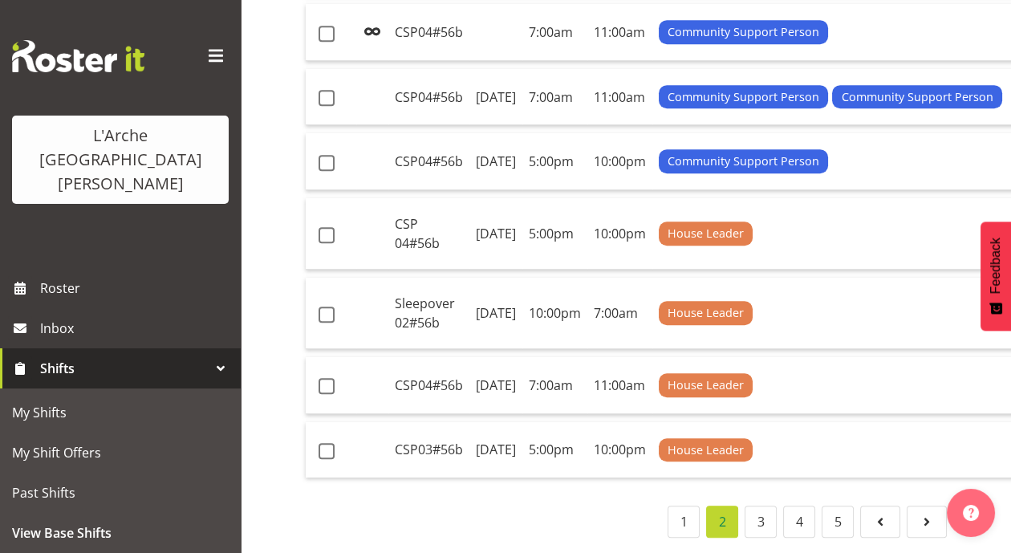
scroll to position [2003, 0]
click at [767, 509] on link "3" at bounding box center [761, 521] width 32 height 32
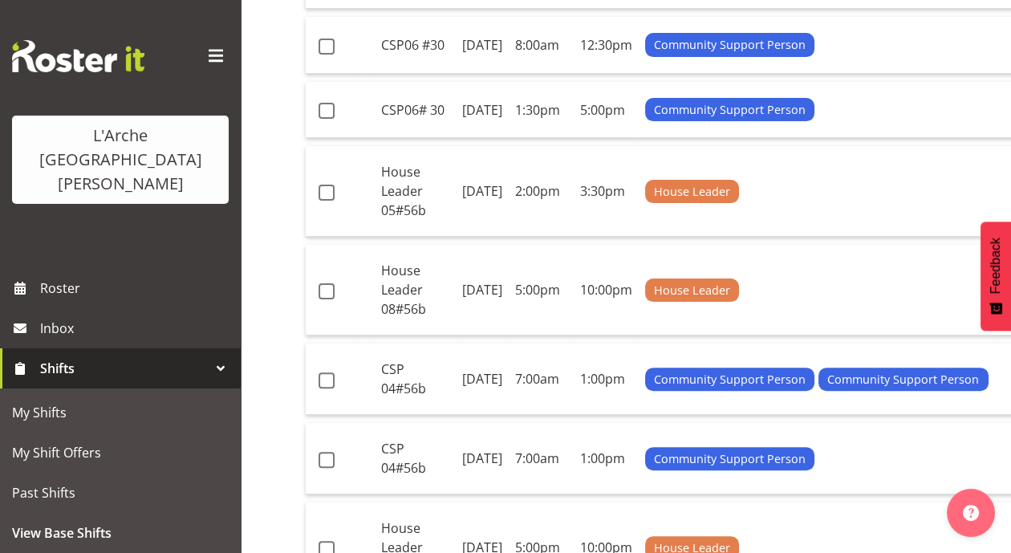
scroll to position [906, 0]
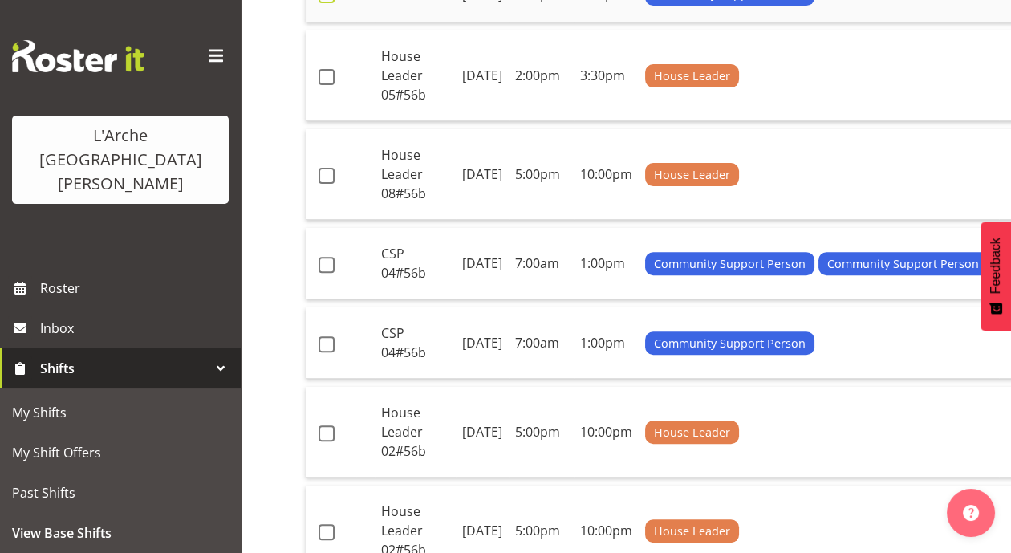
checkbox input "true"
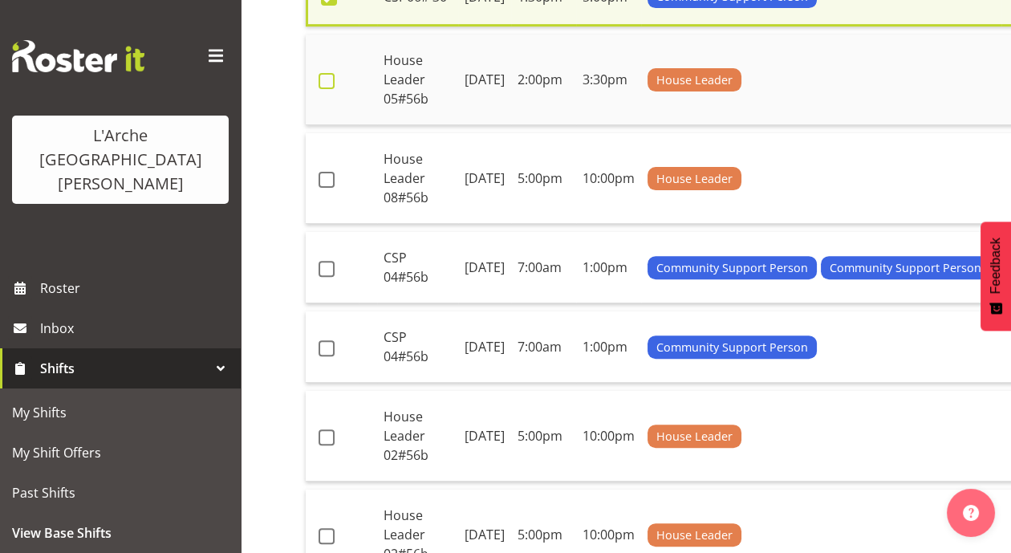
click at [322, 89] on span at bounding box center [327, 81] width 16 height 16
checkbox input "true"
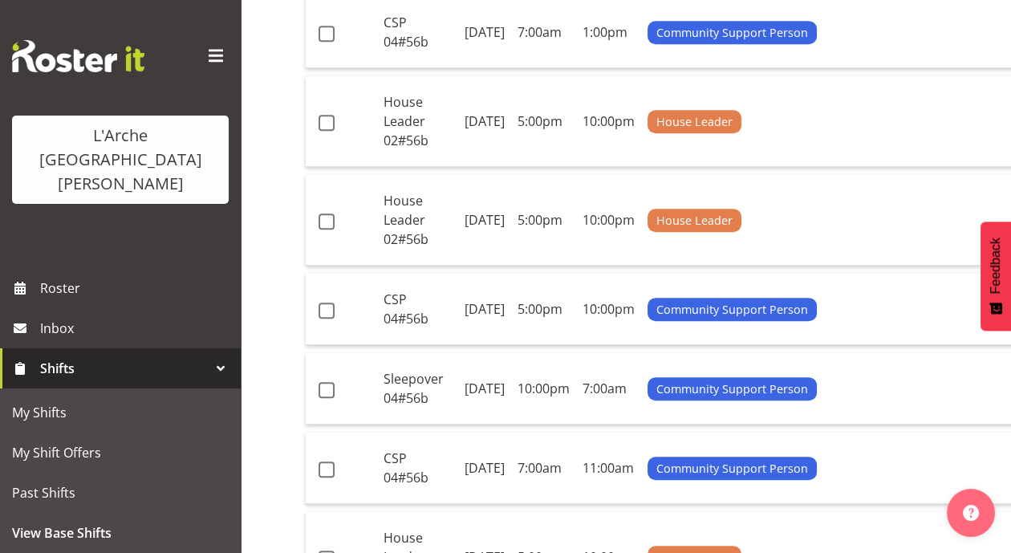
scroll to position [1236, 0]
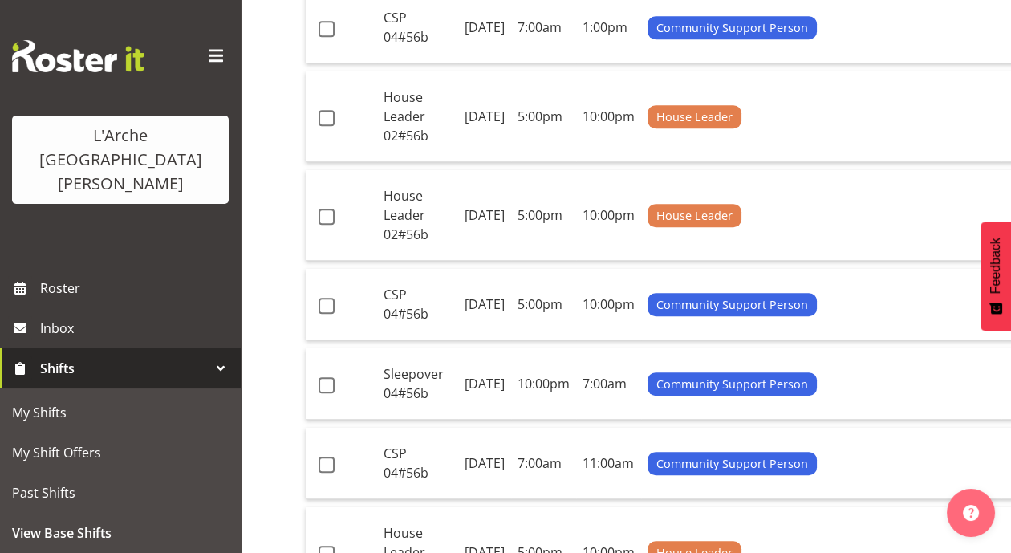
checkbox input "true"
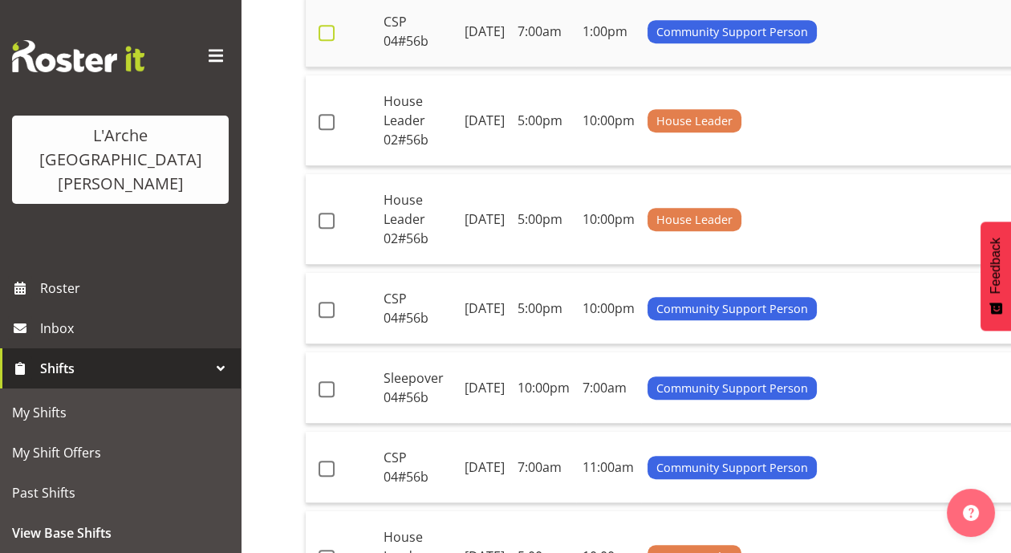
click at [332, 41] on span at bounding box center [327, 33] width 16 height 16
checkbox input "true"
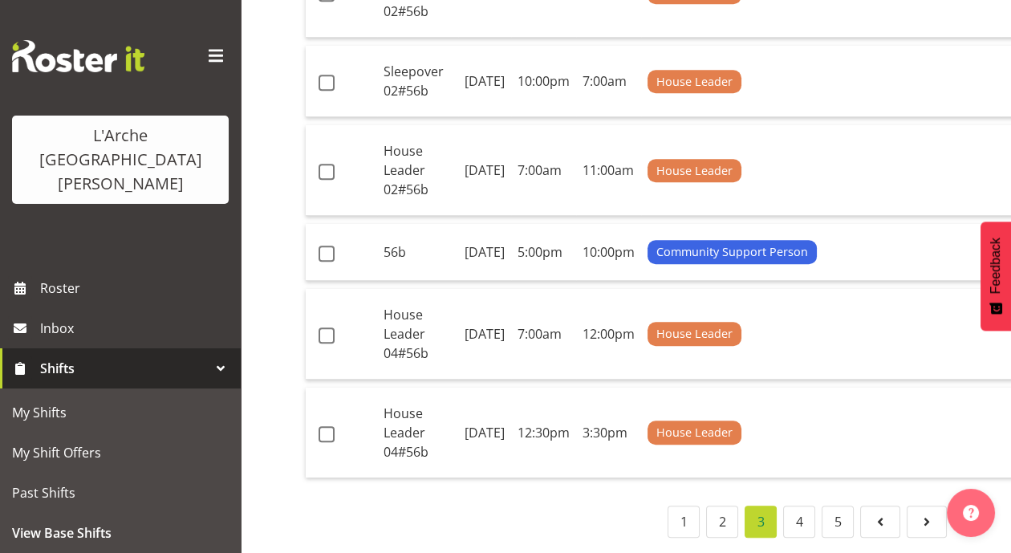
scroll to position [2105, 0]
click at [329, 343] on span at bounding box center [327, 335] width 16 height 16
checkbox input "true"
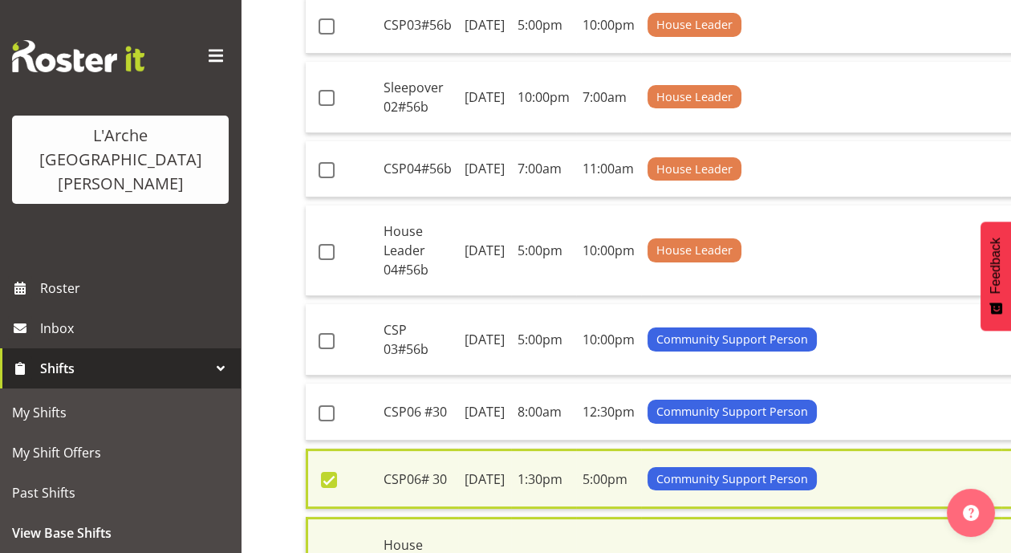
scroll to position [0, 0]
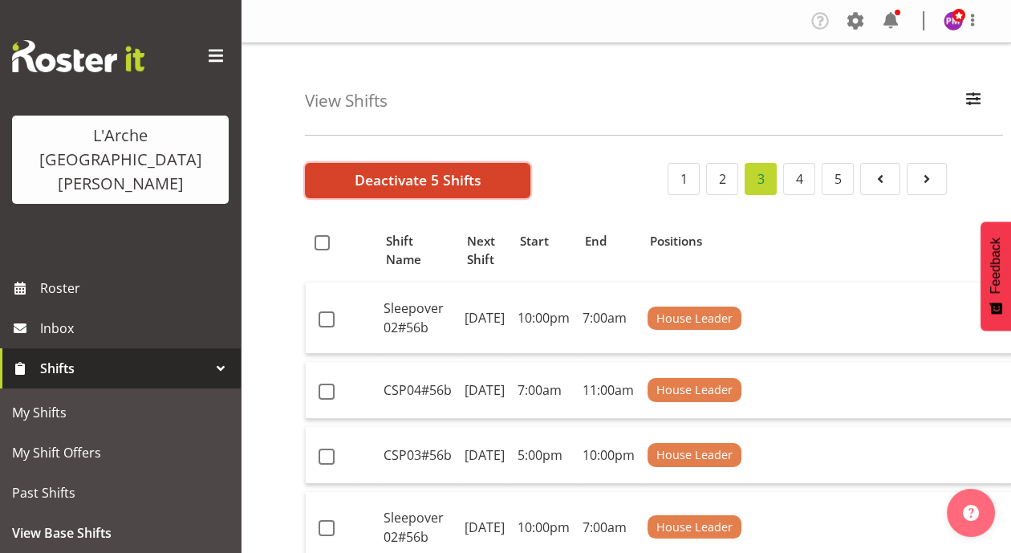
click at [433, 177] on span "Deactivate 5 Shifts" at bounding box center [418, 179] width 127 height 21
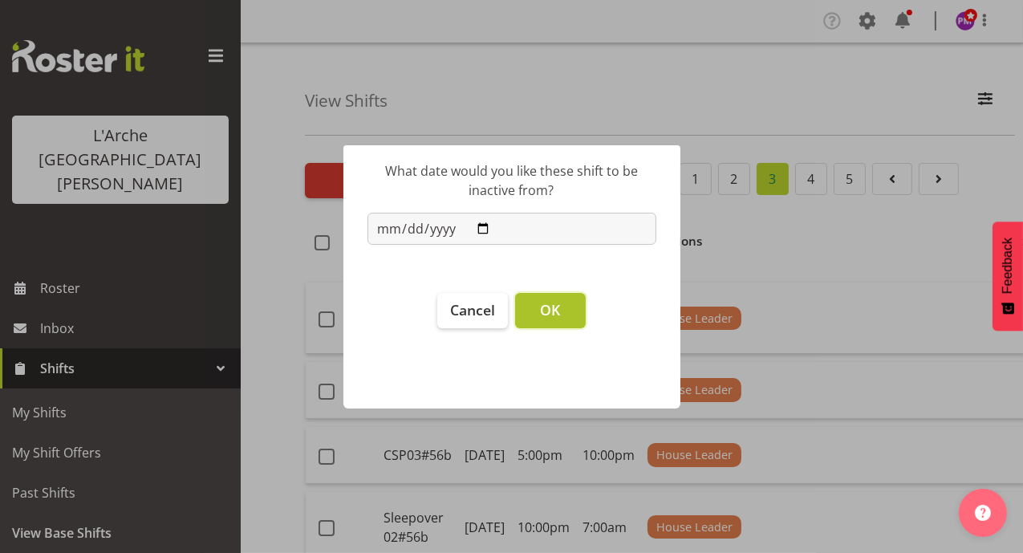
click at [542, 319] on span "OK" at bounding box center [550, 309] width 20 height 19
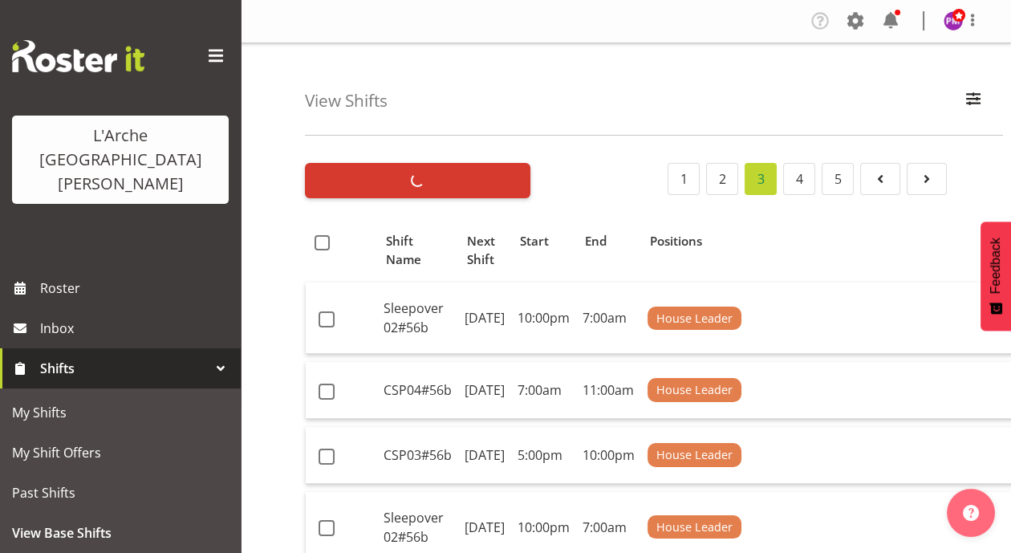
checkbox input "false"
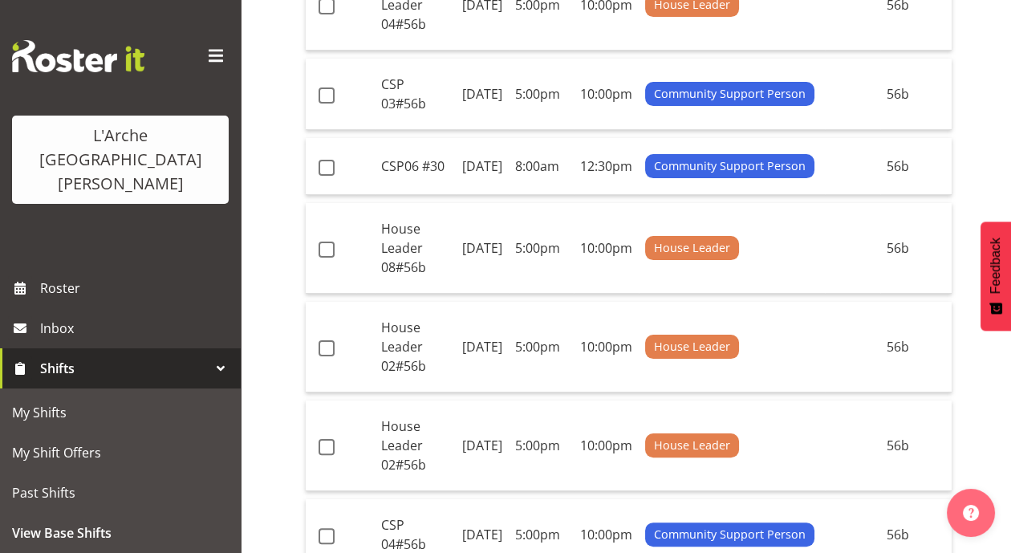
scroll to position [674, 0]
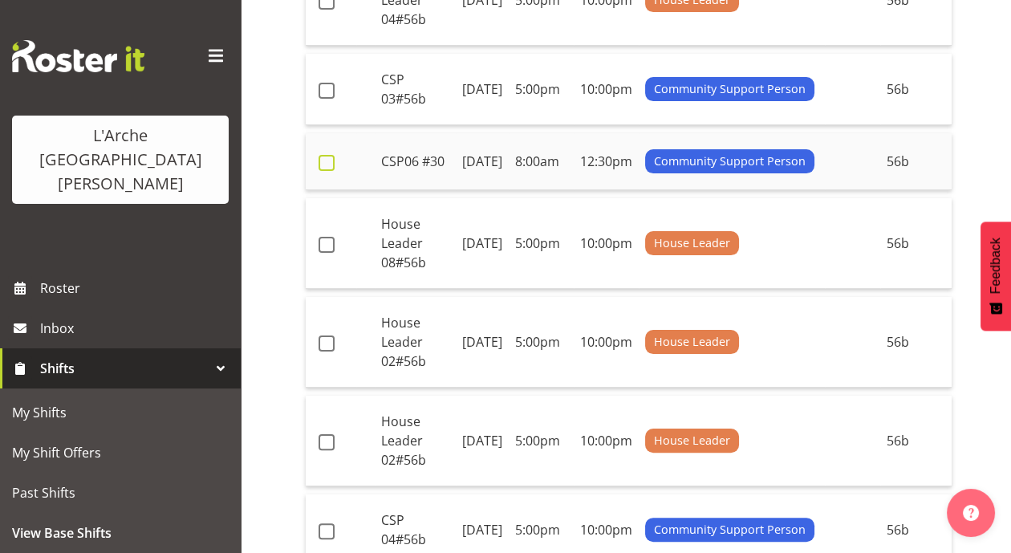
click at [328, 171] on span at bounding box center [327, 163] width 16 height 16
checkbox input "true"
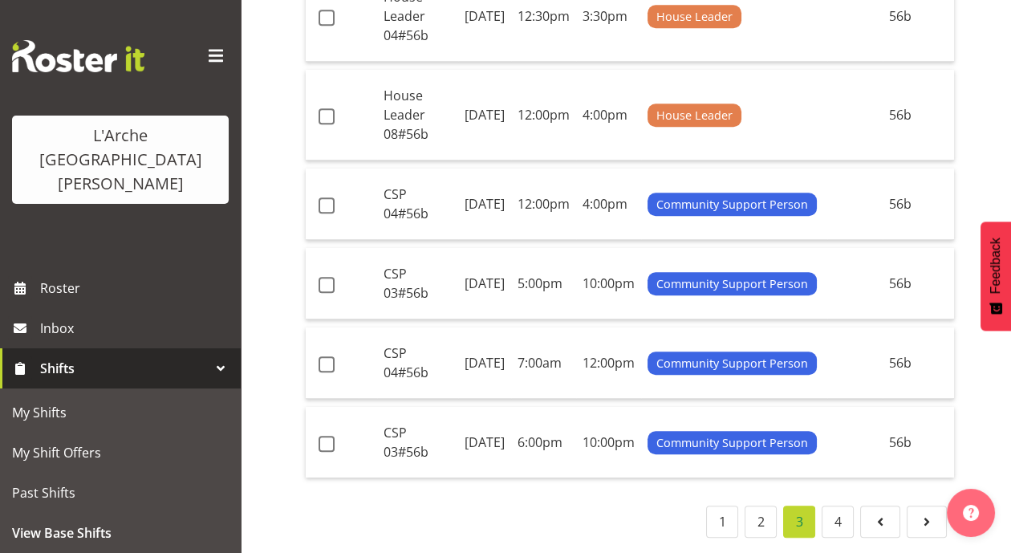
scroll to position [2143, 0]
click at [323, 436] on span at bounding box center [327, 444] width 16 height 16
checkbox input "true"
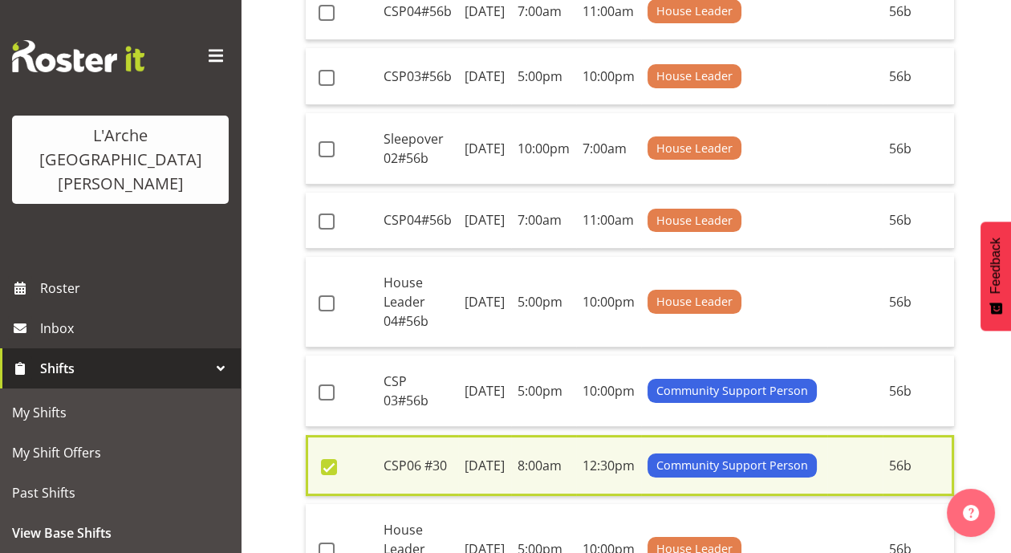
scroll to position [0, 0]
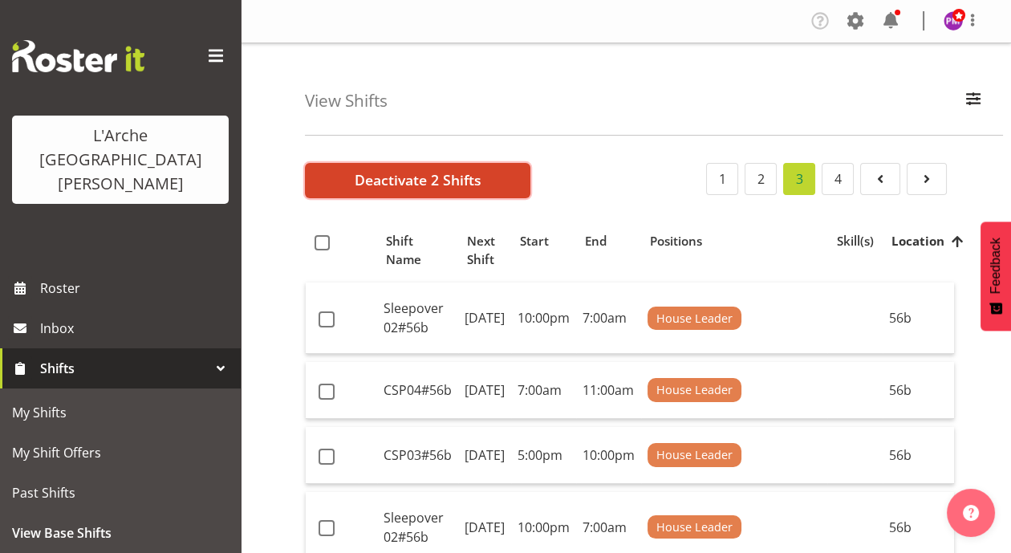
click at [443, 176] on span "Deactivate 2 Shifts" at bounding box center [418, 179] width 127 height 21
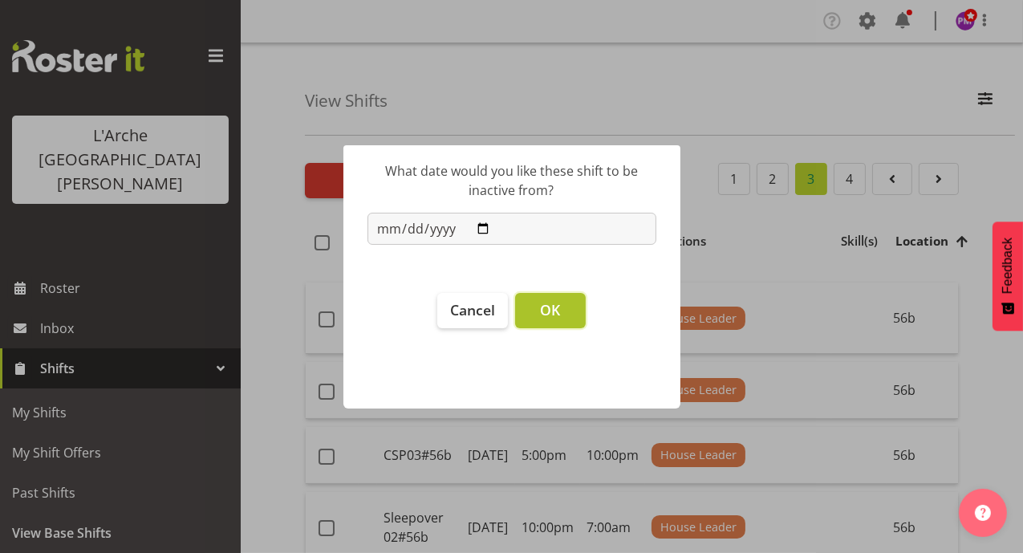
click at [553, 306] on span "OK" at bounding box center [550, 309] width 20 height 19
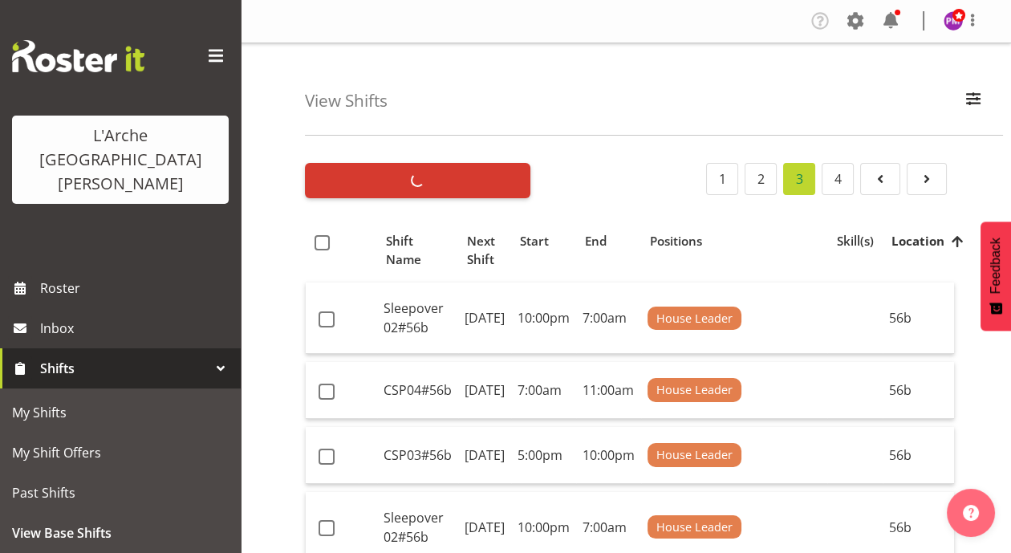
checkbox input "false"
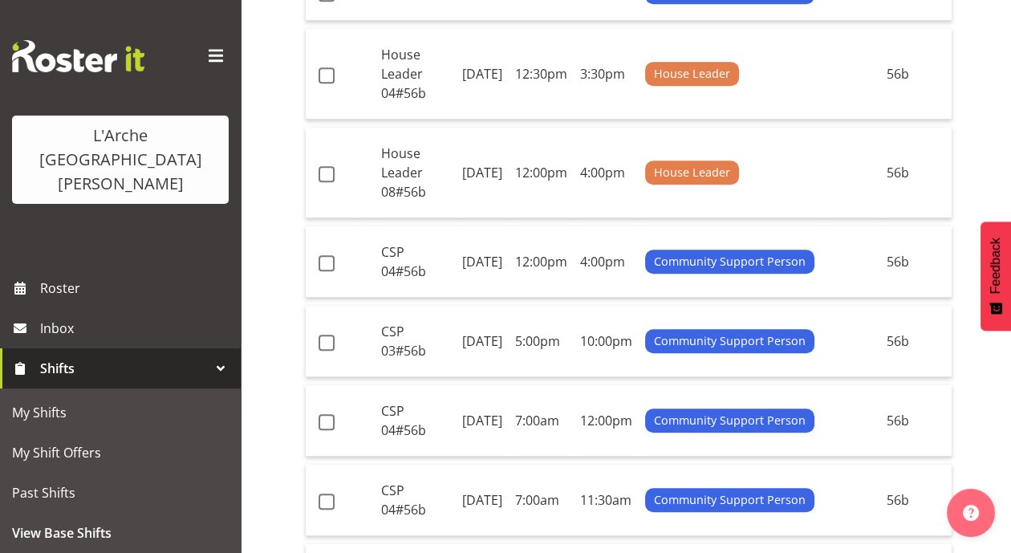
scroll to position [1687, 0]
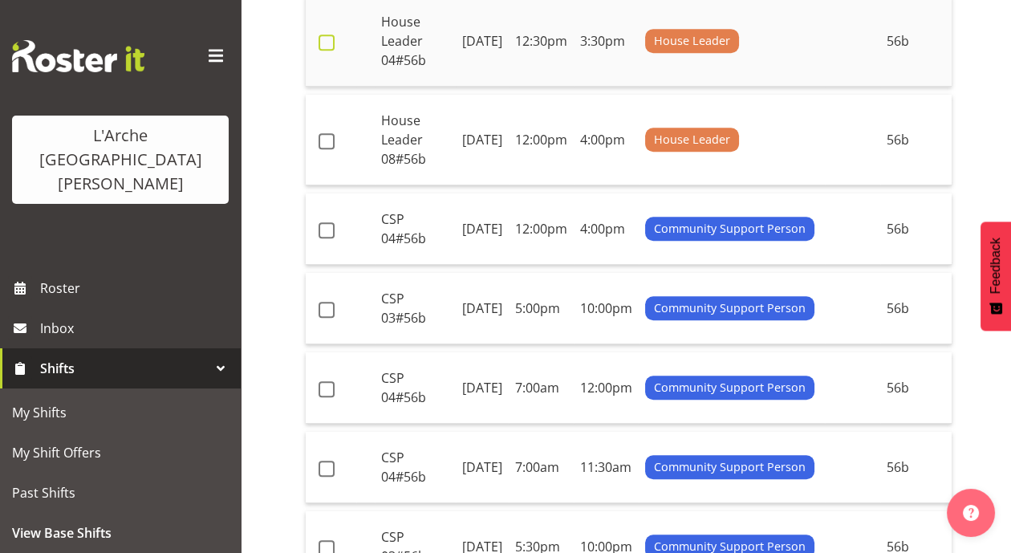
click at [326, 51] on span at bounding box center [327, 43] width 16 height 16
checkbox input "true"
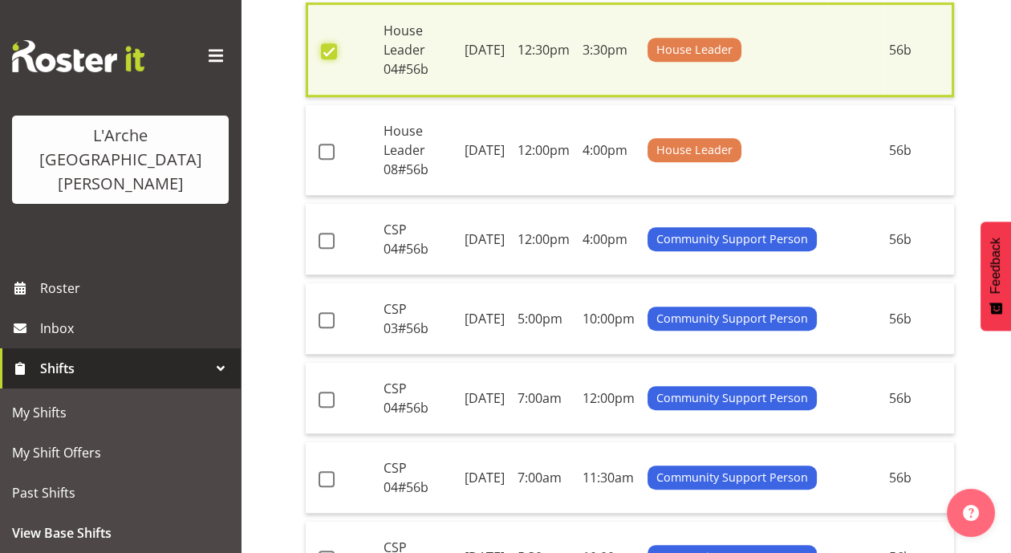
scroll to position [1694, 0]
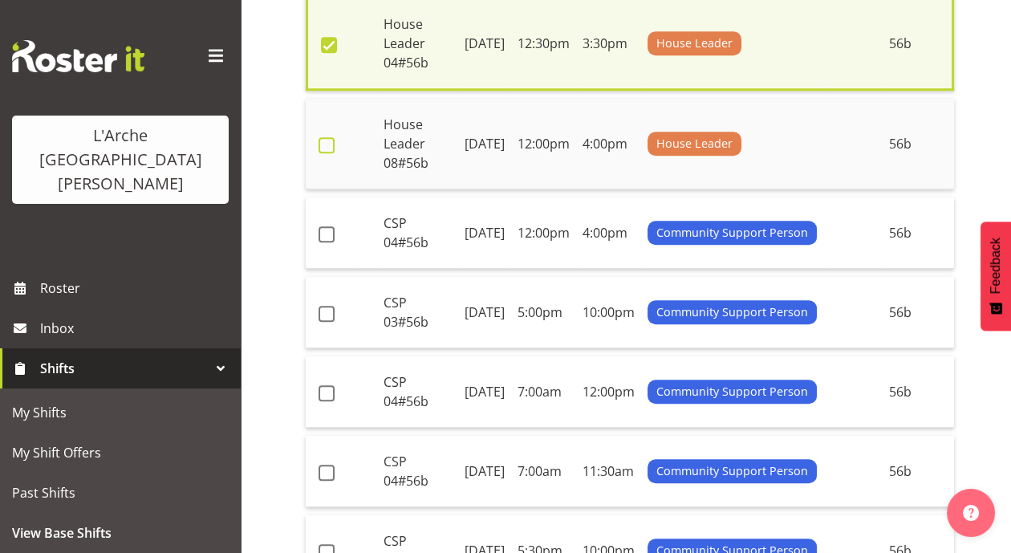
click at [325, 153] on span at bounding box center [327, 145] width 16 height 16
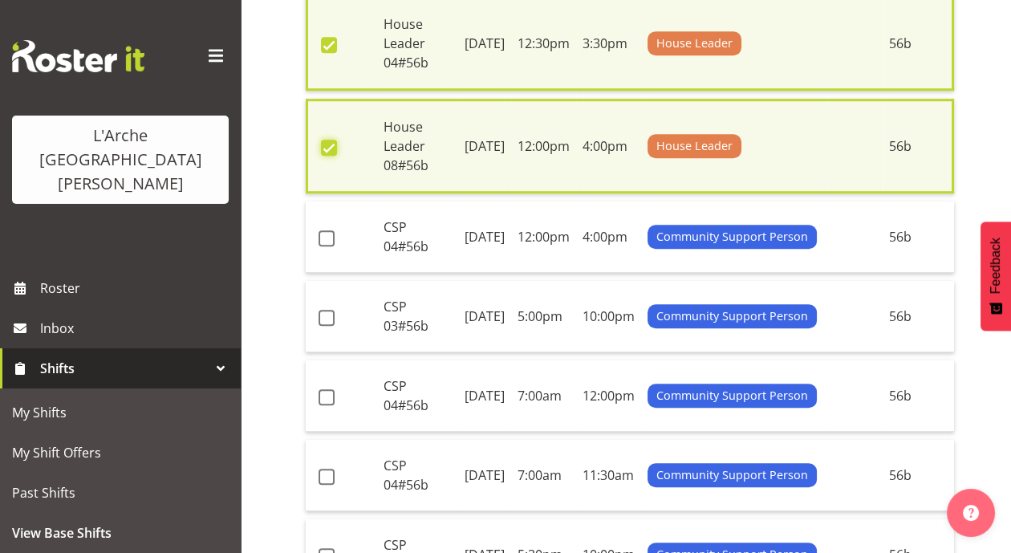
checkbox input "true"
click at [331, 246] on span at bounding box center [327, 238] width 16 height 16
checkbox input "true"
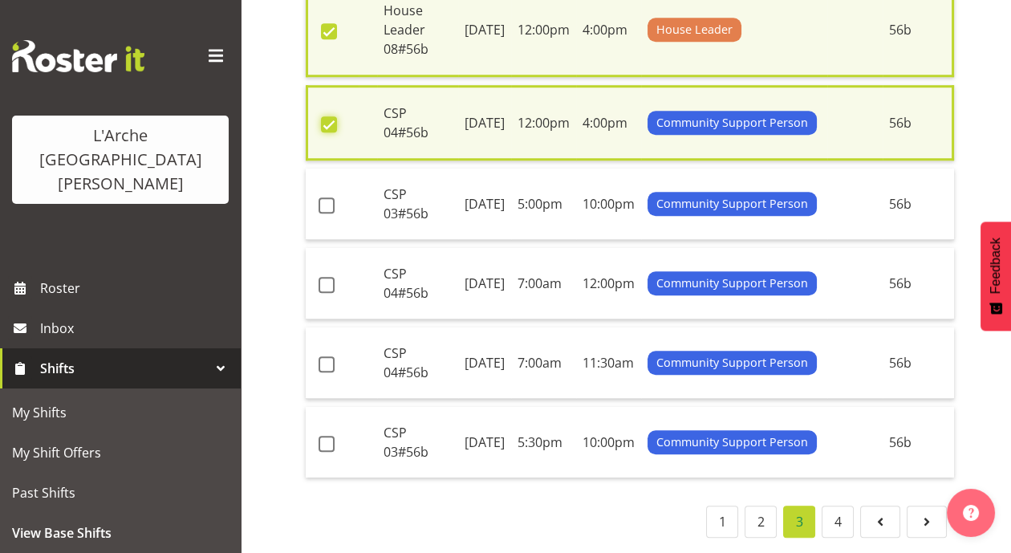
scroll to position [2151, 0]
click at [333, 356] on span at bounding box center [327, 364] width 16 height 16
checkbox input "true"
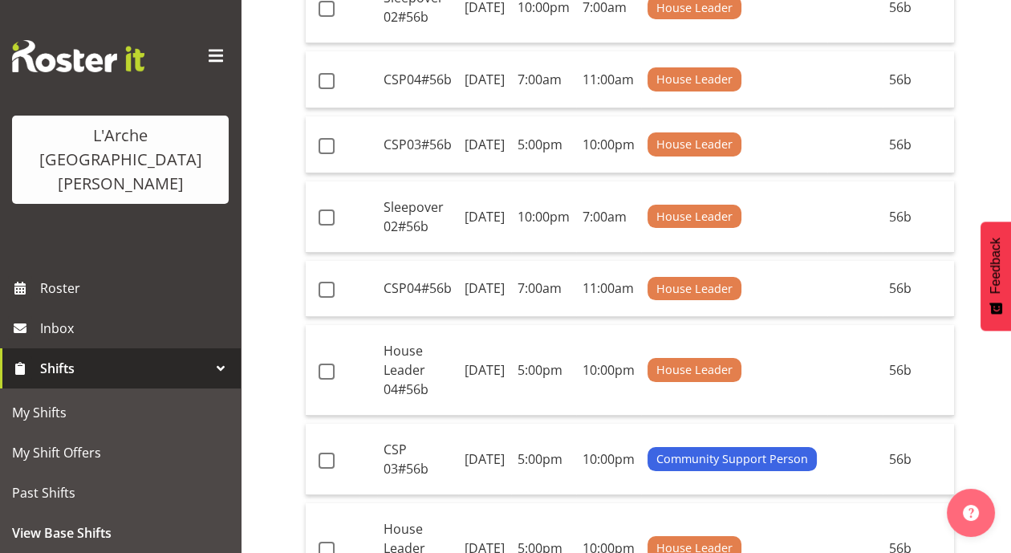
scroll to position [0, 0]
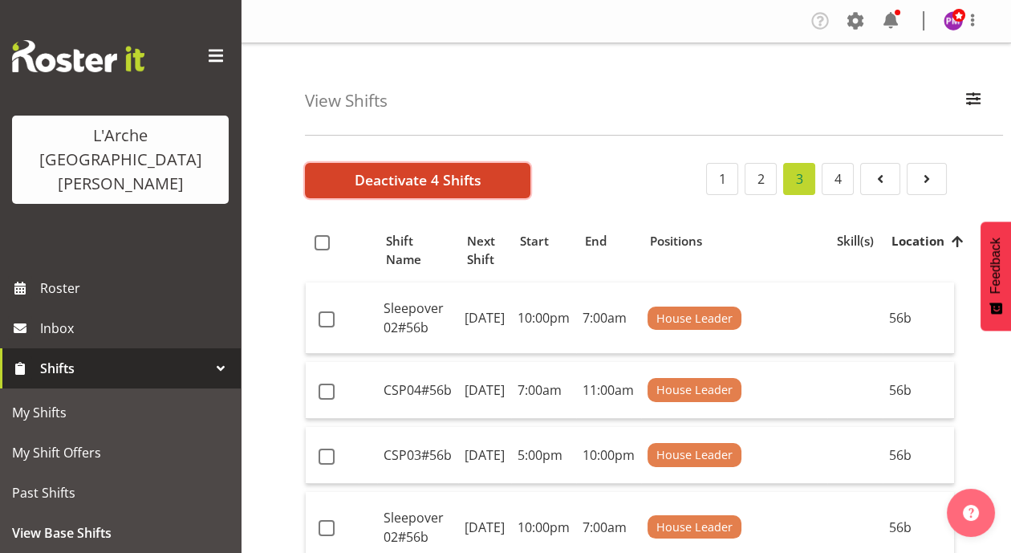
click at [462, 179] on span "Deactivate 4 Shifts" at bounding box center [418, 179] width 127 height 21
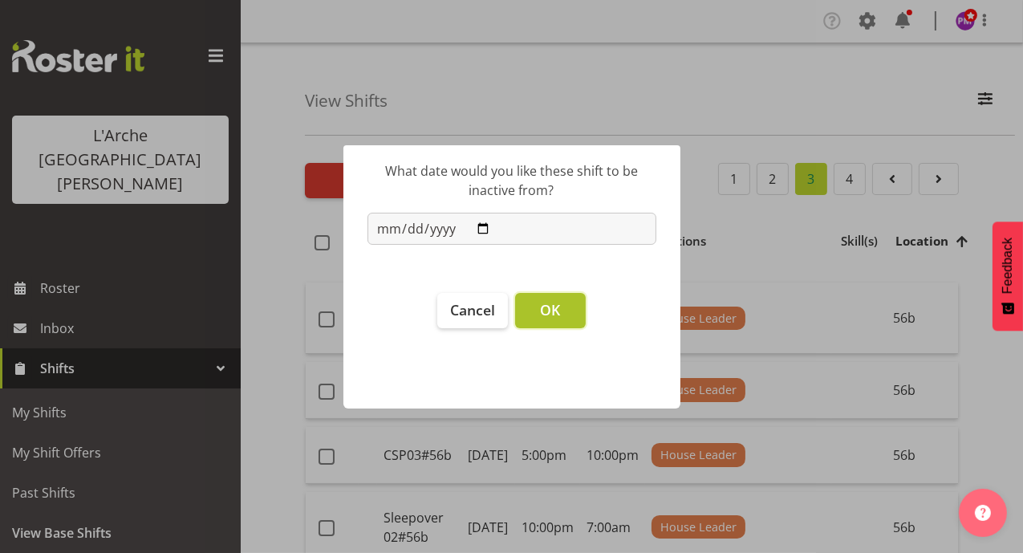
click at [563, 311] on button "OK" at bounding box center [550, 310] width 71 height 35
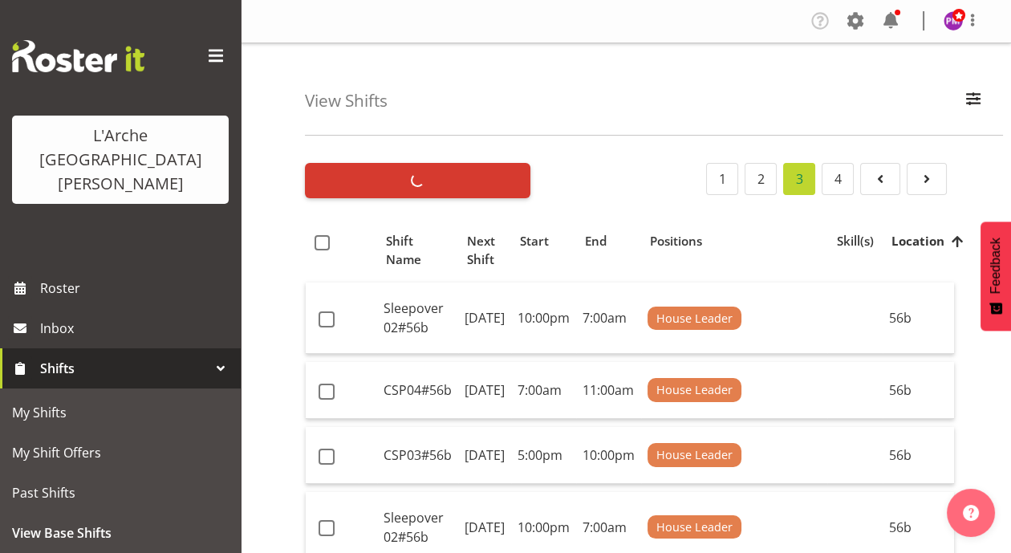
checkbox input "false"
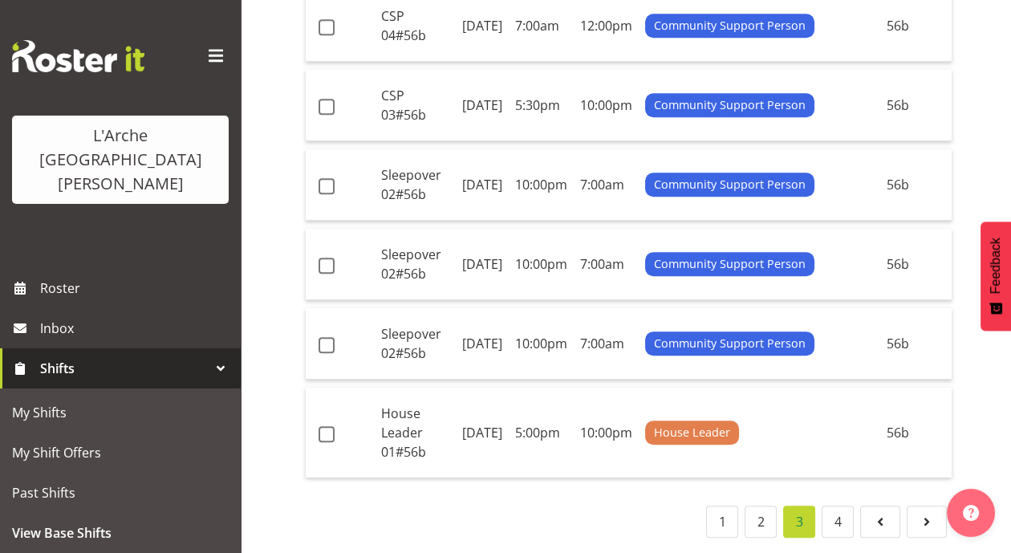
scroll to position [2133, 0]
click at [840, 514] on link "4" at bounding box center [838, 521] width 32 height 32
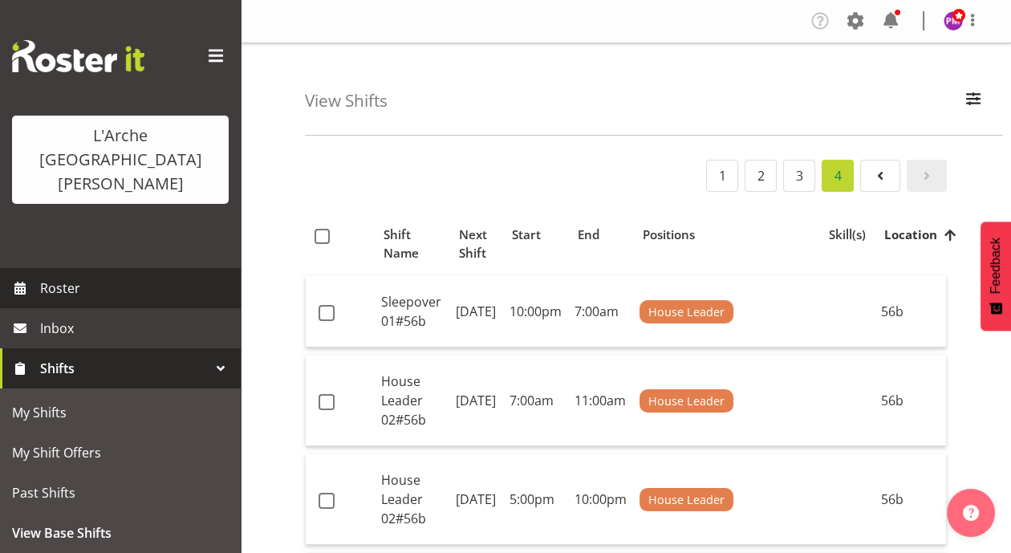
click at [71, 276] on span "Roster" at bounding box center [136, 288] width 193 height 24
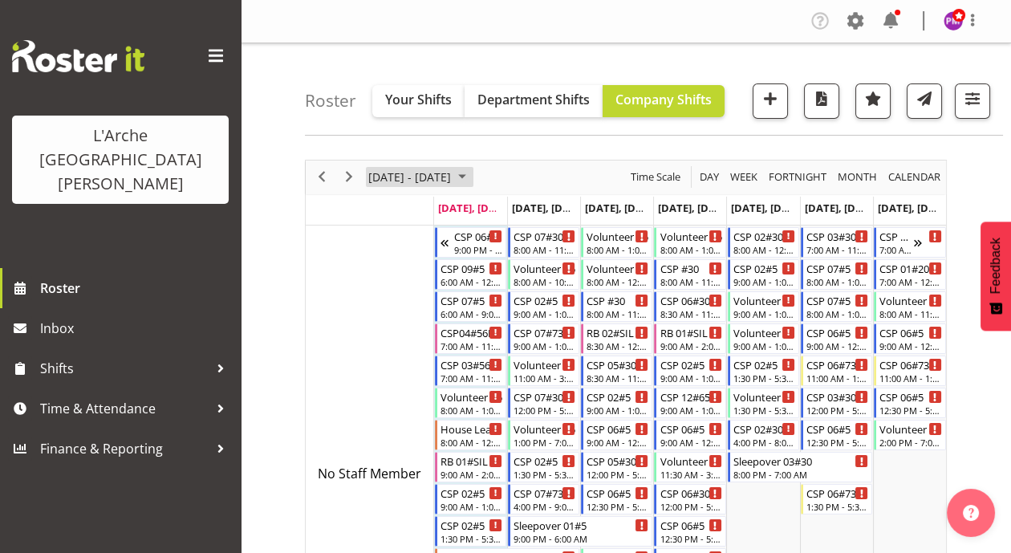
click at [472, 180] on span "September 2025" at bounding box center [462, 177] width 19 height 20
click at [217, 59] on span at bounding box center [216, 56] width 26 height 26
